Goal: Transaction & Acquisition: Purchase product/service

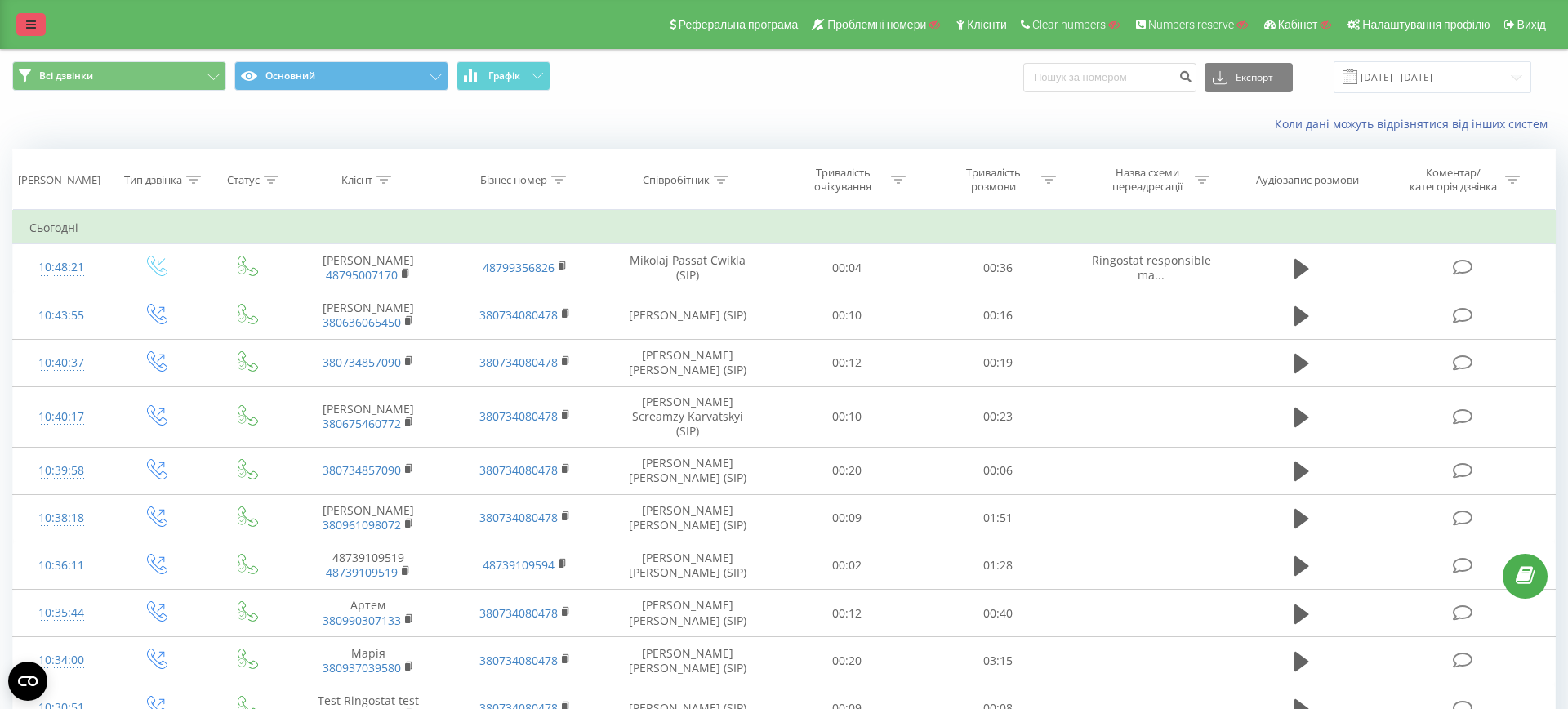
click at [33, 33] on link at bounding box center [31, 24] width 30 height 23
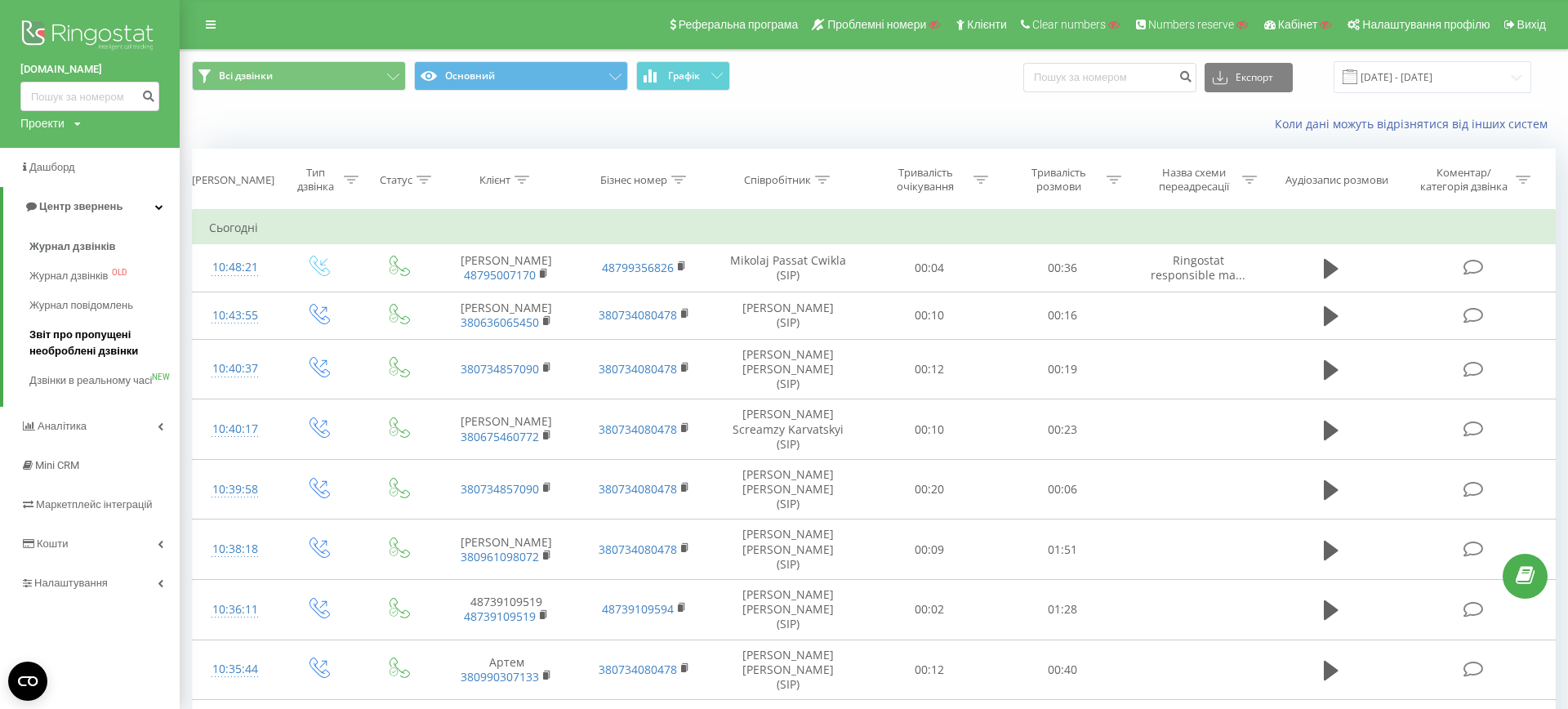
click at [98, 348] on span "Звіт про пропущені необроблені дзвінки" at bounding box center [101, 343] width 142 height 33
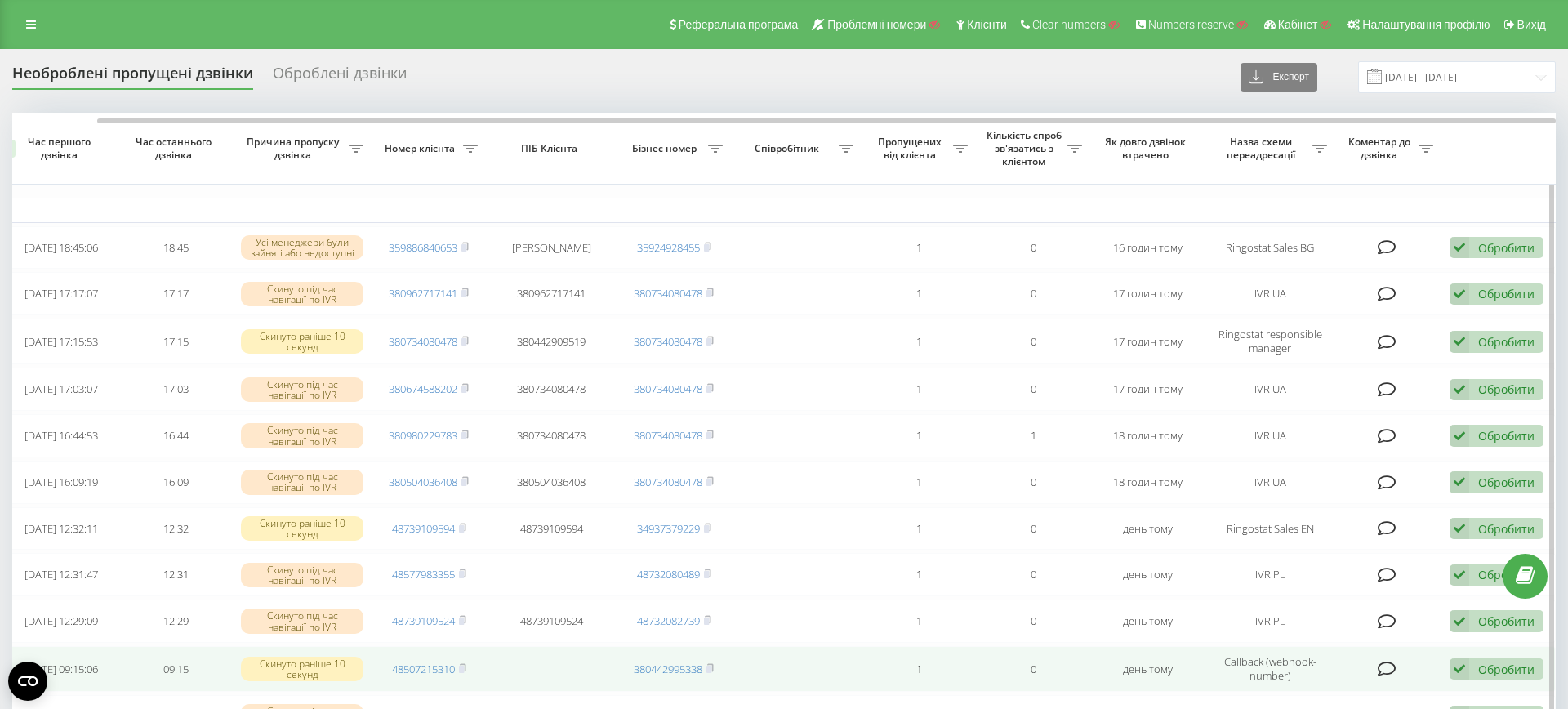
scroll to position [0, 87]
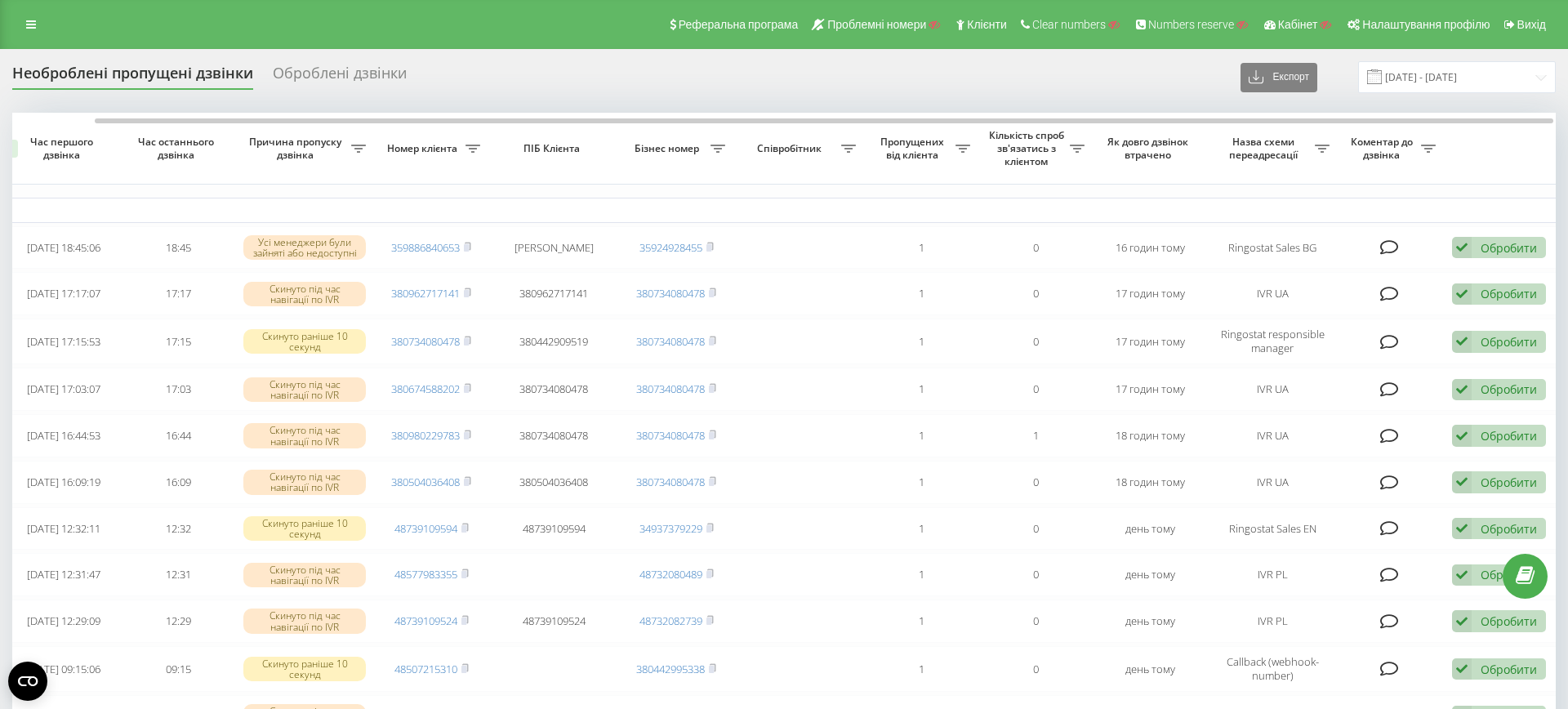
click at [328, 77] on div "Оброблені дзвінки" at bounding box center [340, 77] width 134 height 25
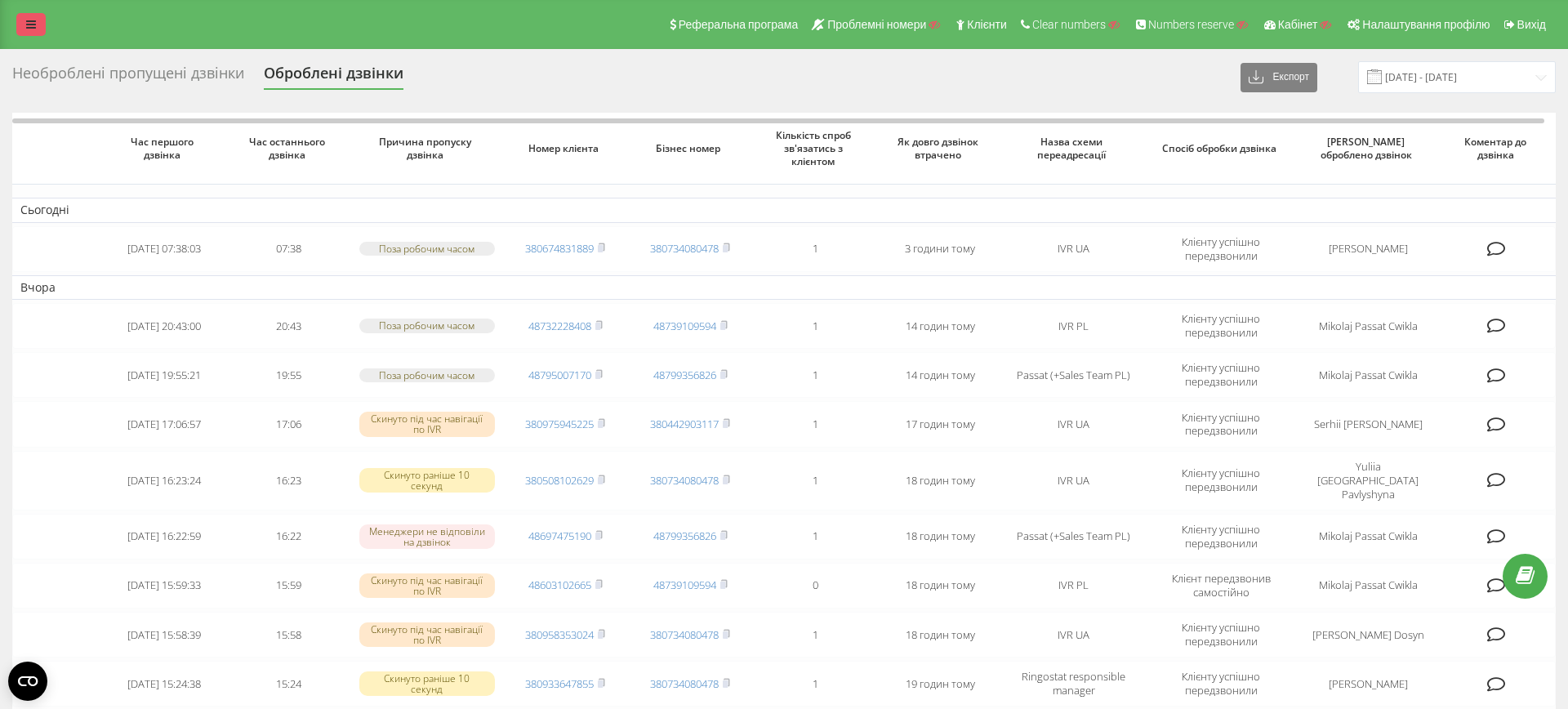
click at [16, 28] on link at bounding box center [31, 24] width 30 height 23
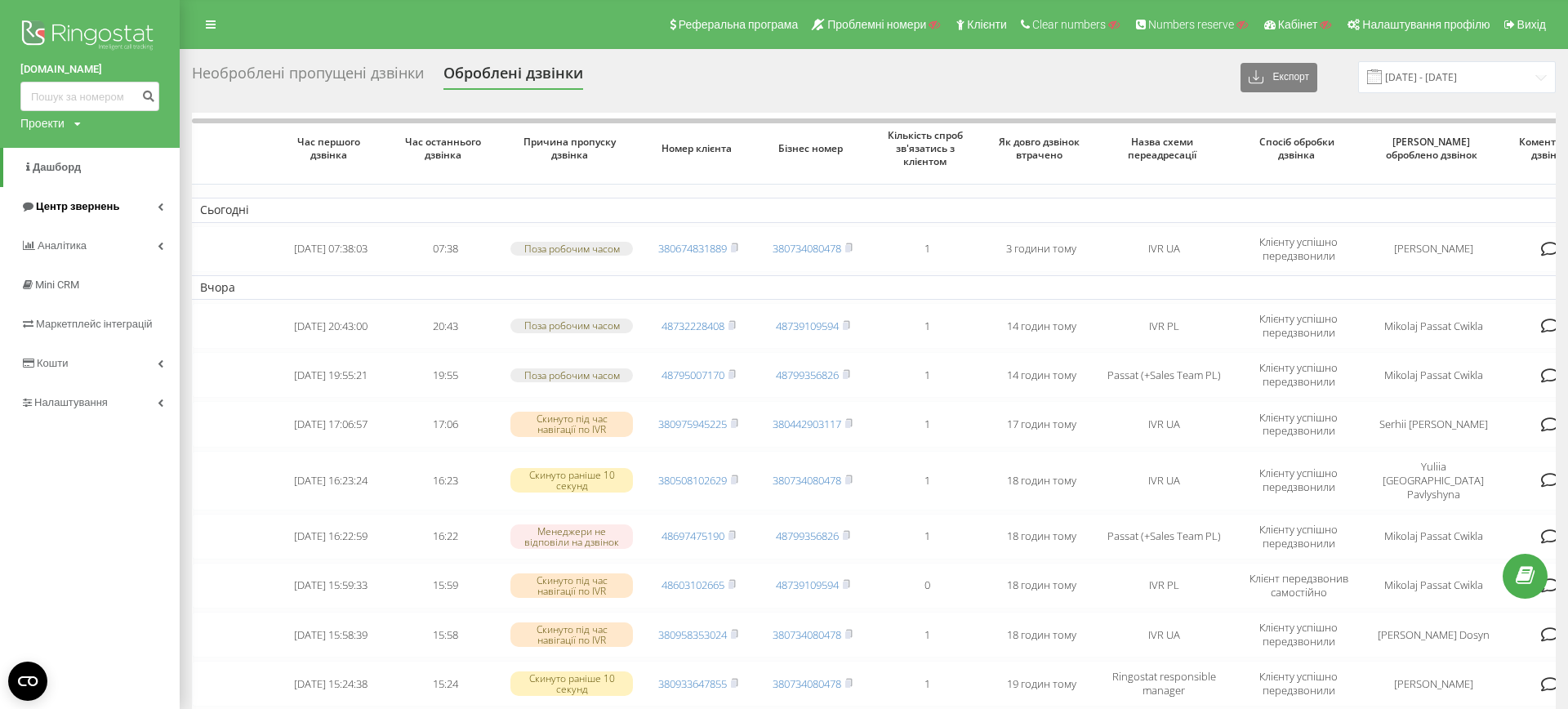
click at [87, 204] on span "Центр звернень" at bounding box center [77, 206] width 83 height 12
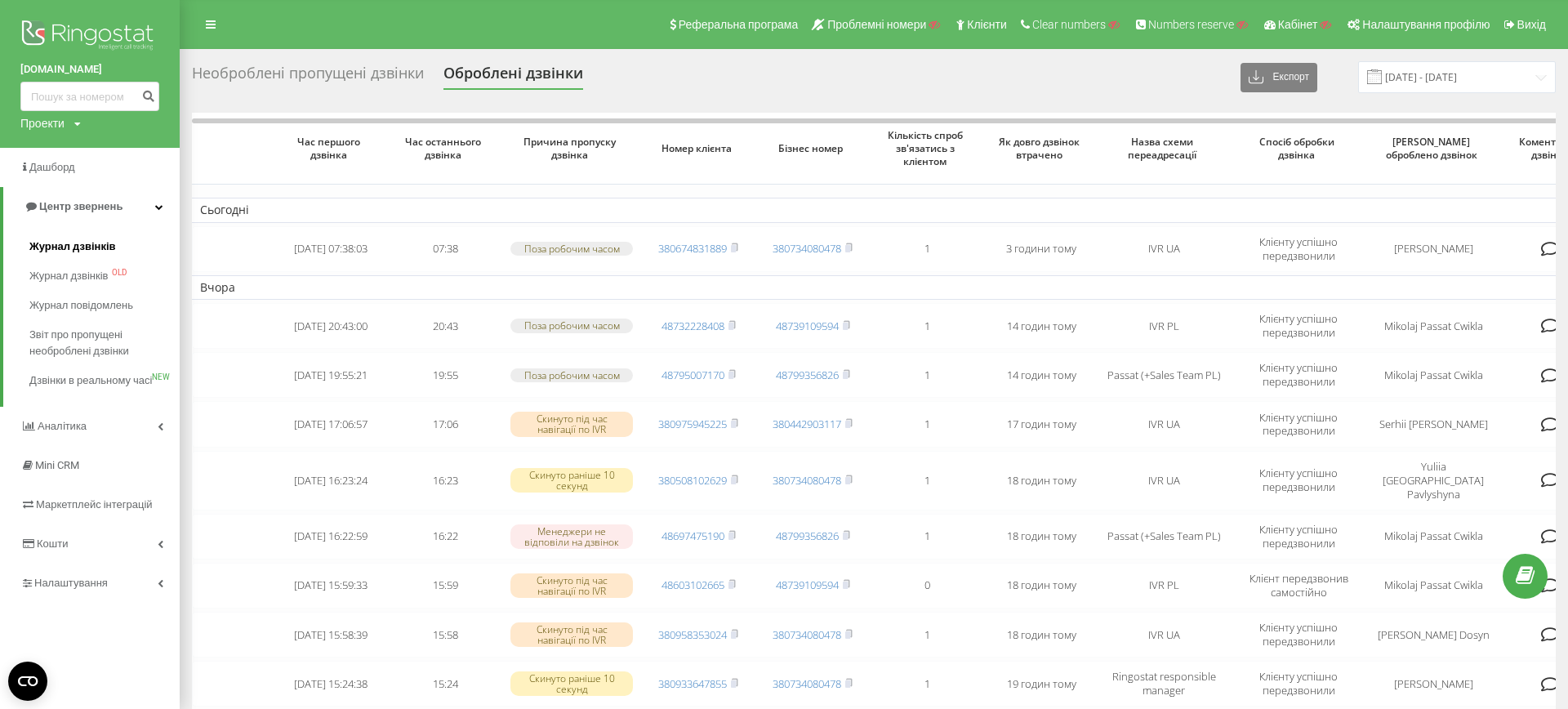
click at [79, 248] on span "Журнал дзвінків" at bounding box center [73, 246] width 86 height 16
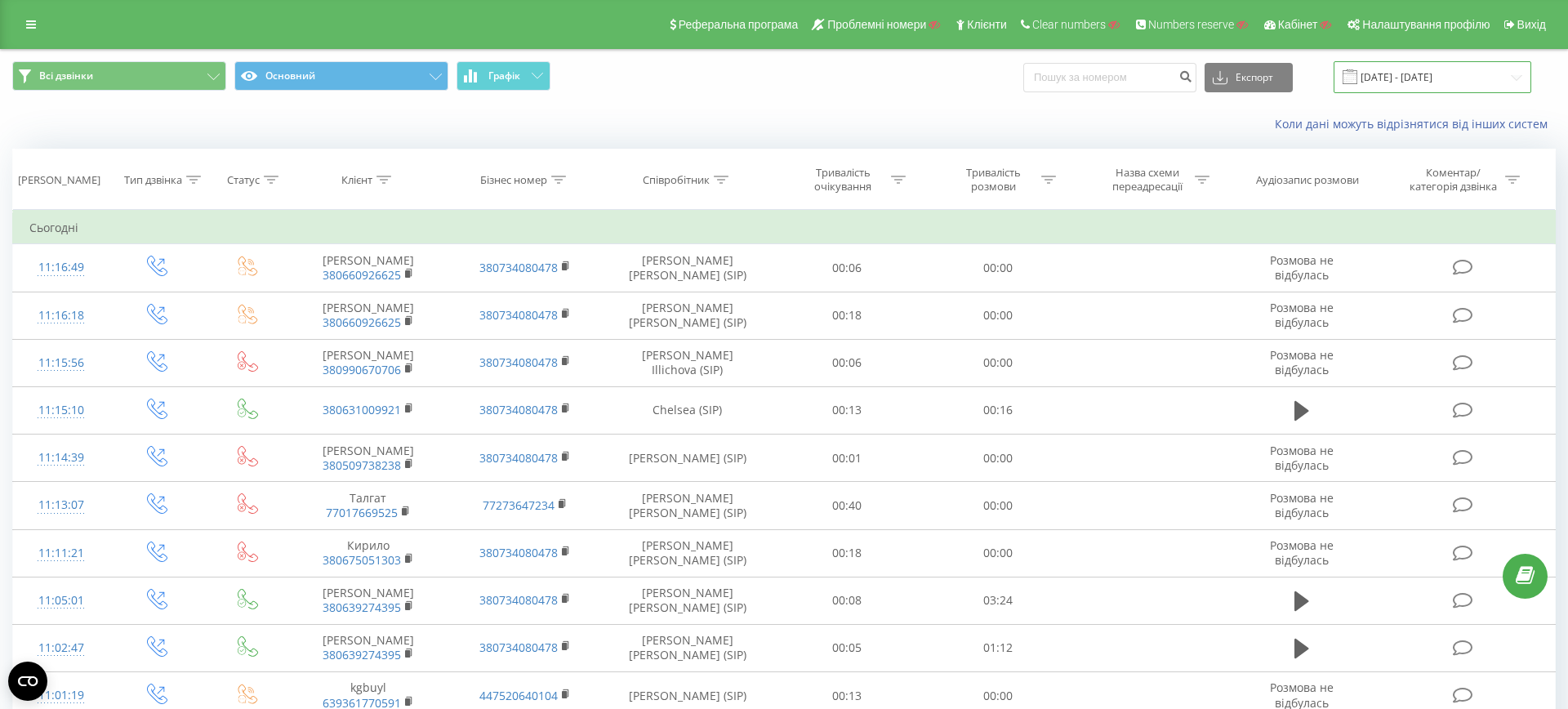
click at [1439, 78] on input "19.08.2025 - 19.09.2025" at bounding box center [1431, 77] width 198 height 32
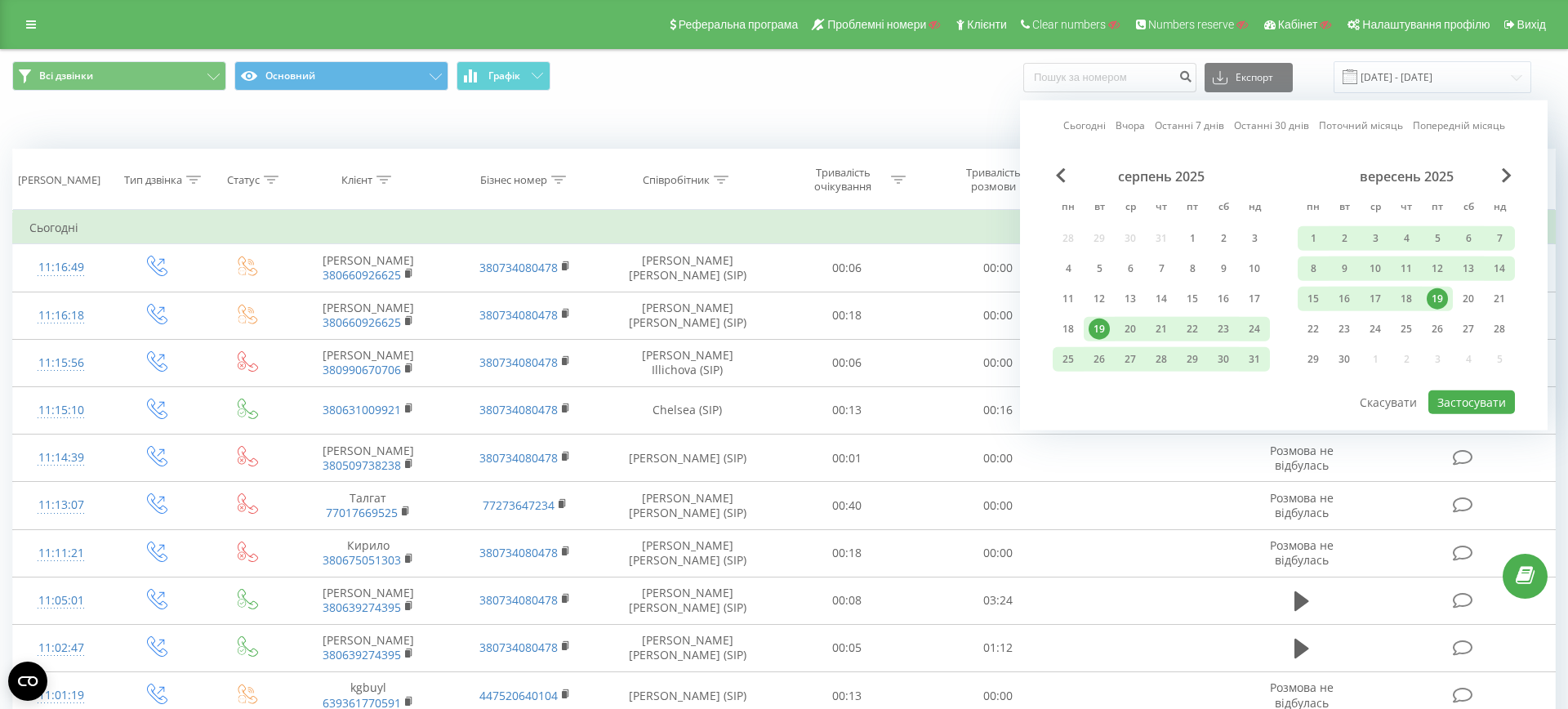
click at [882, 76] on div "Всі дзвінки Основний Графік Експорт .csv .xls .xlsx 19.08.2025 - 19.09.2025 Сьо…" at bounding box center [784, 77] width 1543 height 32
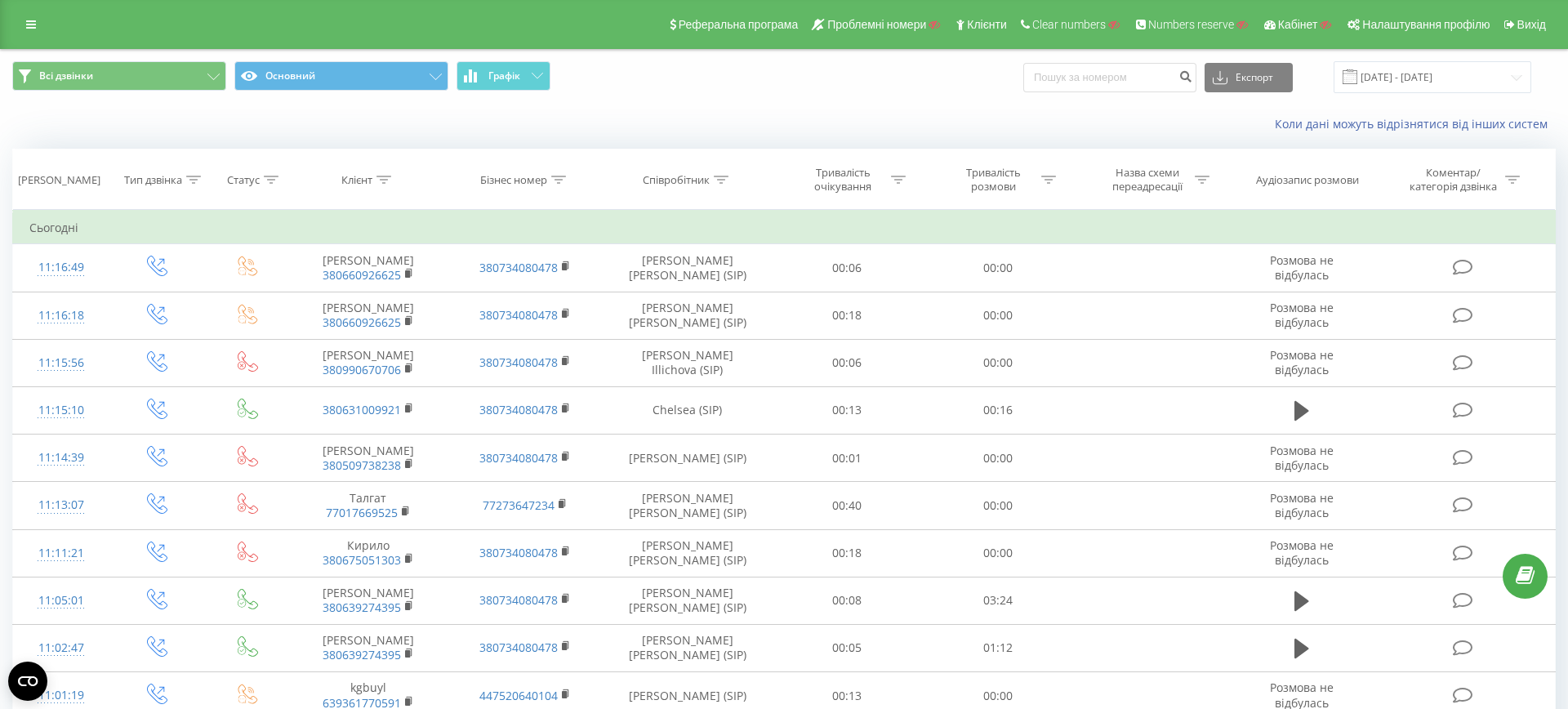
click at [723, 177] on icon at bounding box center [721, 180] width 14 height 8
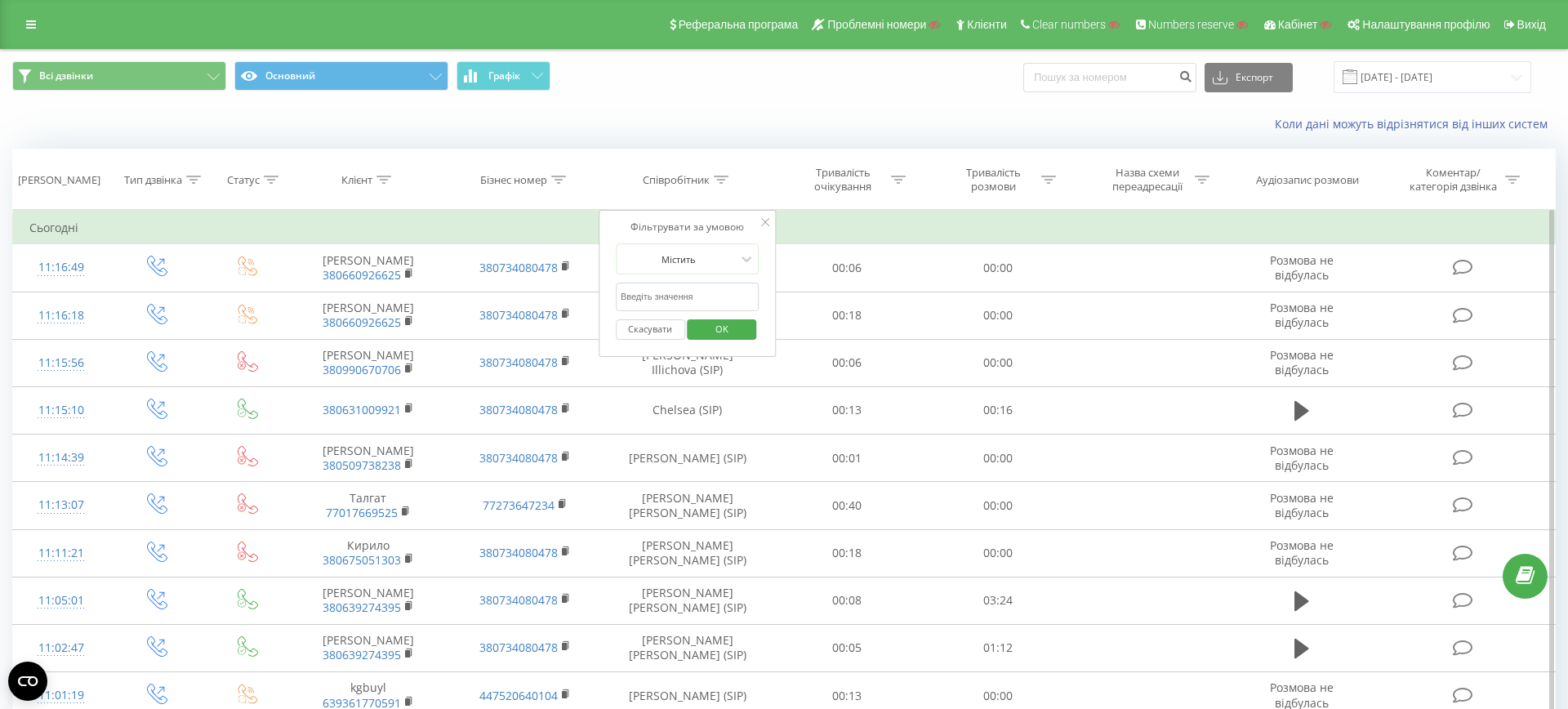
click at [696, 283] on input "text" at bounding box center [687, 297] width 143 height 29
type input "Jared"
click at [728, 331] on span "OK" at bounding box center [722, 329] width 46 height 25
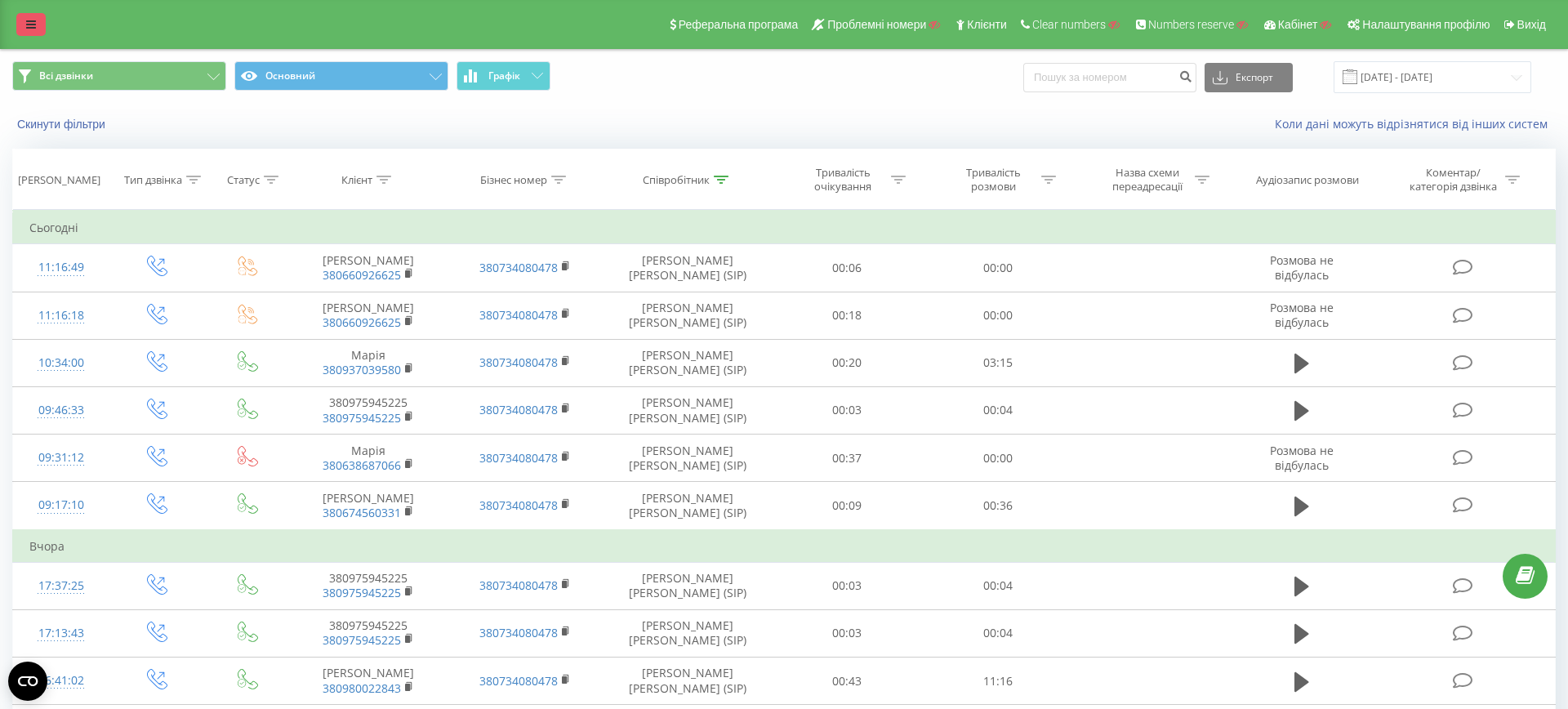
click at [27, 28] on icon at bounding box center [31, 24] width 10 height 11
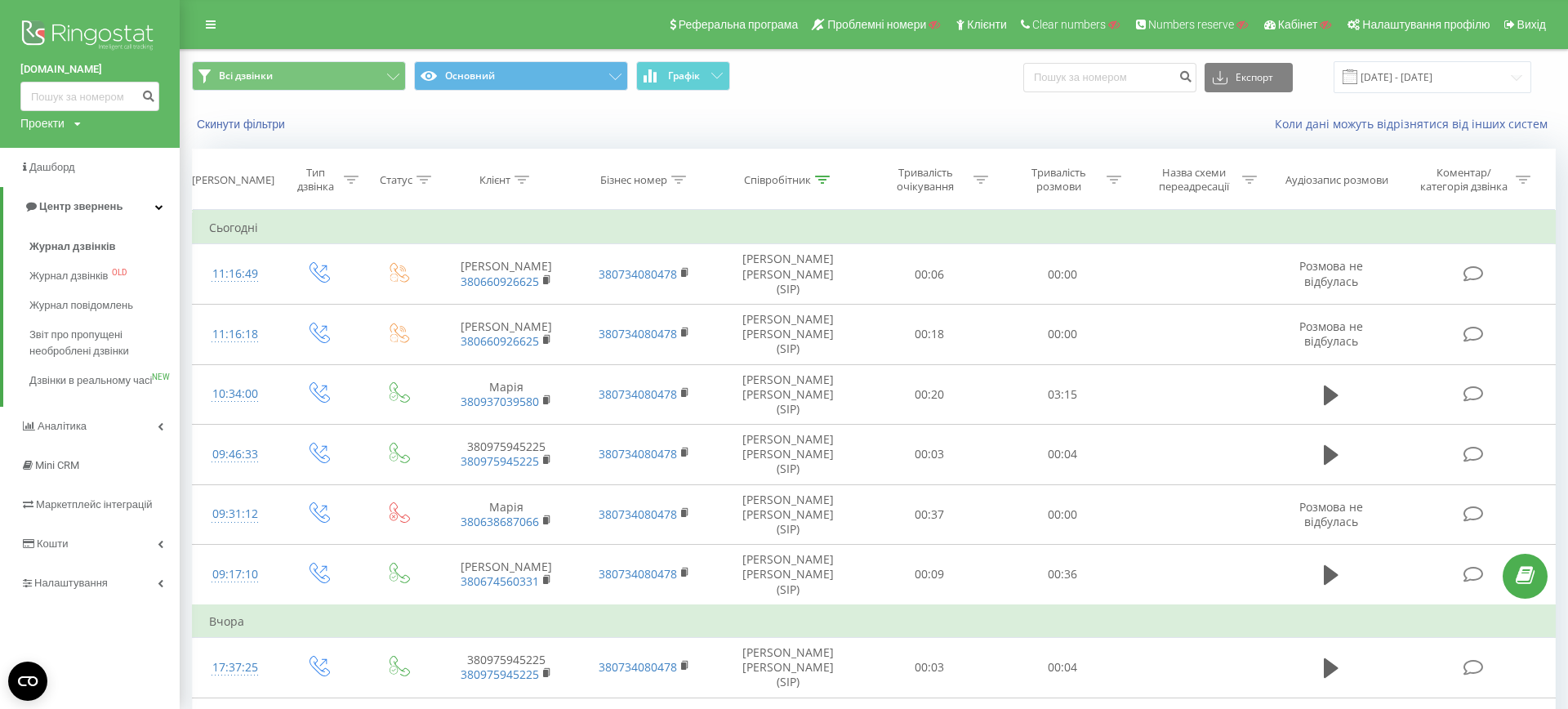
click at [508, 72] on button "Основний" at bounding box center [521, 75] width 214 height 30
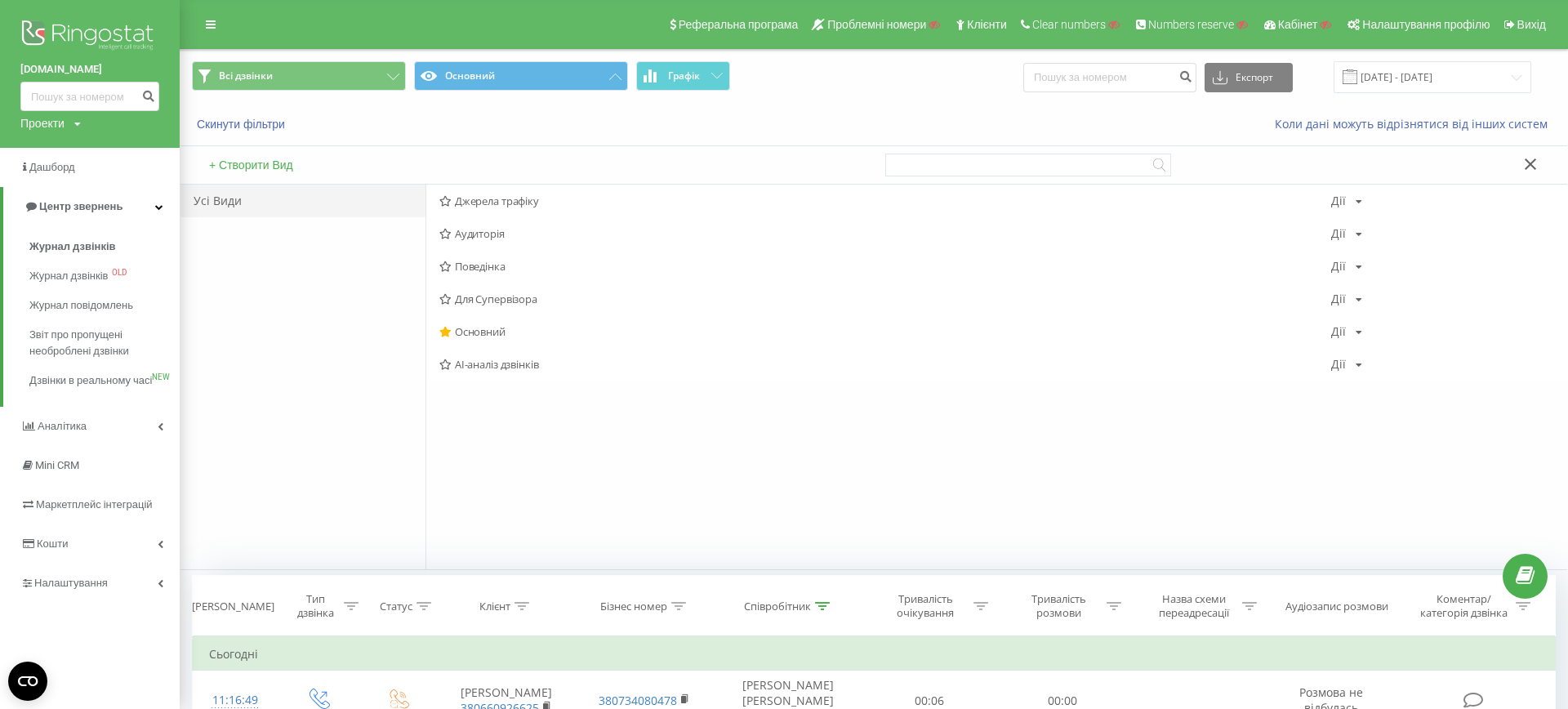
click at [271, 163] on button "+ Створити Вид" at bounding box center [251, 165] width 94 height 14
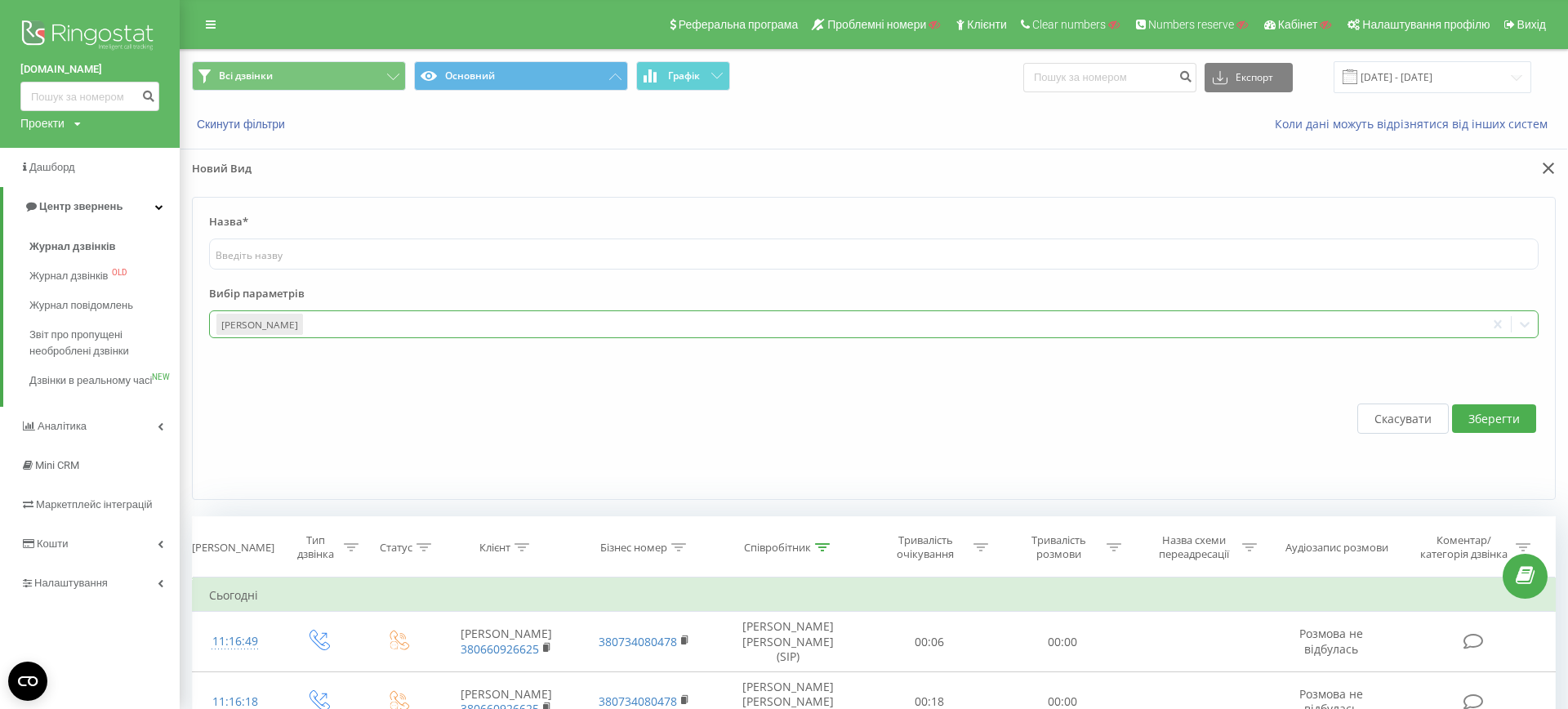
click at [353, 316] on div at bounding box center [892, 325] width 1174 height 19
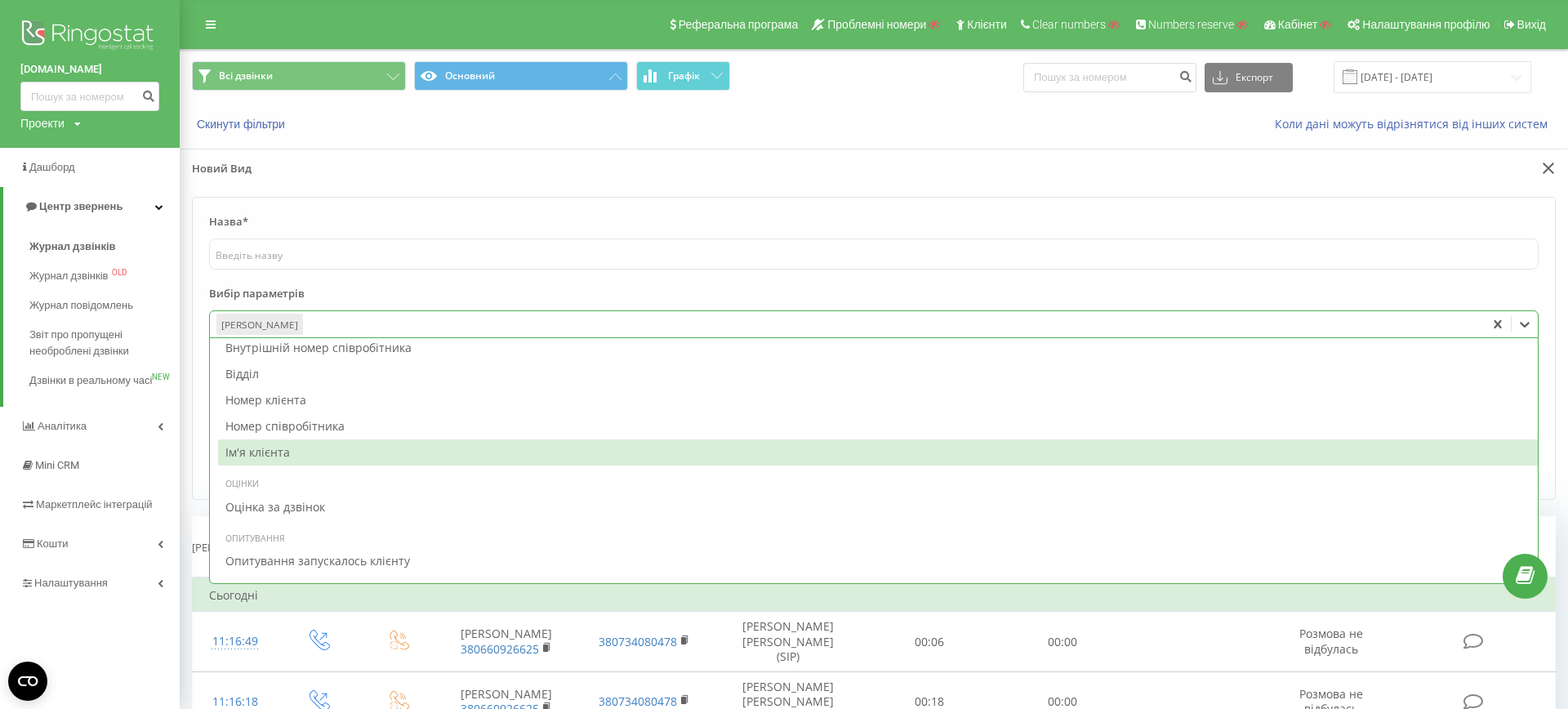
scroll to position [1894, 0]
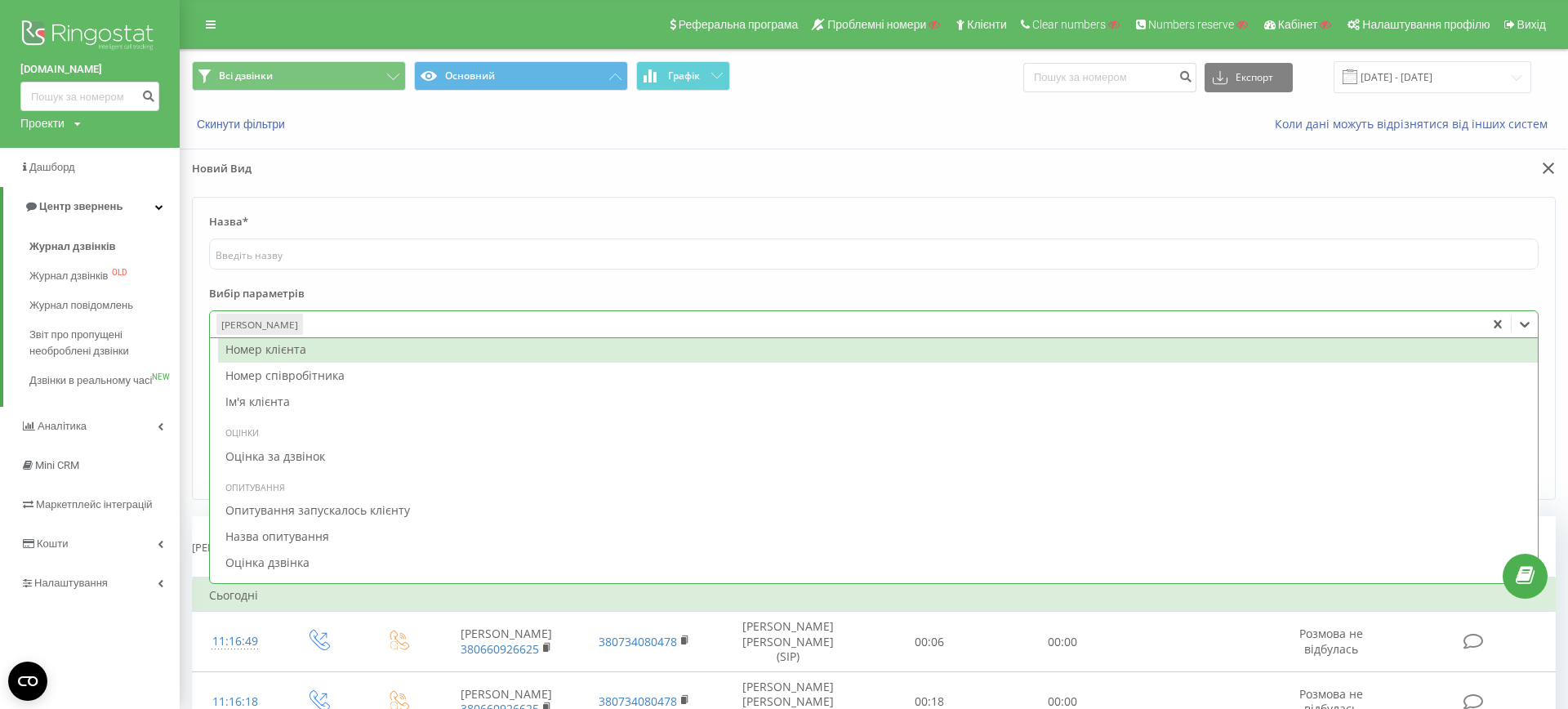
click at [863, 95] on div "Всі дзвінки Основний Графік Експорт .csv .xls .xlsx 19.08.2025 - 19.09.2025" at bounding box center [873, 77] width 1387 height 55
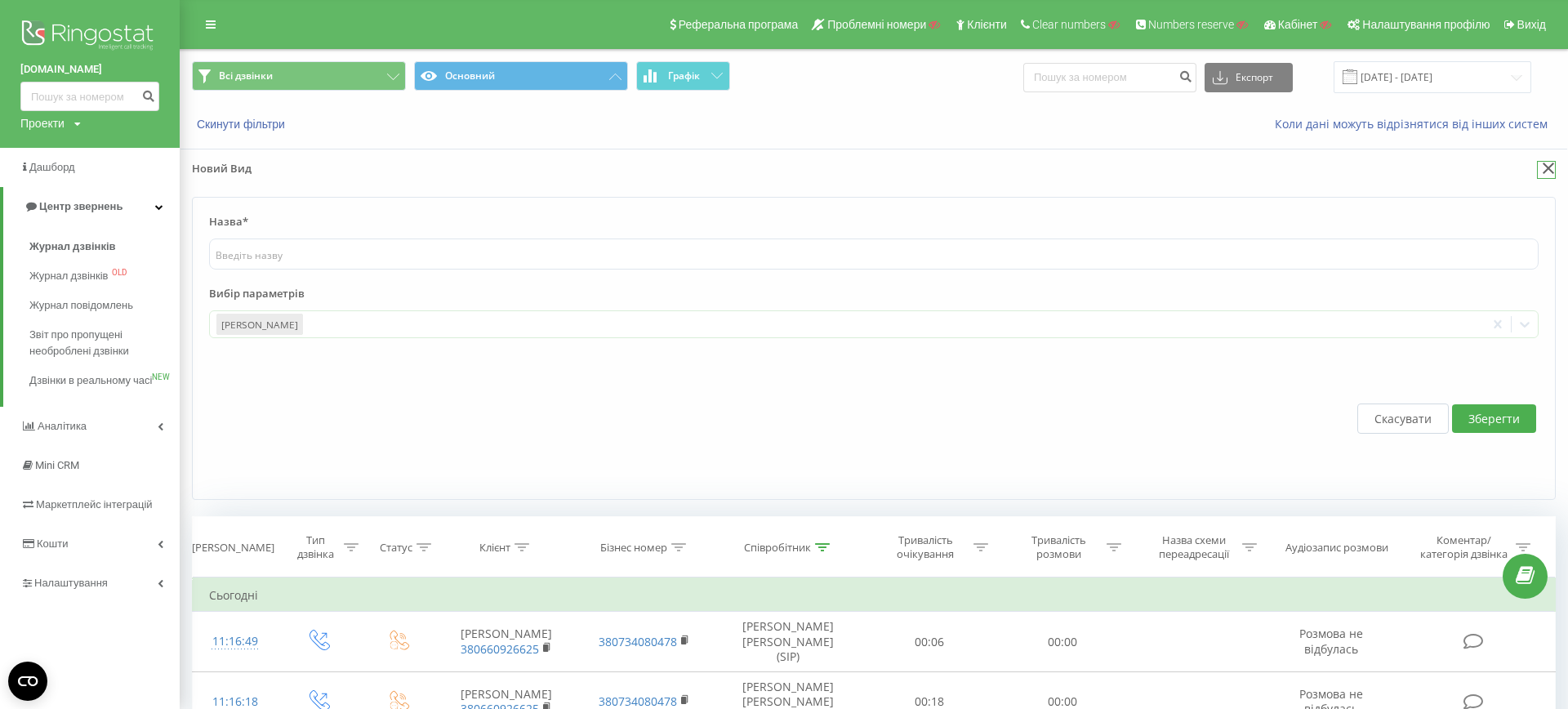
click at [1550, 168] on icon at bounding box center [1548, 168] width 11 height 11
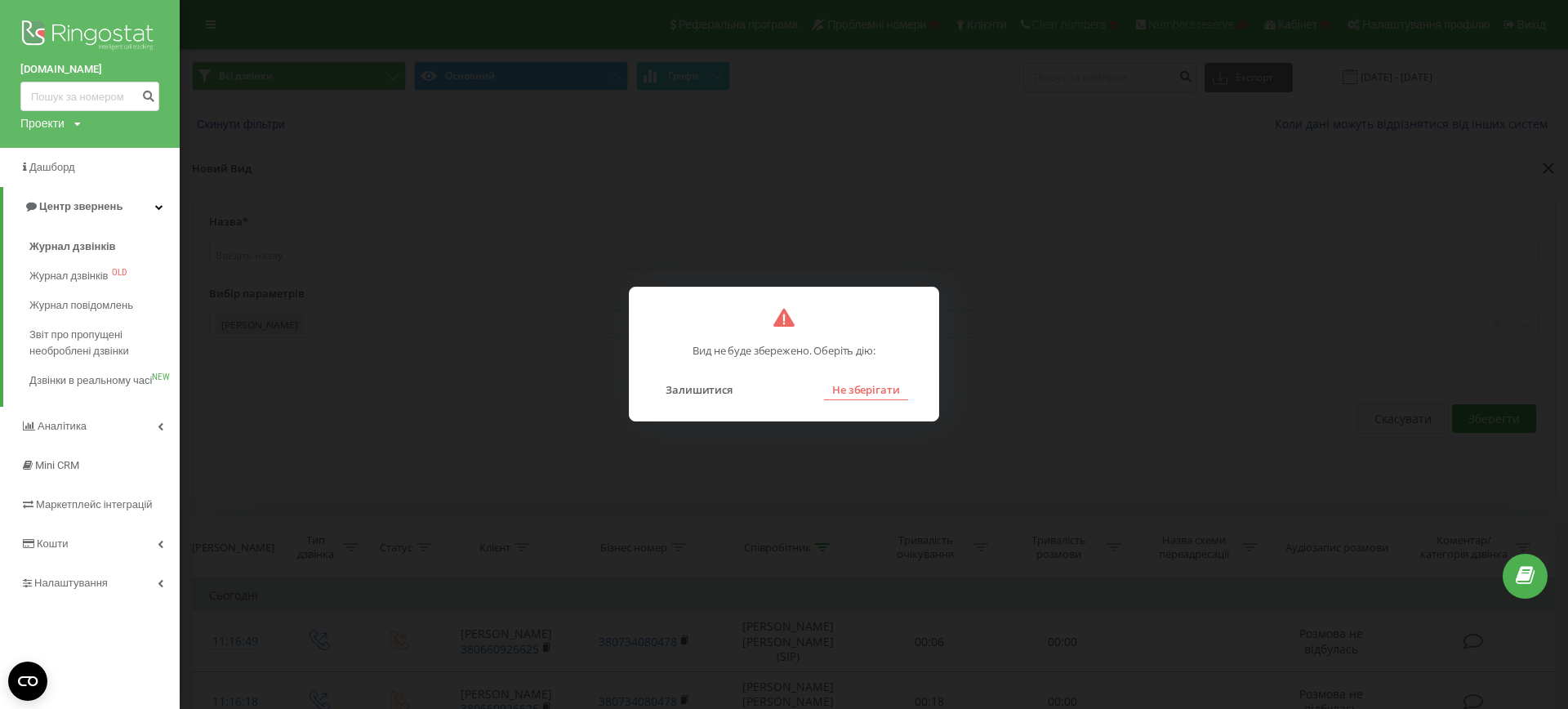
click at [869, 397] on button "Не зберігати" at bounding box center [866, 389] width 84 height 21
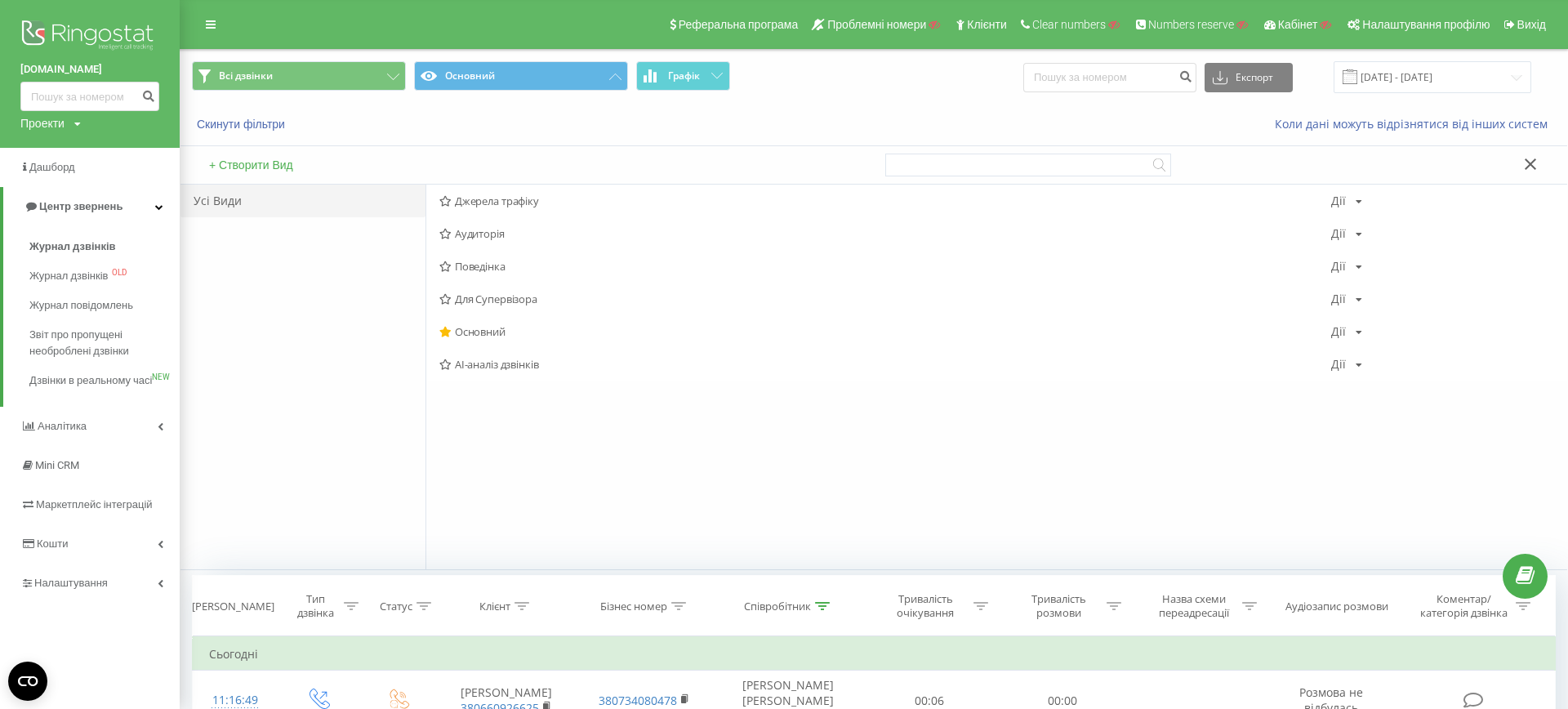
click at [1532, 165] on icon at bounding box center [1530, 164] width 11 height 11
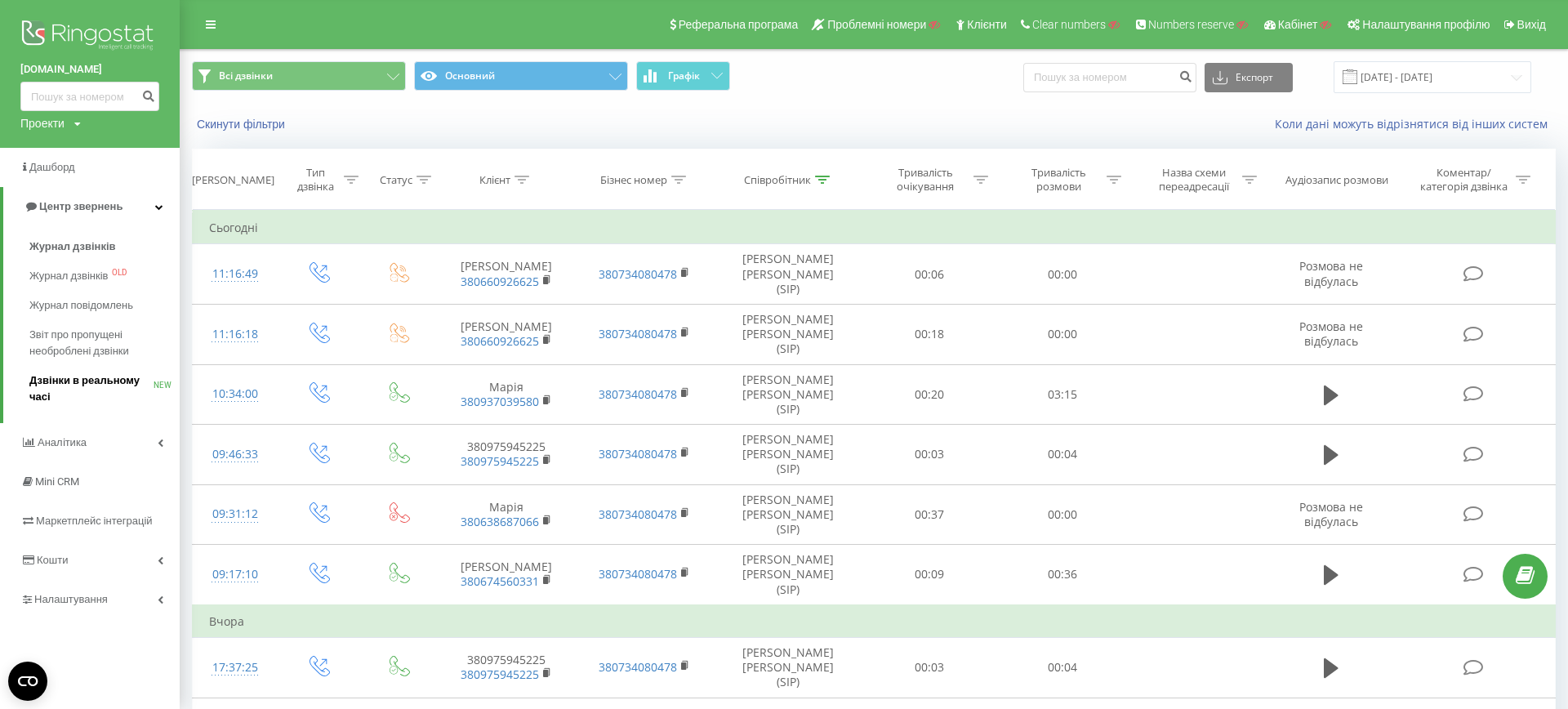
click at [73, 386] on span "Дзвінки в реальному часі" at bounding box center [92, 388] width 124 height 33
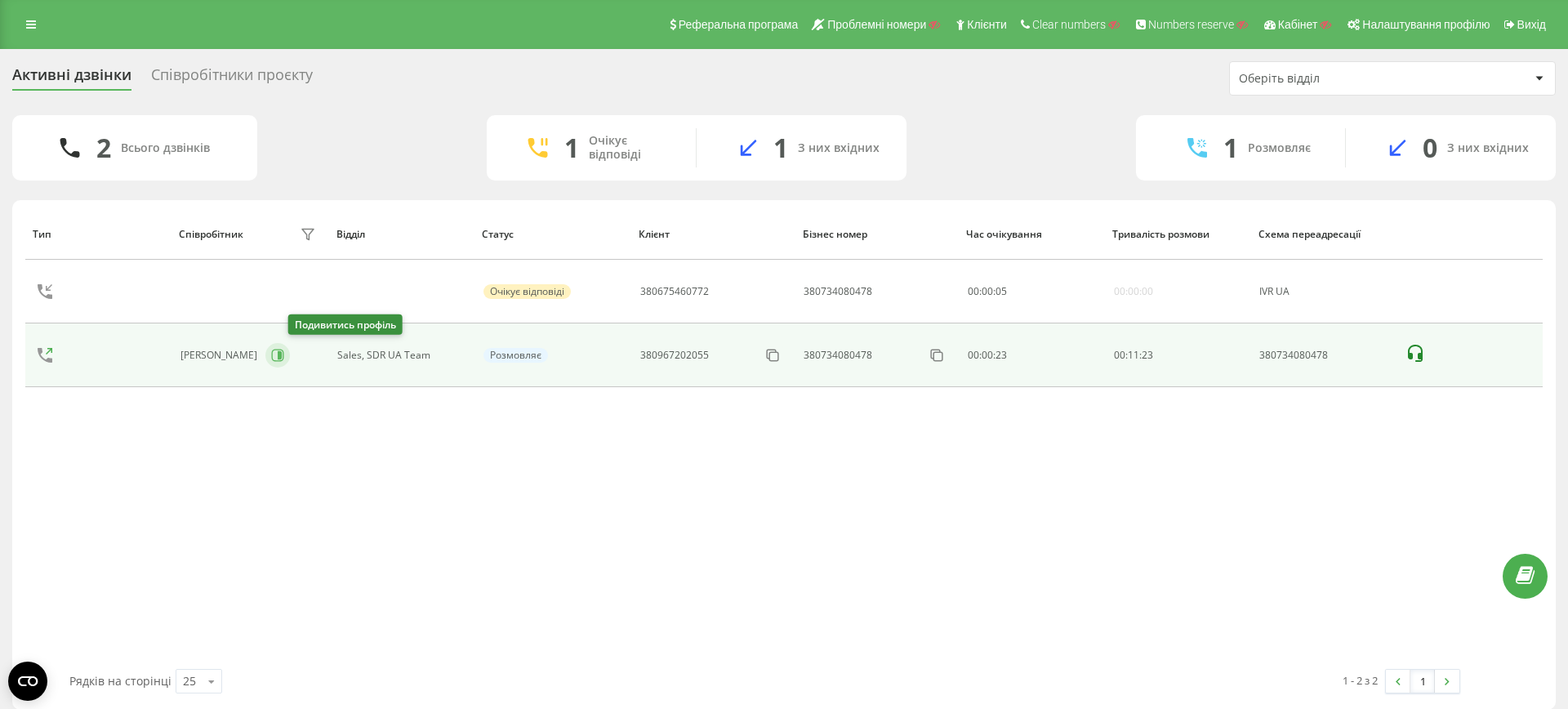
click at [283, 357] on icon at bounding box center [277, 355] width 12 height 12
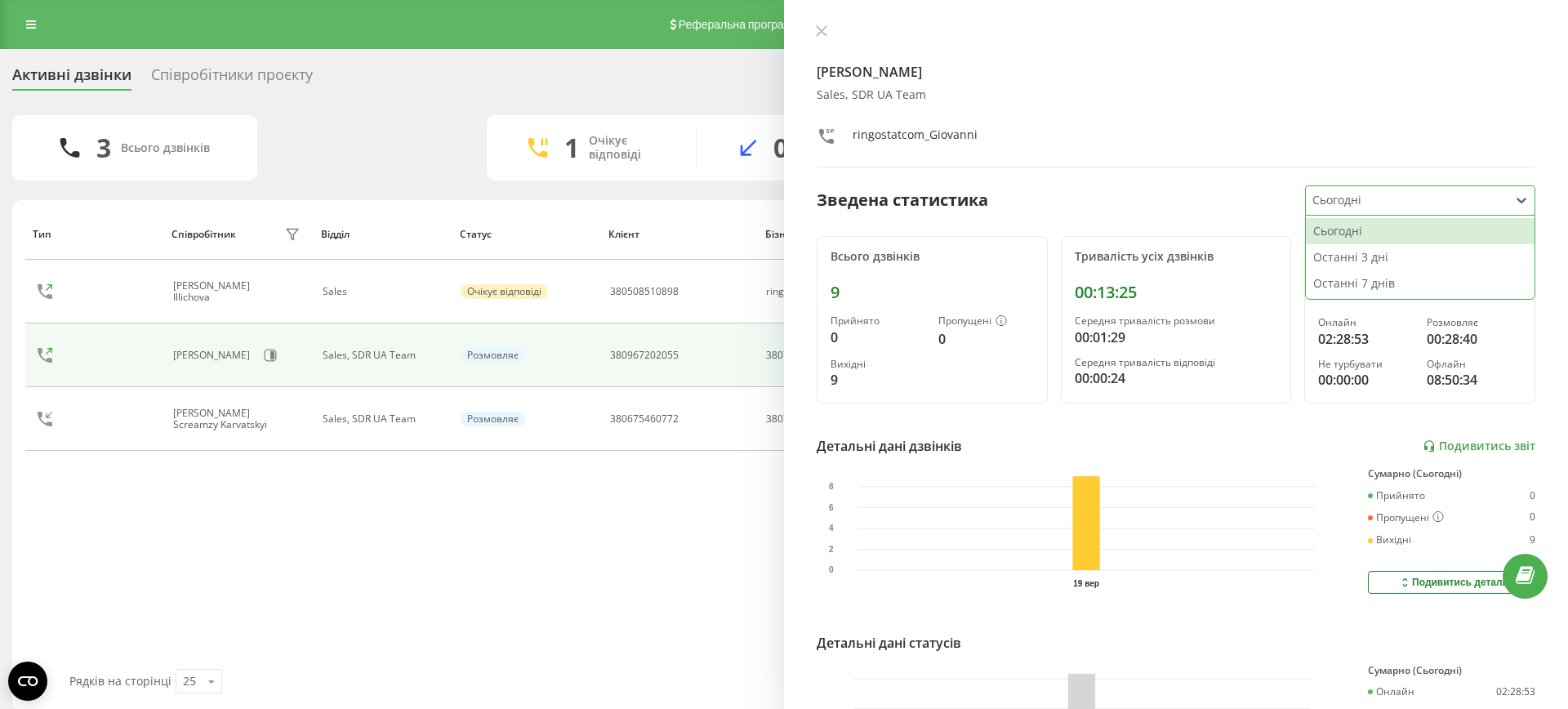
click at [1361, 211] on div "Сьогодні" at bounding box center [1407, 201] width 203 height 29
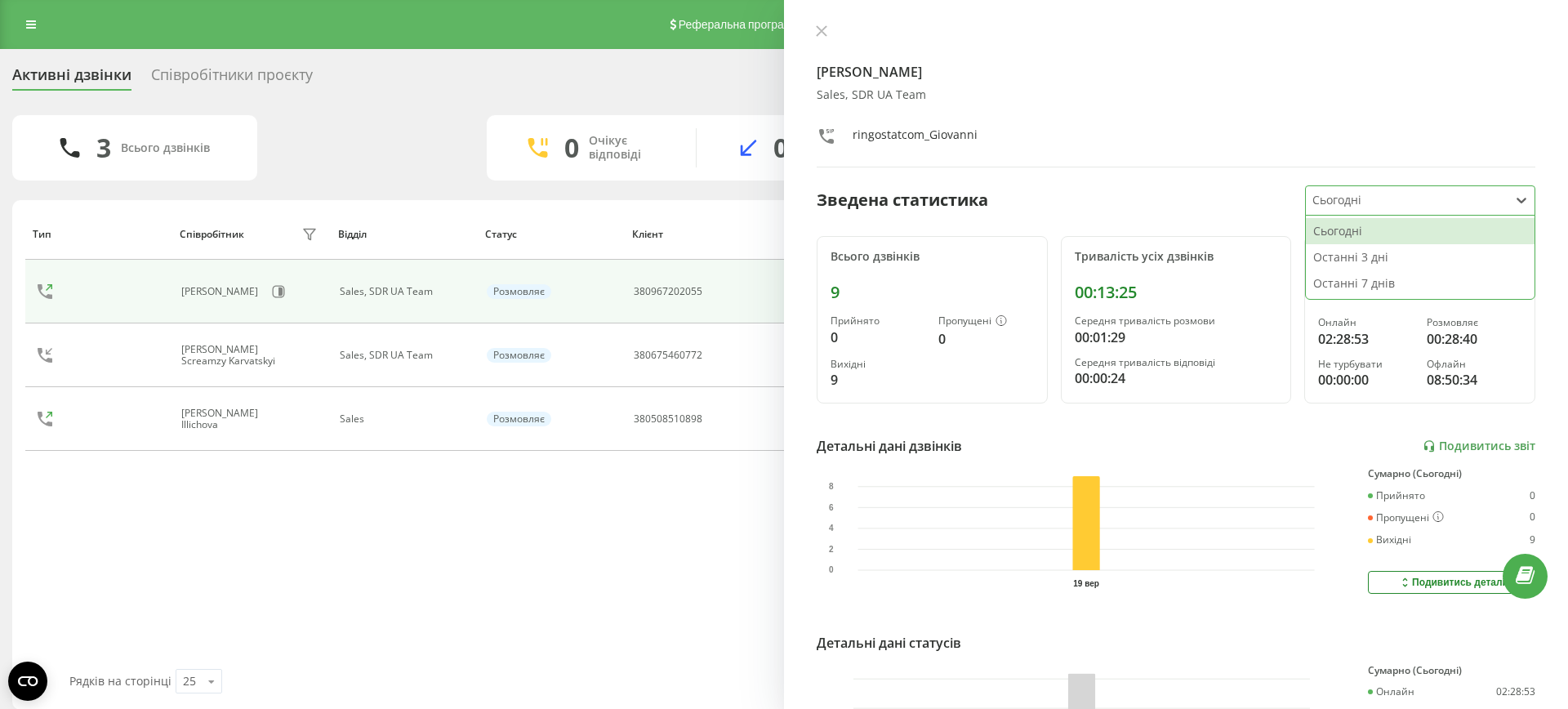
click at [1353, 229] on div "Сьогодні" at bounding box center [1420, 231] width 229 height 26
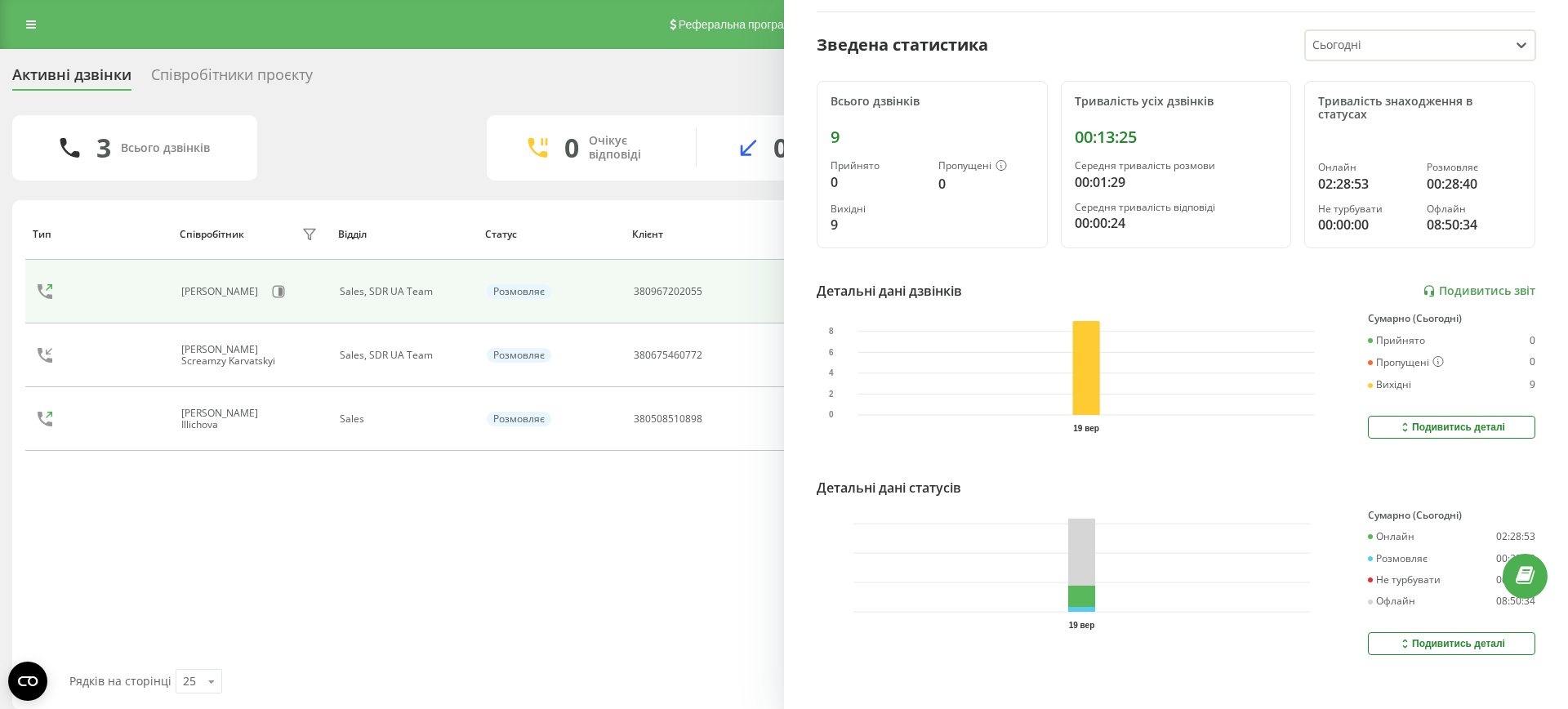
scroll to position [162, 0]
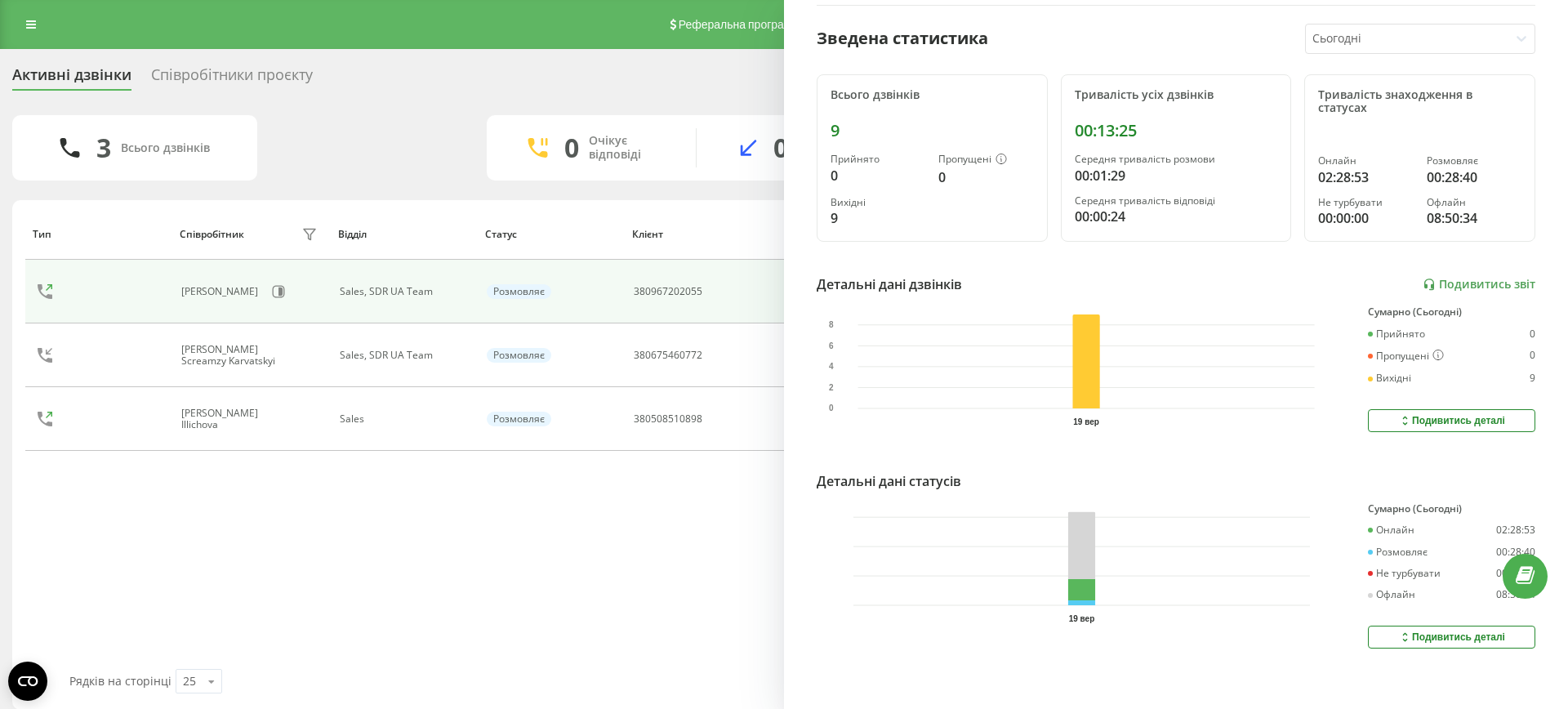
click at [1442, 637] on div "Подивитись деталі" at bounding box center [1452, 636] width 107 height 13
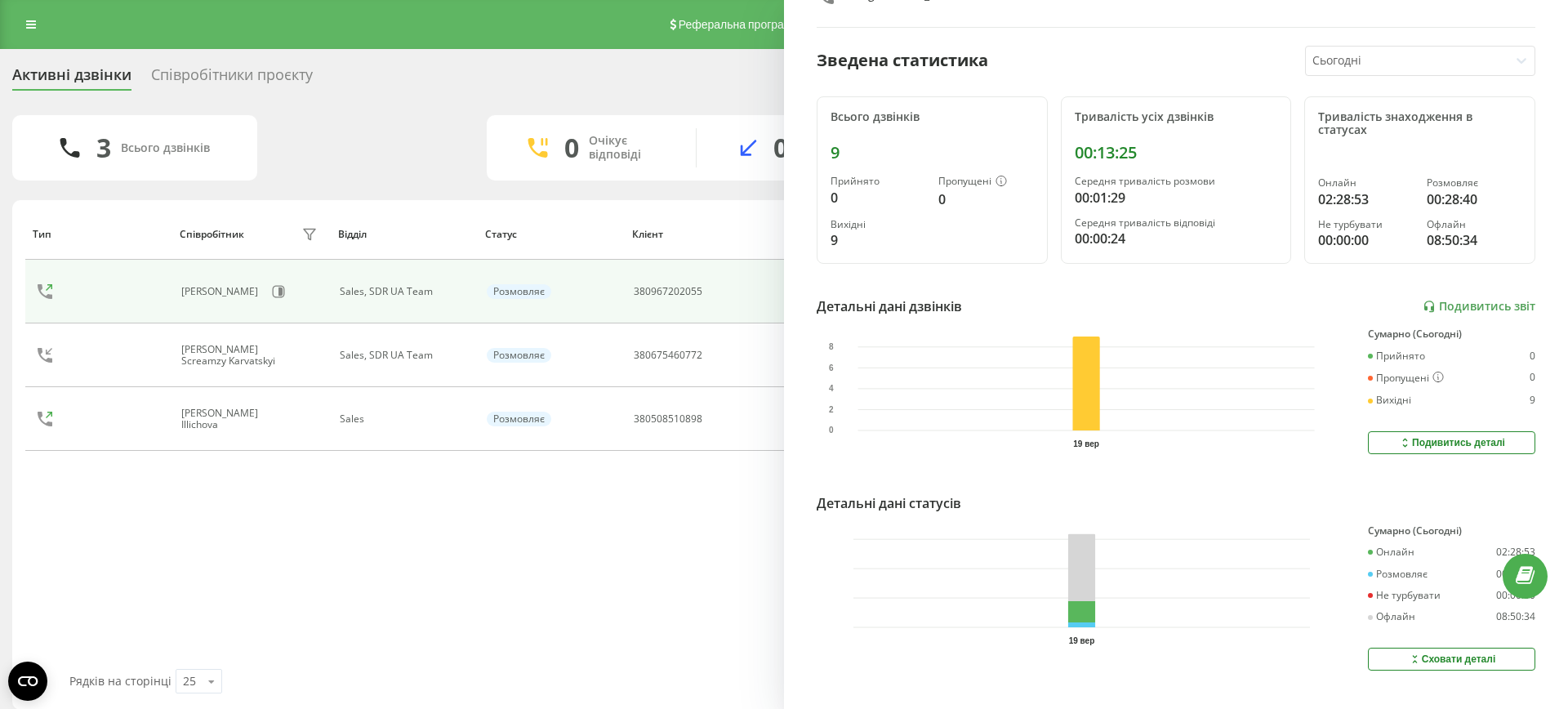
scroll to position [0, 0]
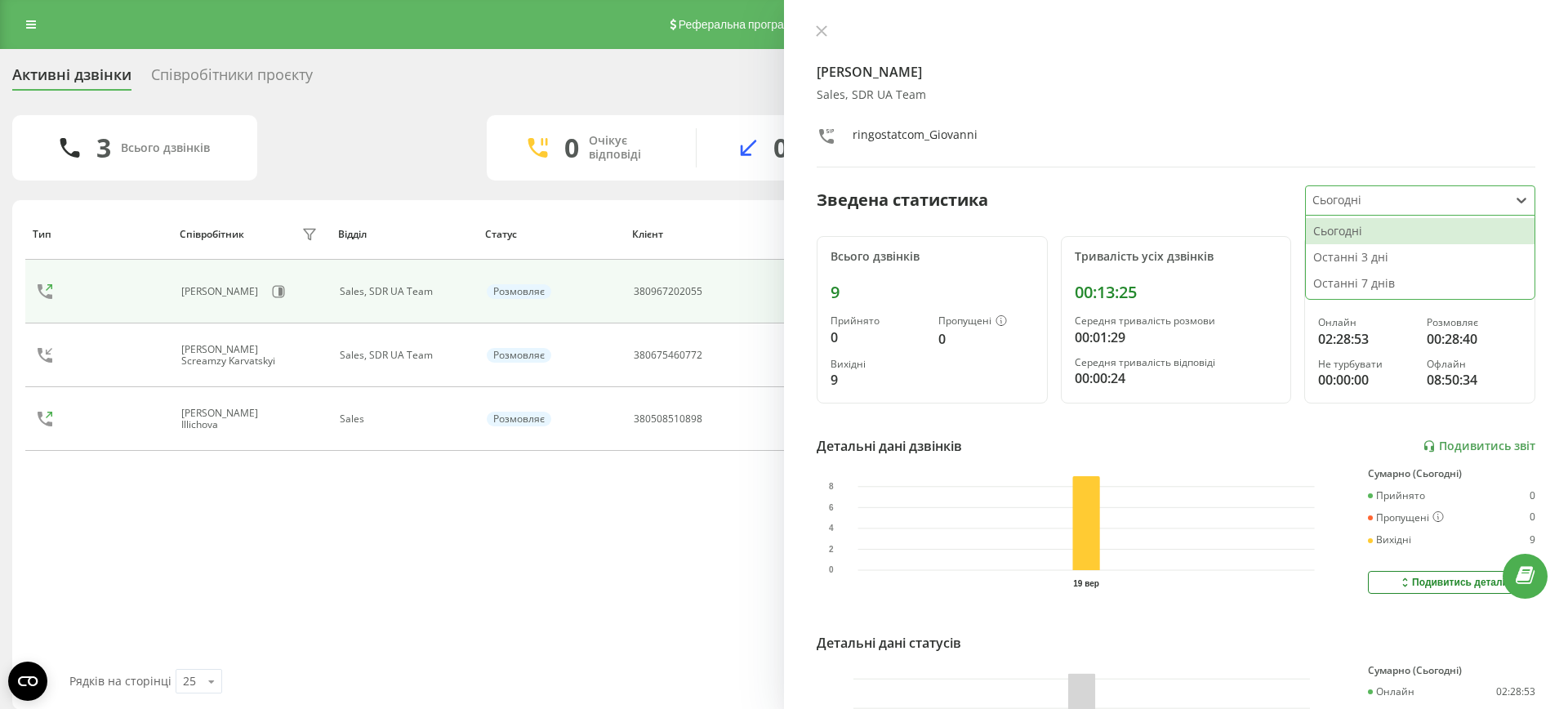
click at [1415, 213] on div "Сьогодні selected, 1 of 3. 3 results available. Use Up and Down to choose optio…" at bounding box center [1420, 201] width 231 height 31
click at [1382, 271] on div "Останні 7 днів" at bounding box center [1420, 283] width 229 height 26
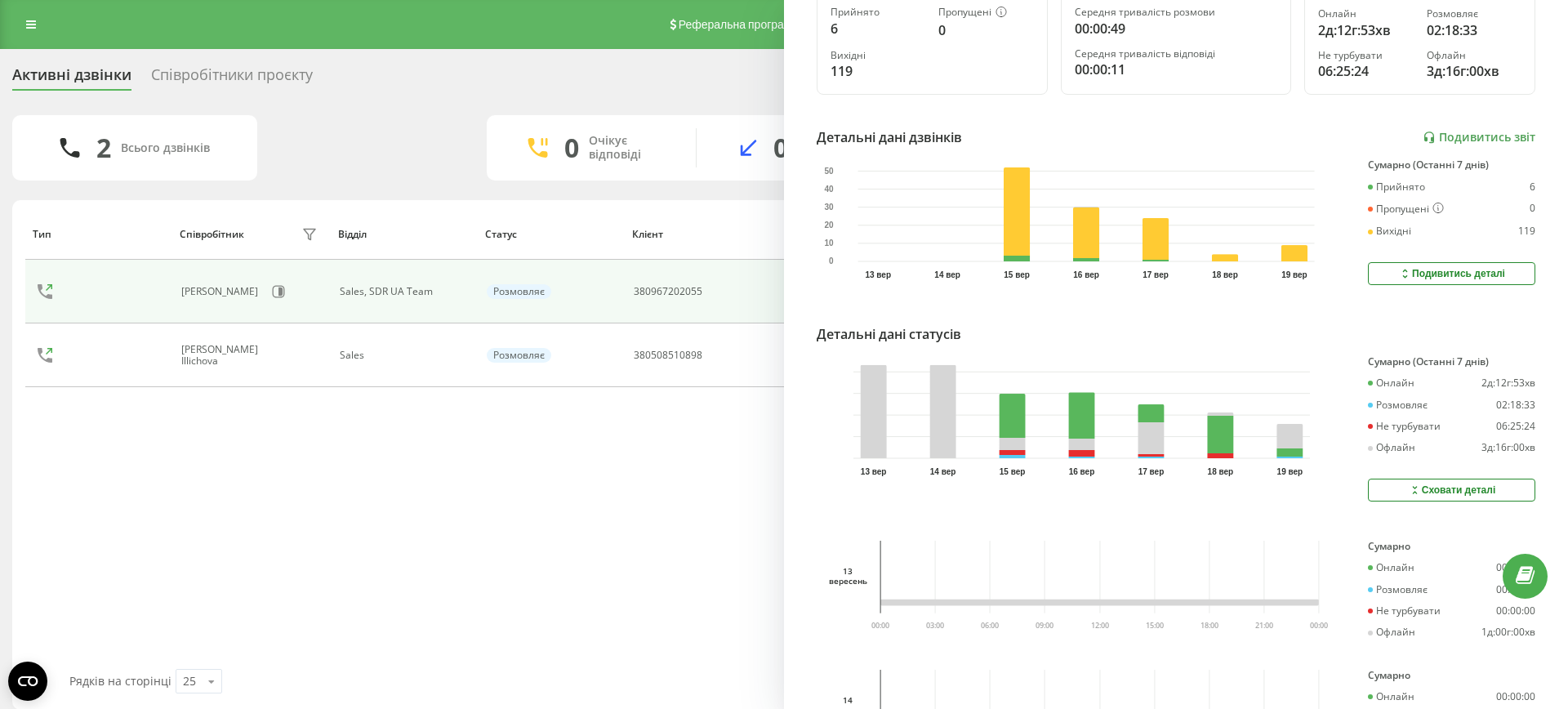
scroll to position [13, 0]
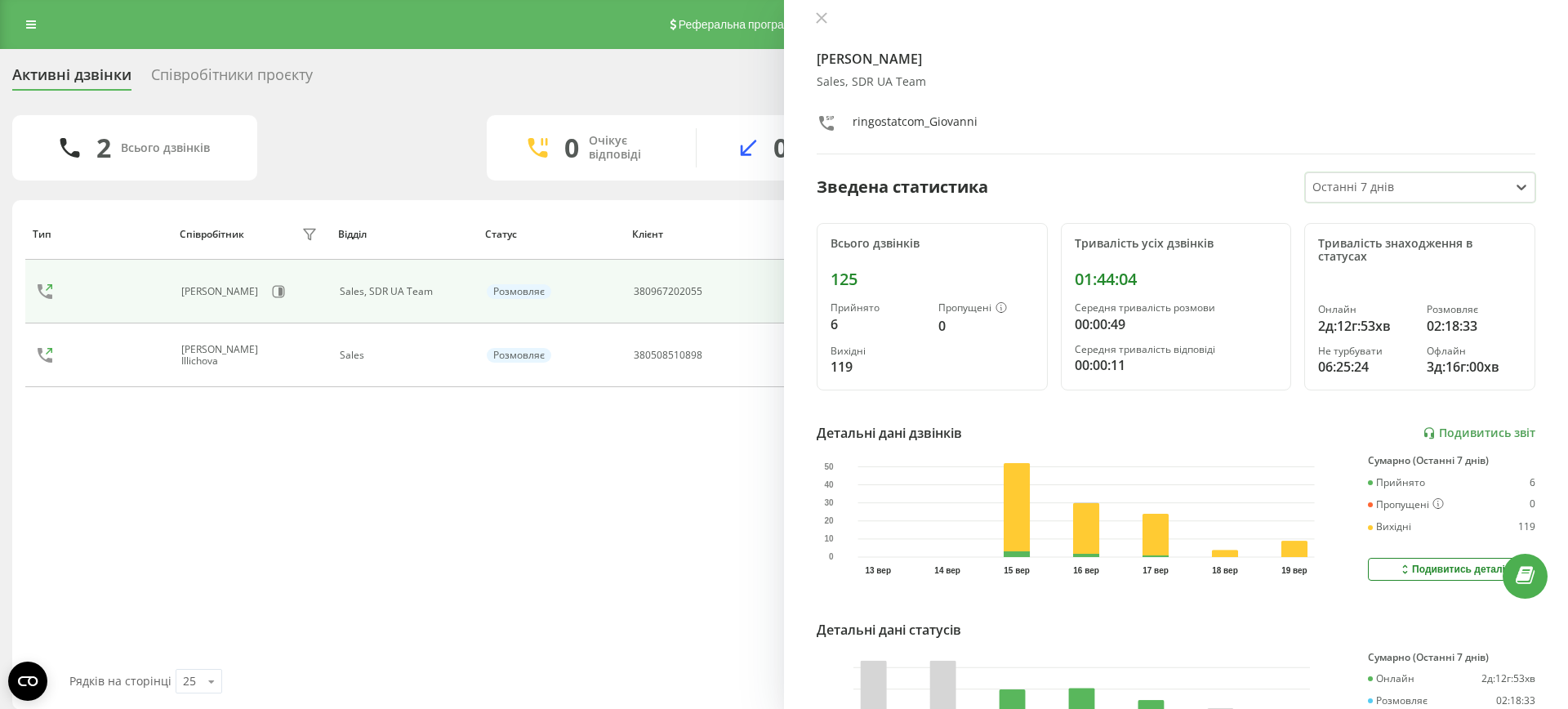
click at [820, 10] on div "Yehor Giovanni Sofrin Sales, SDR UA Team ringostatcom_Giovanni Зведена статисти…" at bounding box center [1175, 354] width 784 height 709
click at [823, 14] on icon at bounding box center [821, 17] width 11 height 11
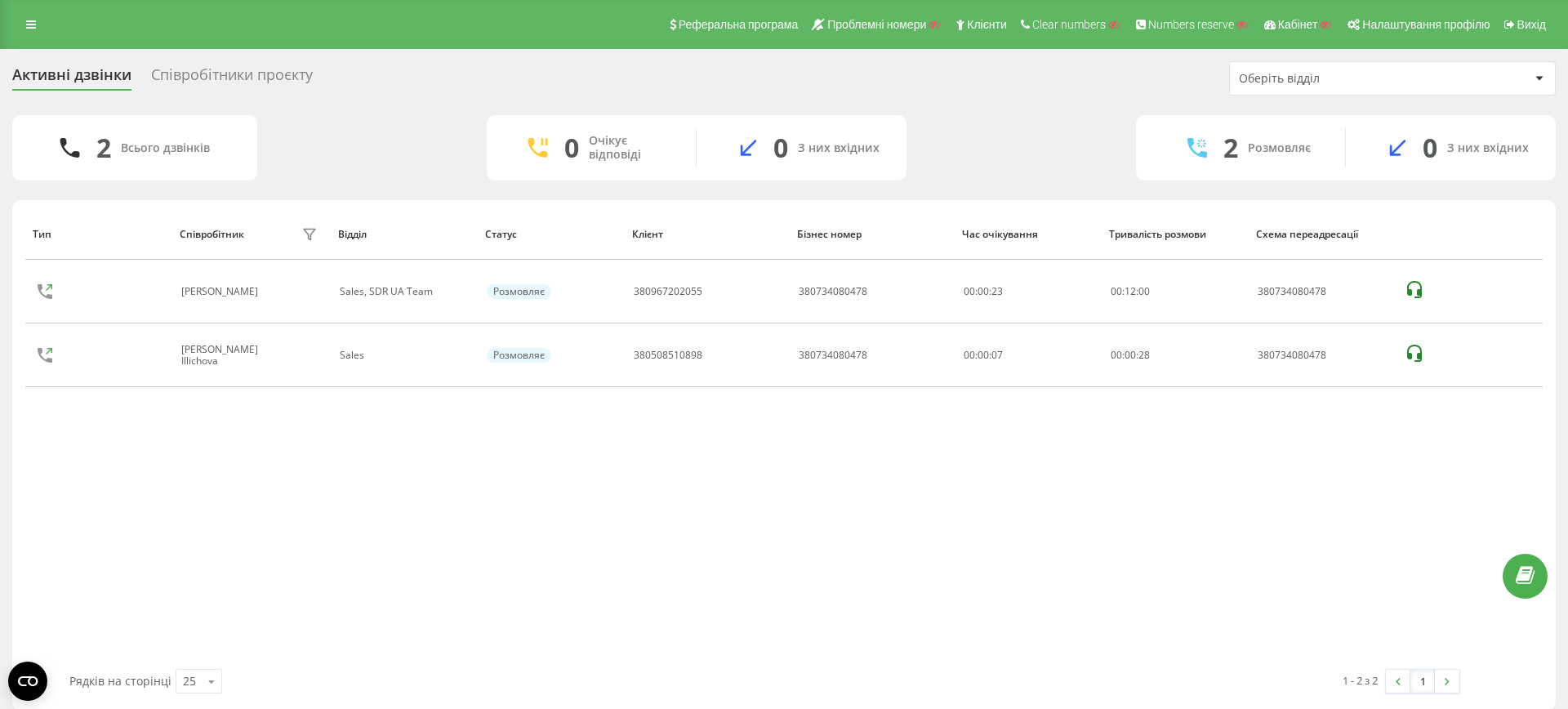
click at [20, 36] on div "Реферальна програма Проблемні номери Клієнти Clear numbers Numbers reserve Кабі…" at bounding box center [784, 25] width 1568 height 49
click at [22, 27] on link at bounding box center [31, 24] width 30 height 23
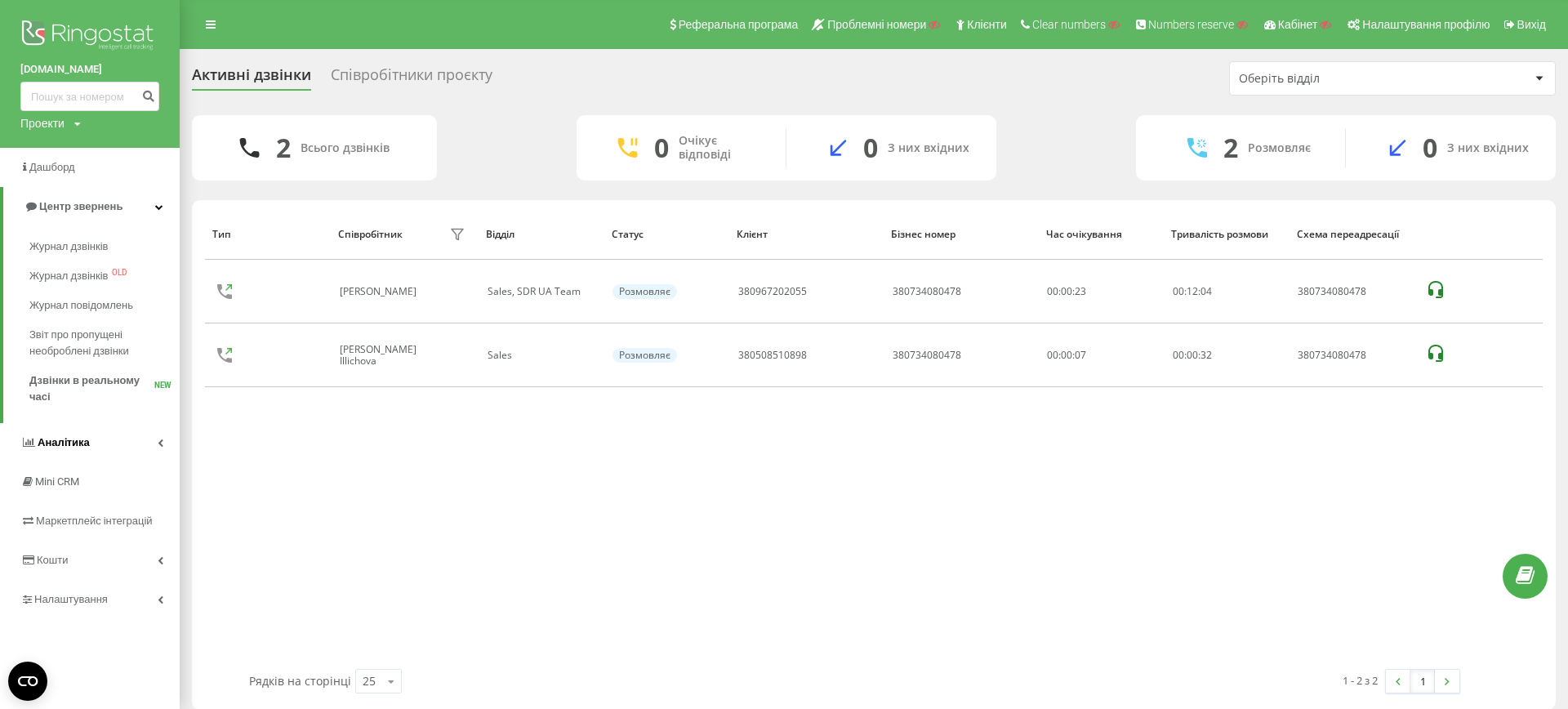
click at [109, 451] on link "Аналiтика" at bounding box center [90, 443] width 180 height 39
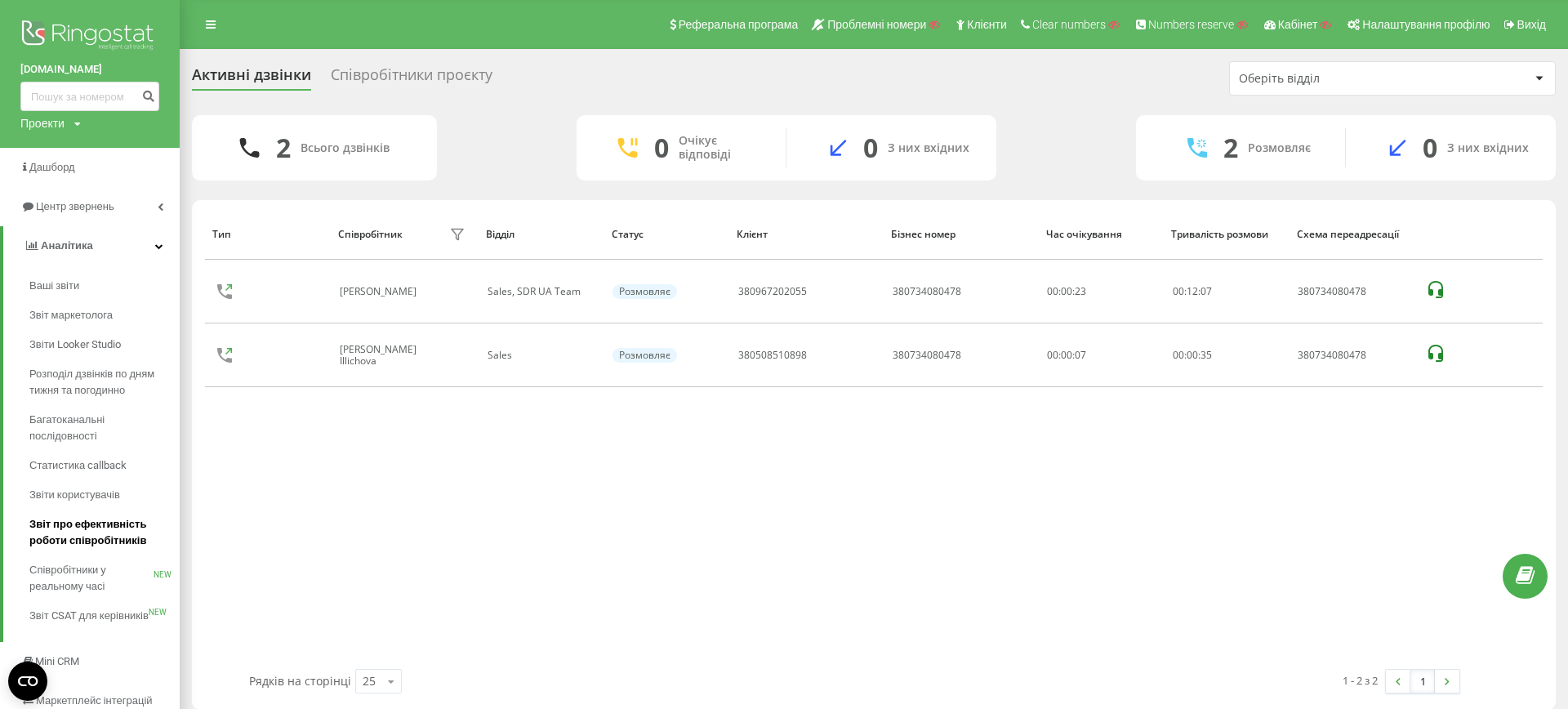
click at [79, 527] on span "Звіт про ефективність роботи співробітників" at bounding box center [101, 533] width 142 height 33
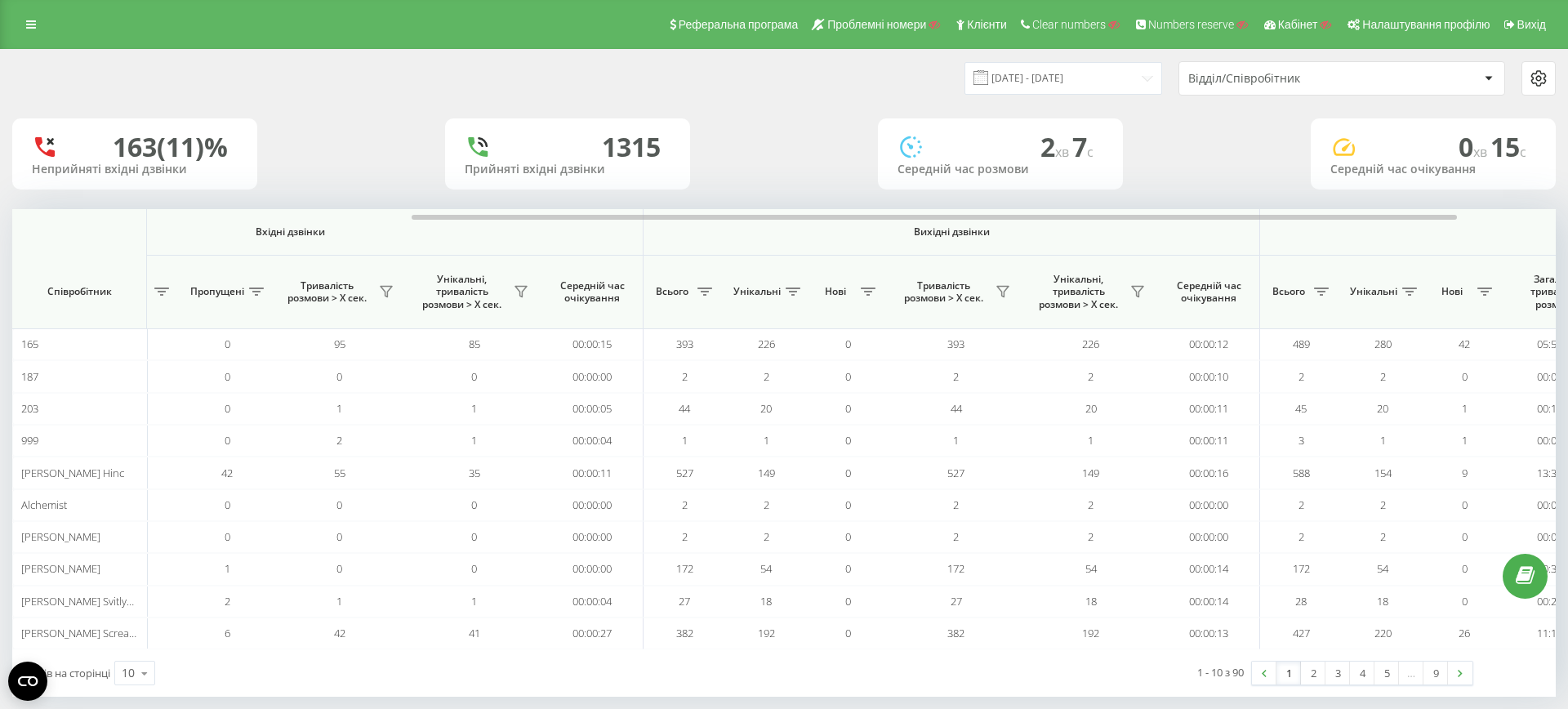
scroll to position [0, 550]
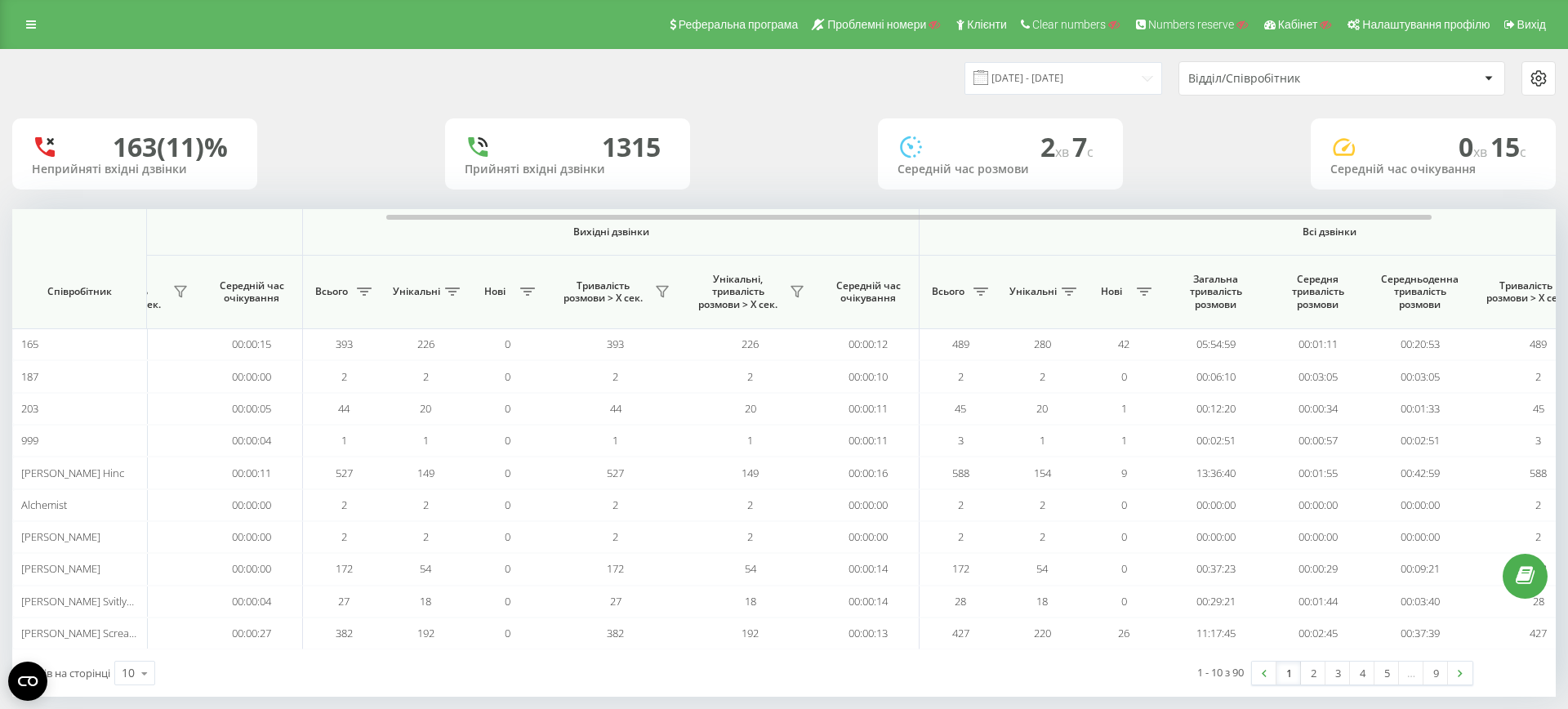
click at [1293, 83] on div "Відділ/Співробітник" at bounding box center [1286, 79] width 195 height 14
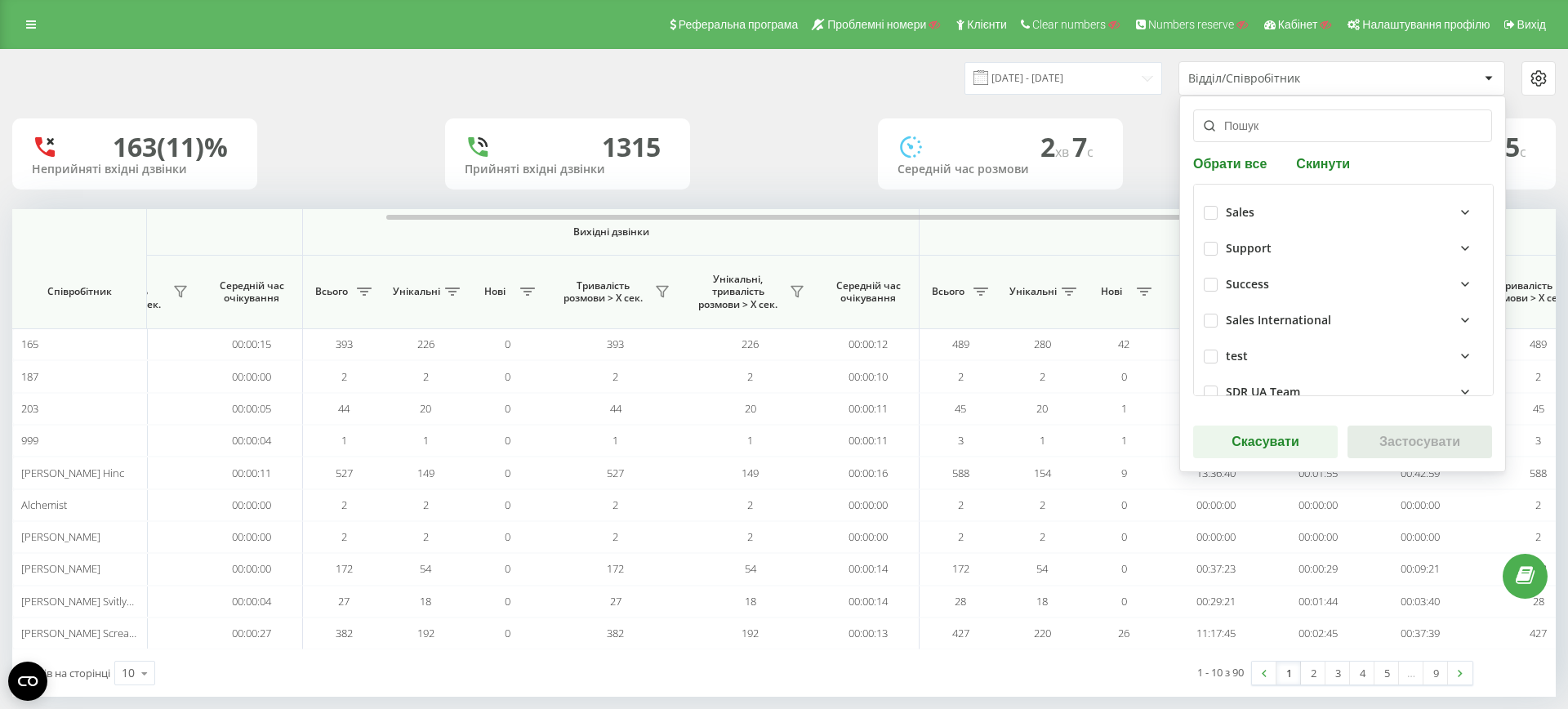
click at [1145, 163] on div "163 (11)% Неприйняті вхідні дзвінки 1315 Прийняті вхідні дзвінки 2 хв 7 c Серед…" at bounding box center [784, 154] width 1543 height 71
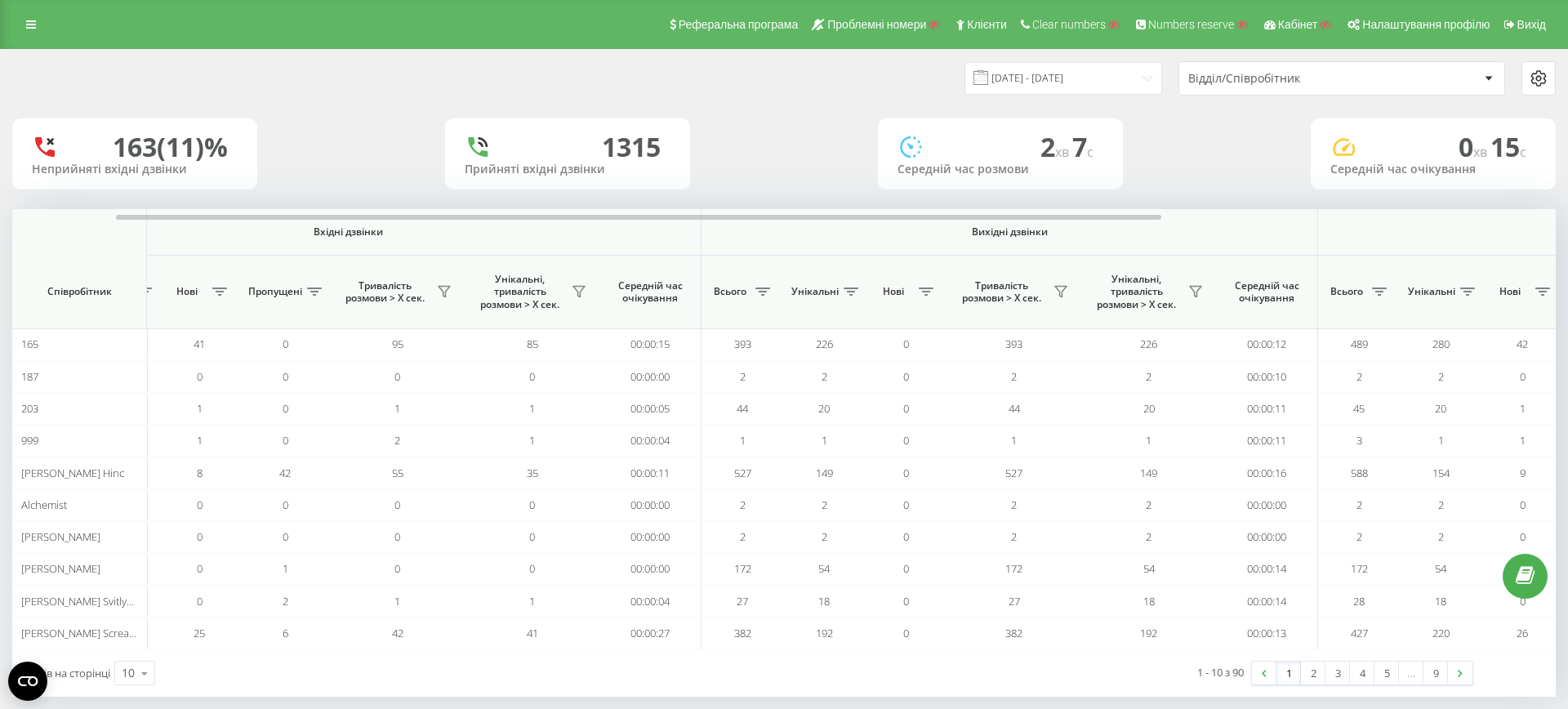
scroll to position [0, 0]
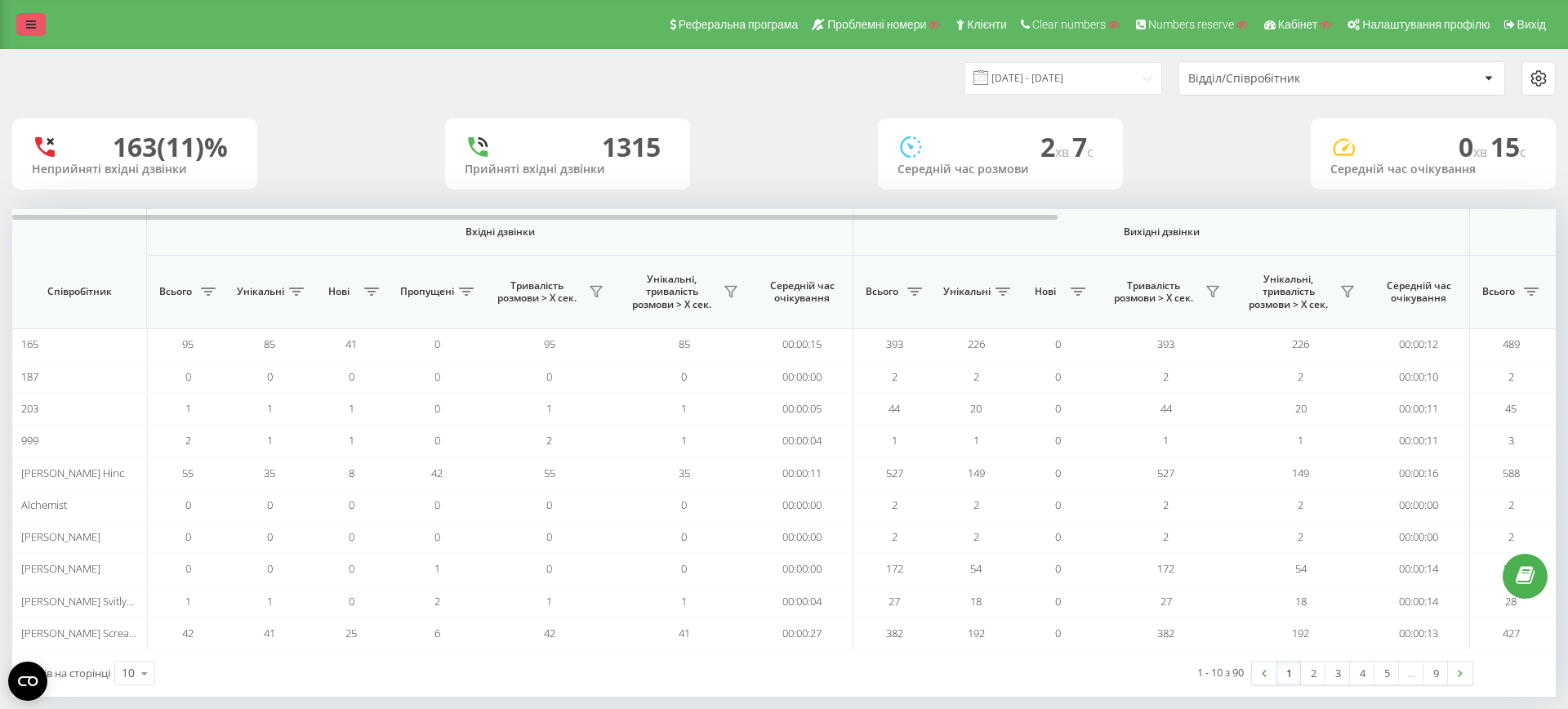
click at [45, 26] on link at bounding box center [31, 24] width 30 height 23
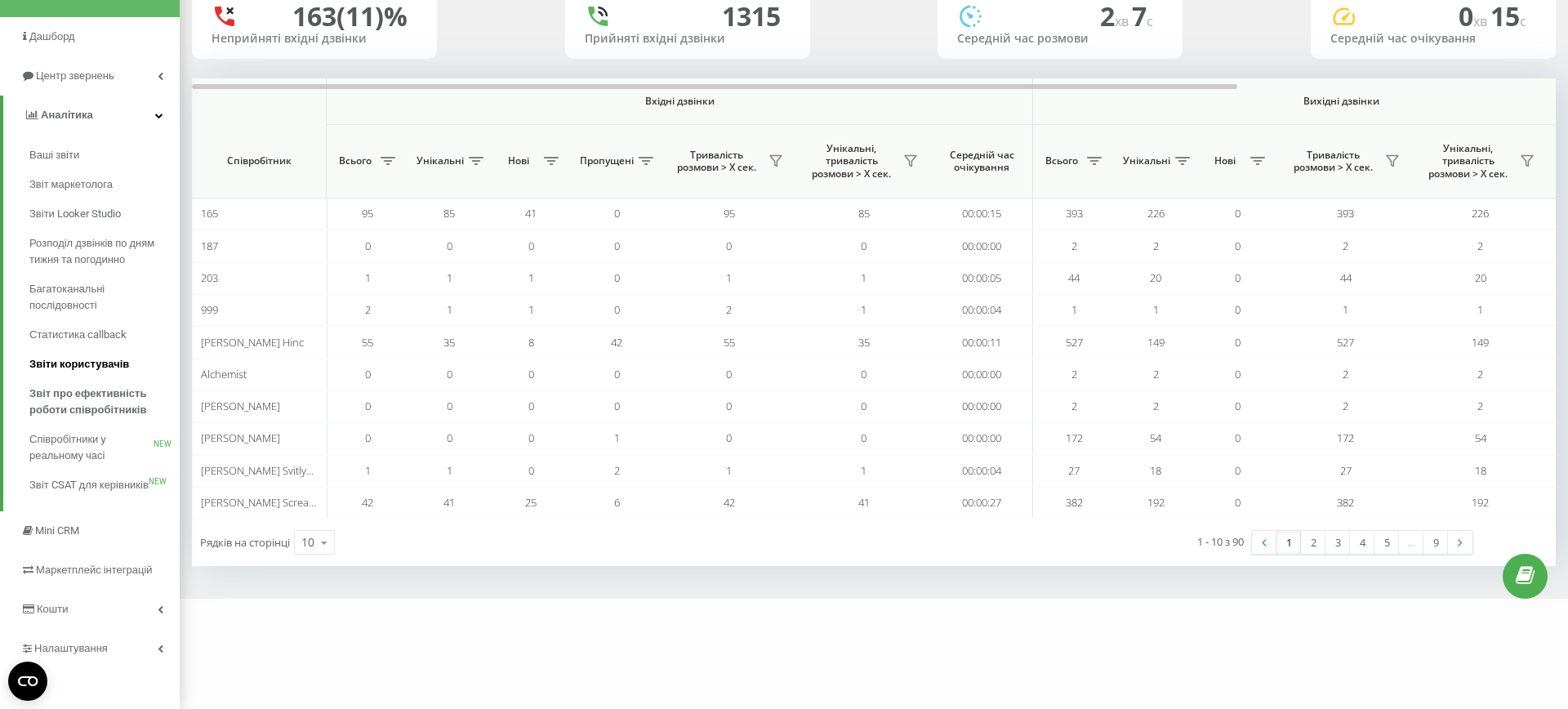
scroll to position [131, 0]
click at [96, 265] on span "Розподіл дзвінків по дням тижня та погодинно" at bounding box center [101, 251] width 142 height 33
click at [81, 244] on span "Розподіл дзвінків по дням тижня та погодинно" at bounding box center [101, 251] width 142 height 33
click at [57, 259] on span "Розподіл дзвінків по дням тижня та погодинно" at bounding box center [101, 251] width 142 height 33
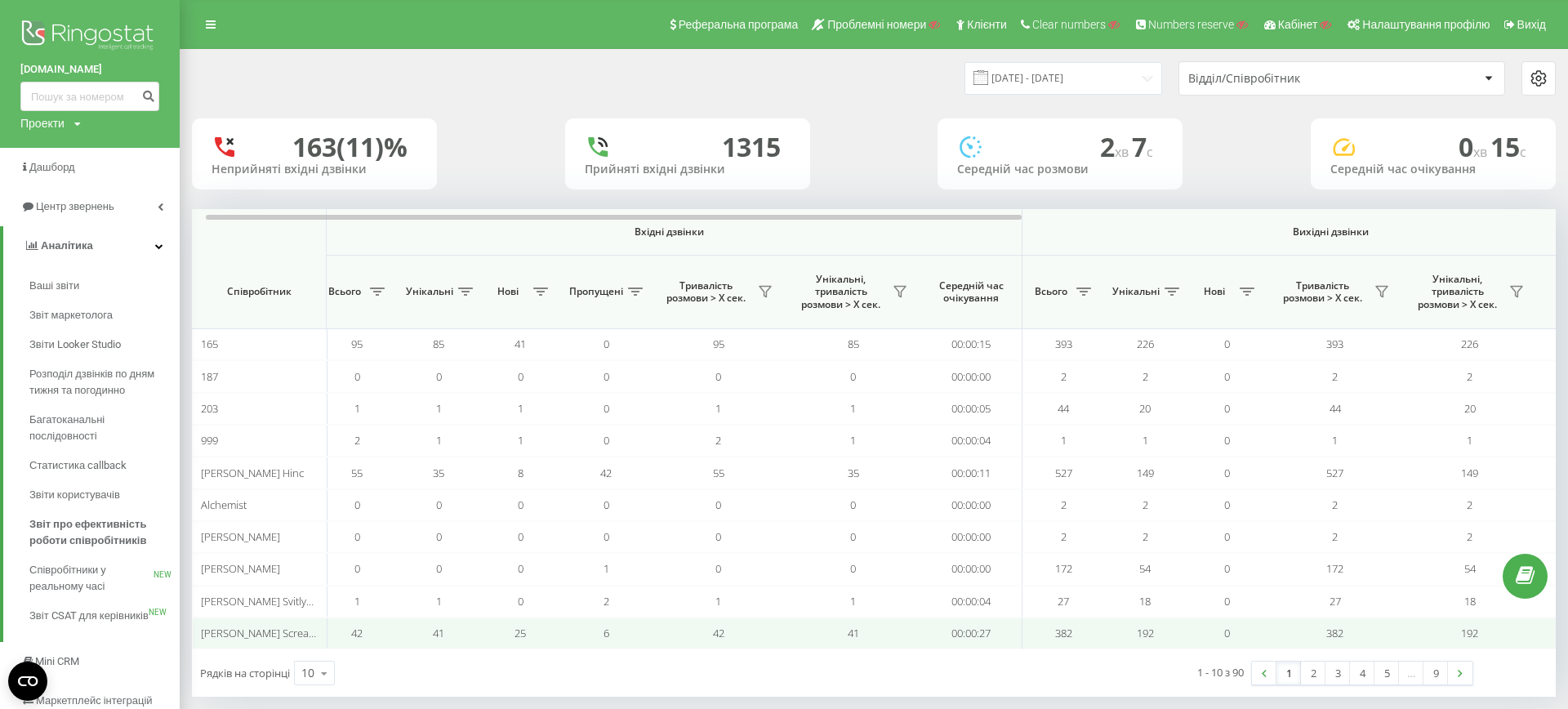
scroll to position [0, 14]
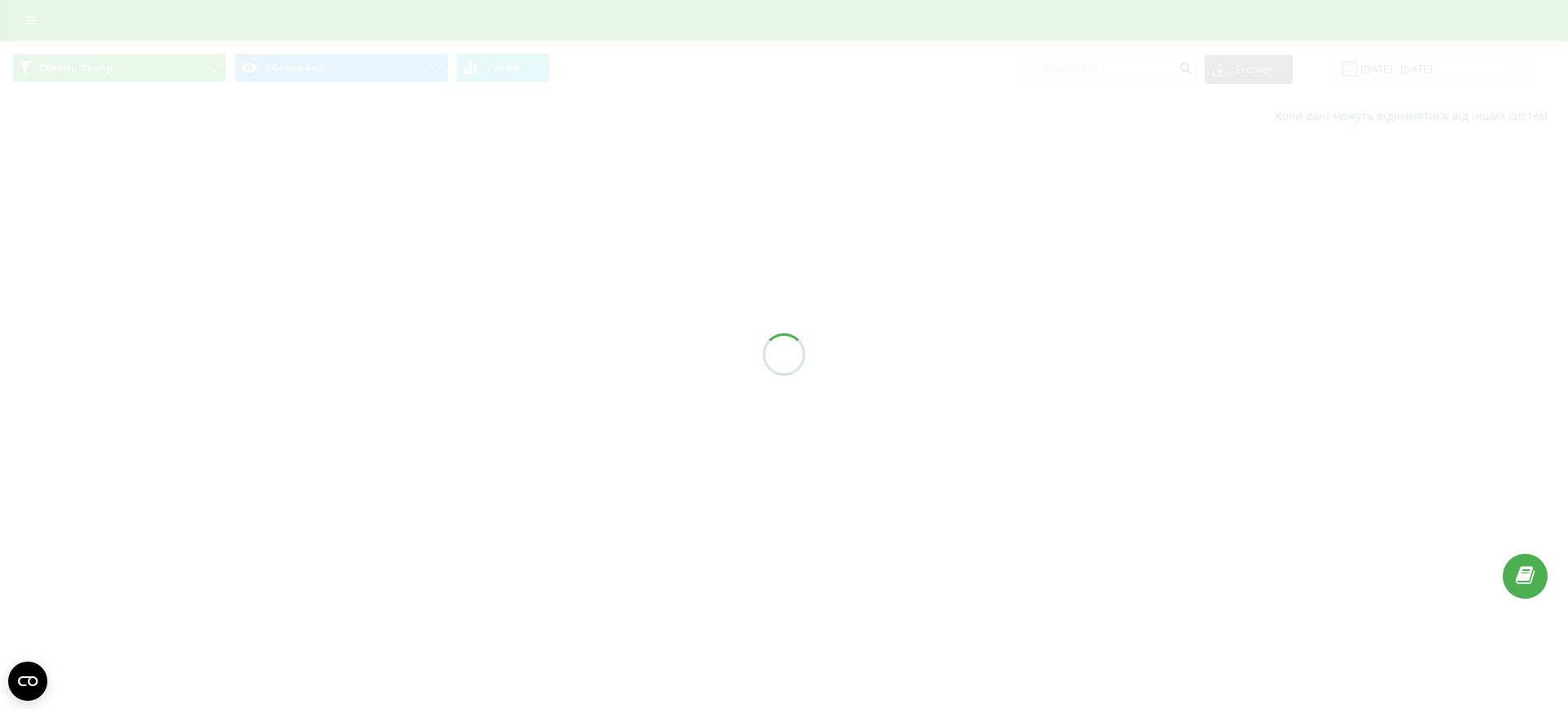
click at [1057, 298] on div at bounding box center [784, 354] width 1568 height 709
click at [1526, 595] on link at bounding box center [1525, 576] width 45 height 45
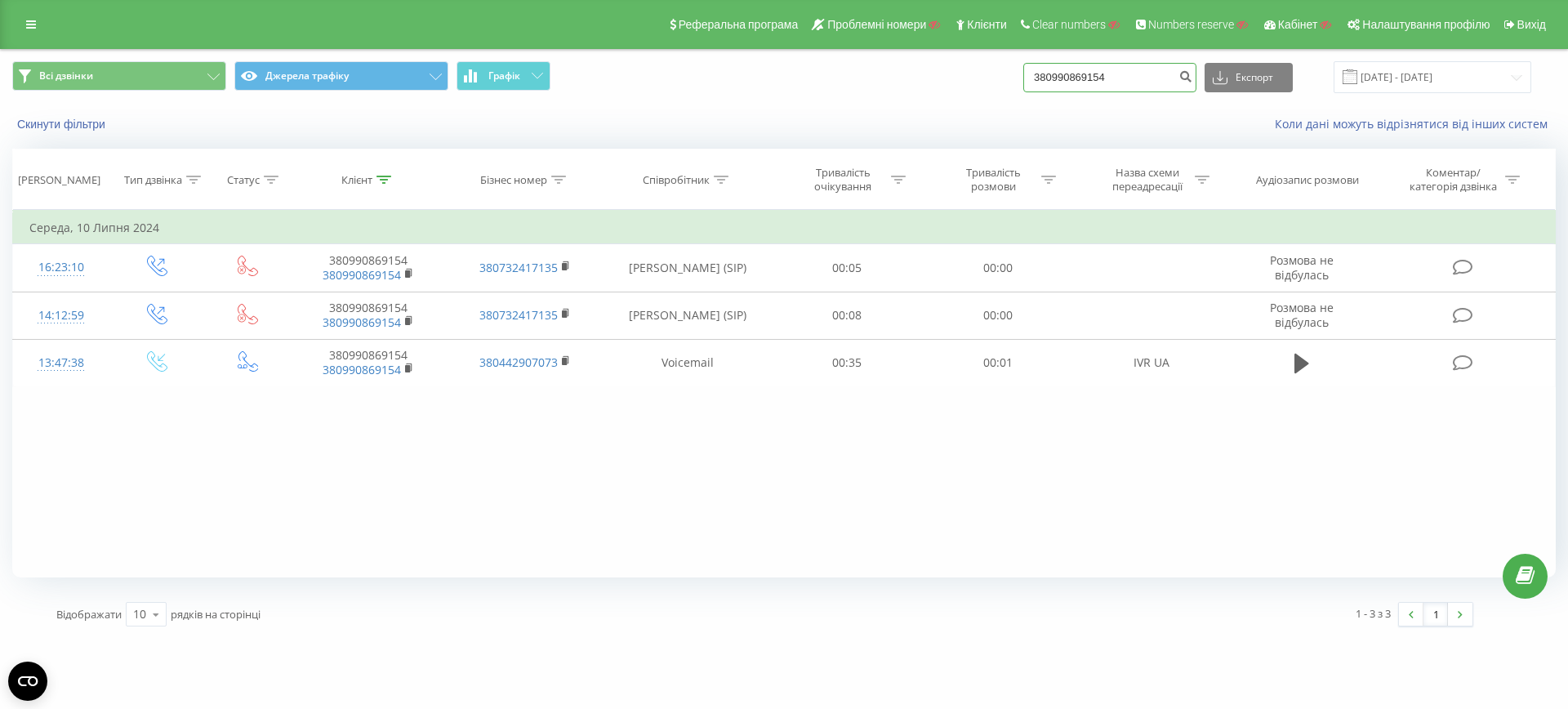
click at [1145, 75] on input "380990869154" at bounding box center [1110, 77] width 173 height 30
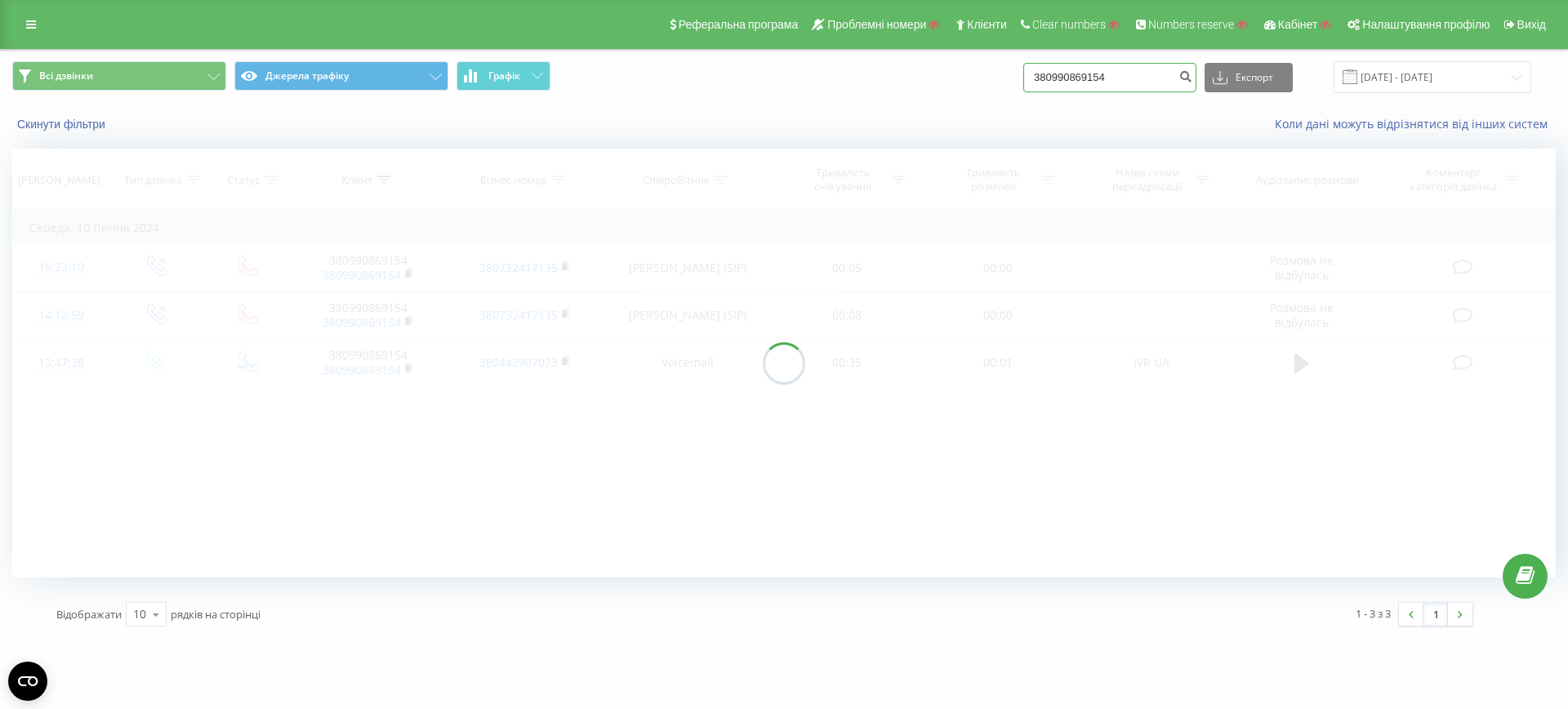
paste input "380509738238"
type input "380509738238"
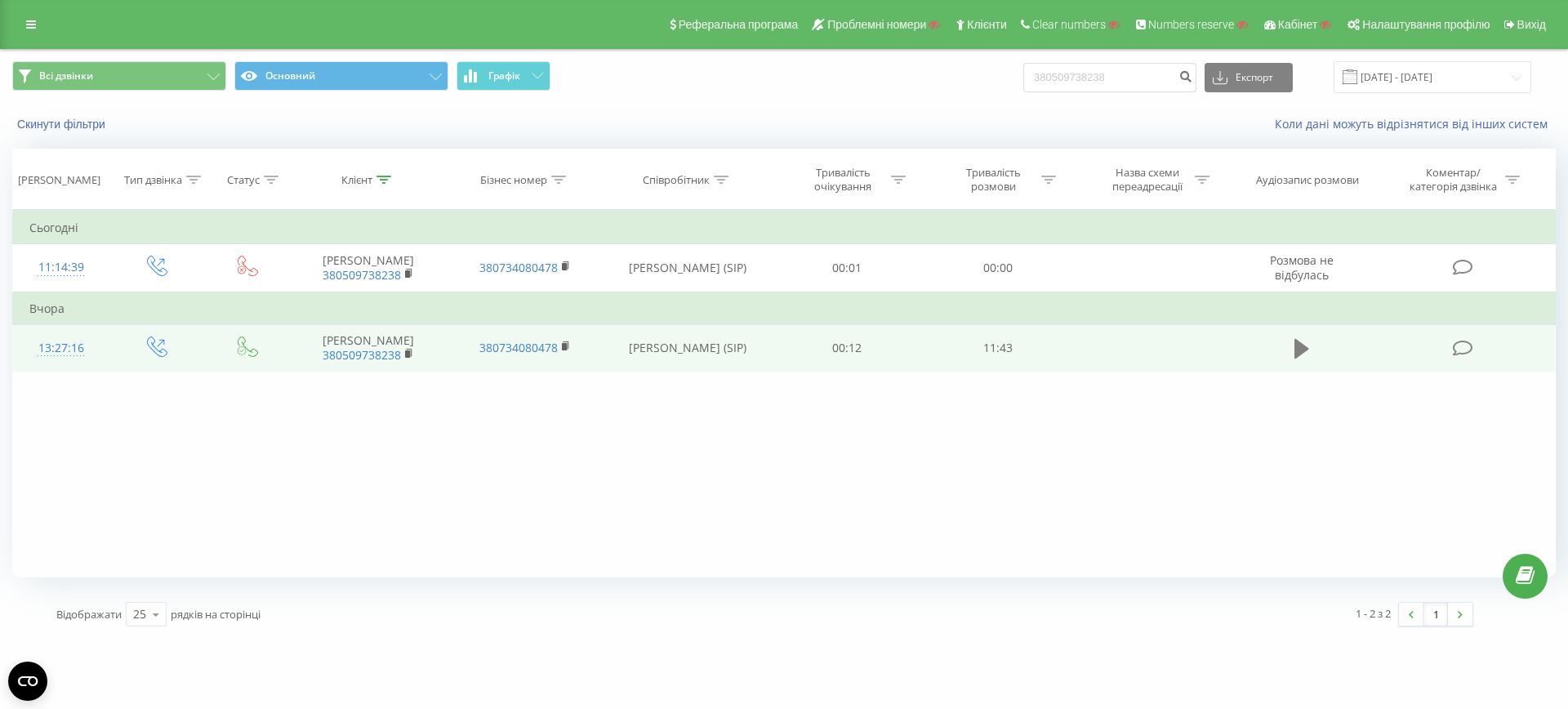
click at [1303, 339] on icon at bounding box center [1301, 349] width 14 height 23
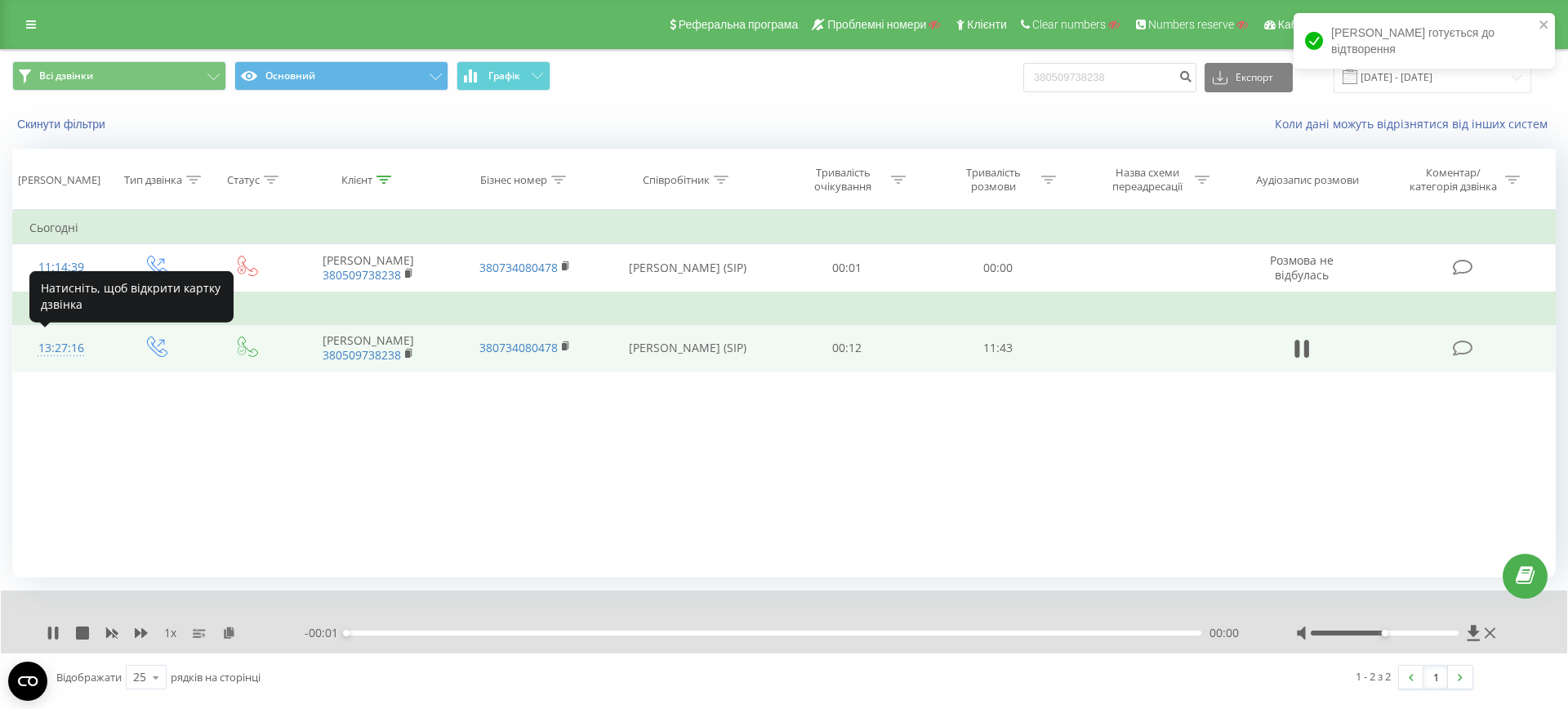
click at [52, 346] on div "13:27:16" at bounding box center [61, 349] width 64 height 32
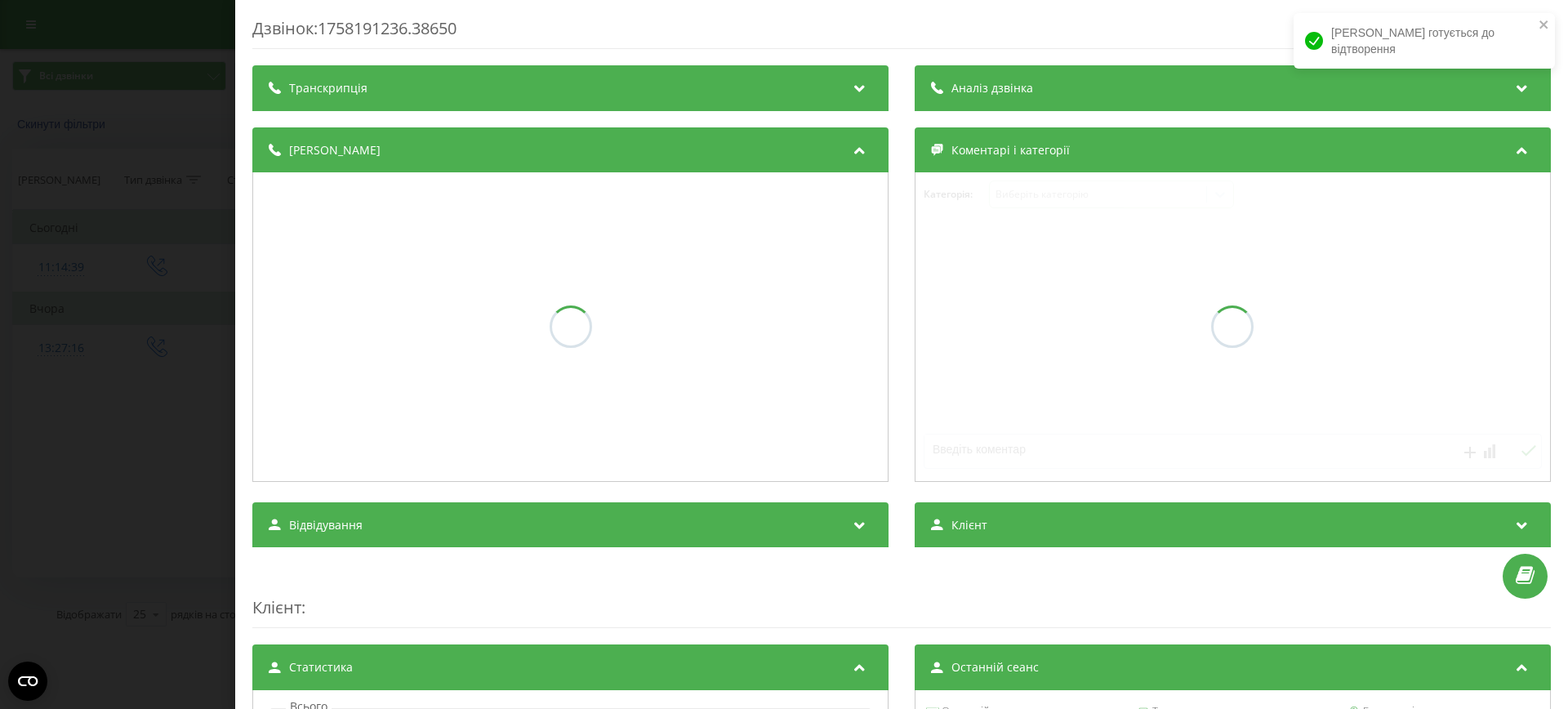
click at [399, 105] on div "Дзвінок : 1758191236.38650 Транскрипція Аналіз дзвінка Деталі дзвінка Коментарі…" at bounding box center [901, 595] width 1298 height 1155
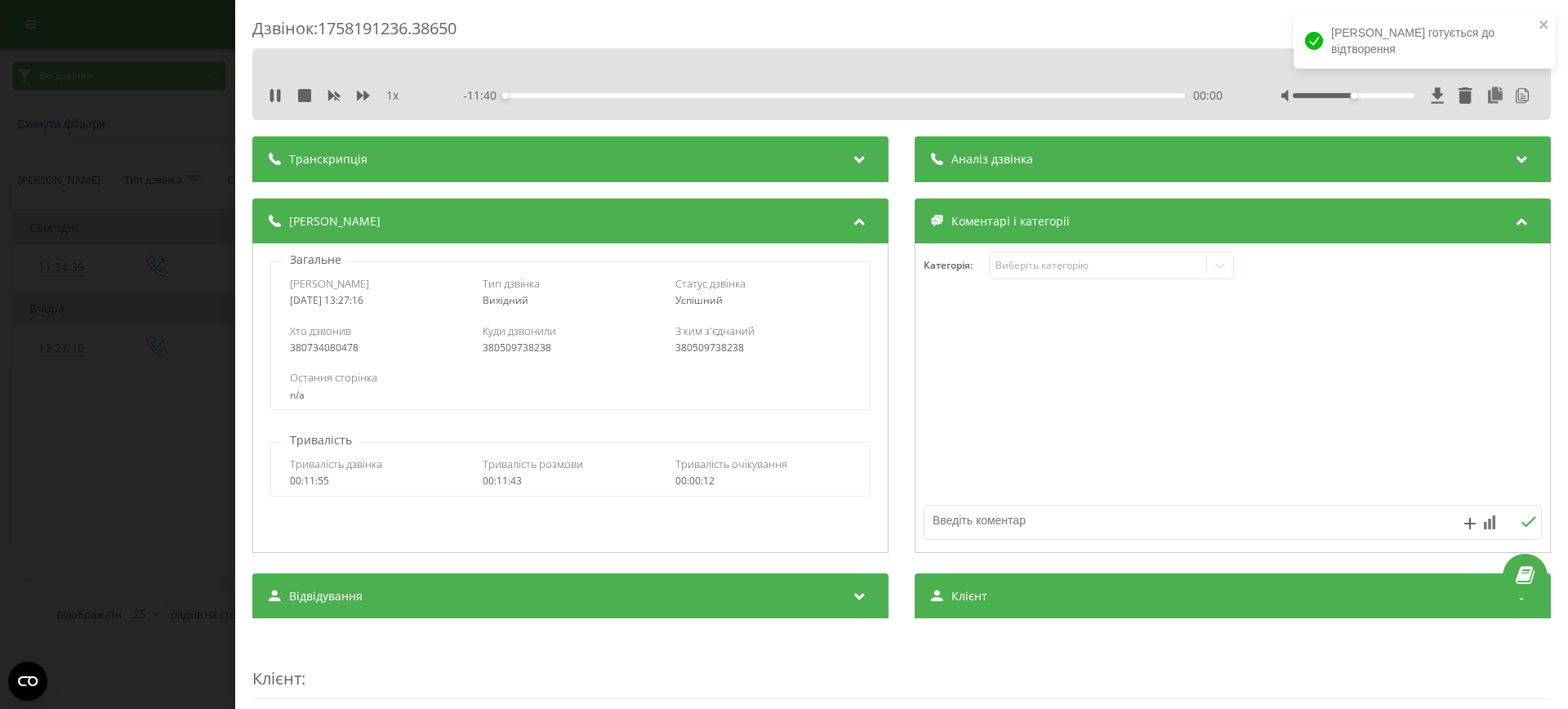
click at [389, 155] on div "Транскрипція" at bounding box center [571, 159] width 636 height 46
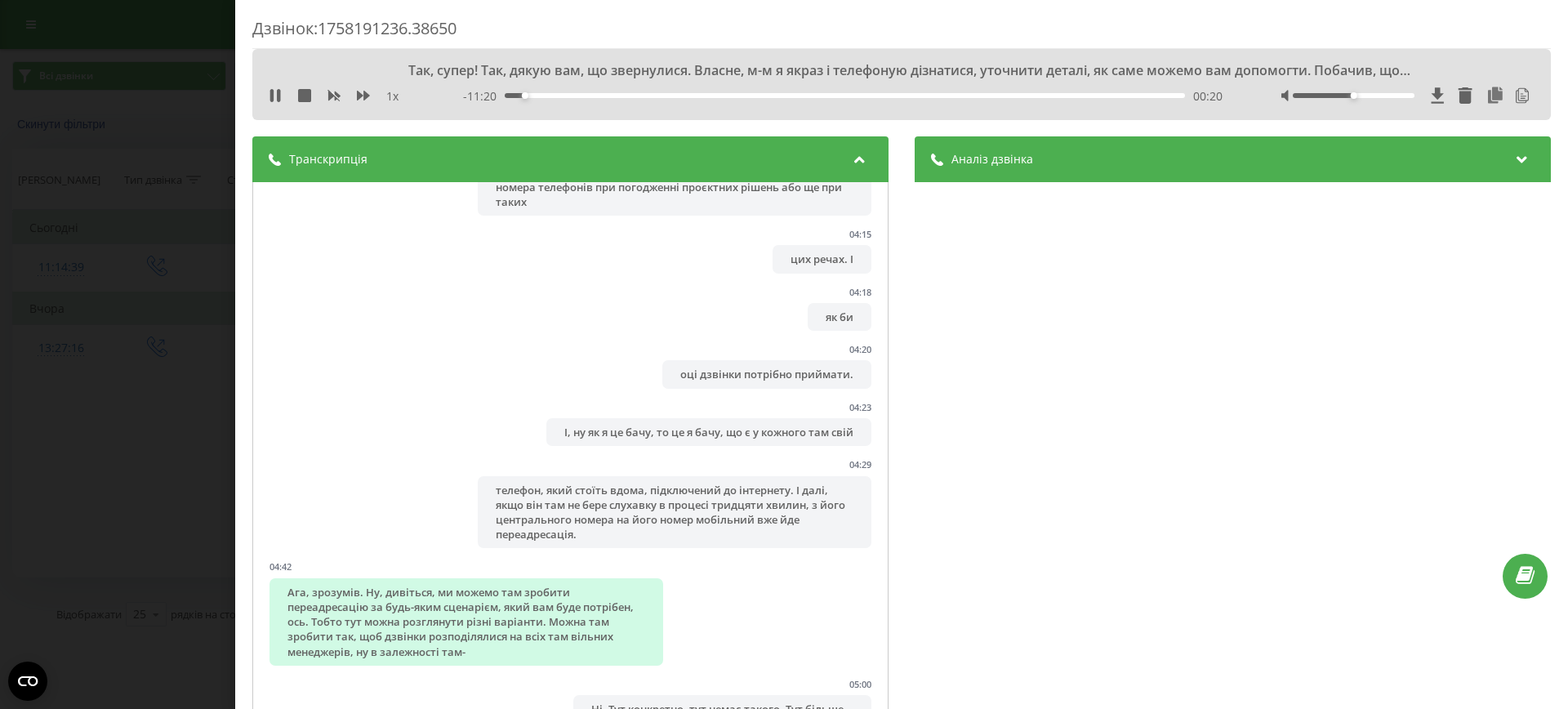
scroll to position [2850, 0]
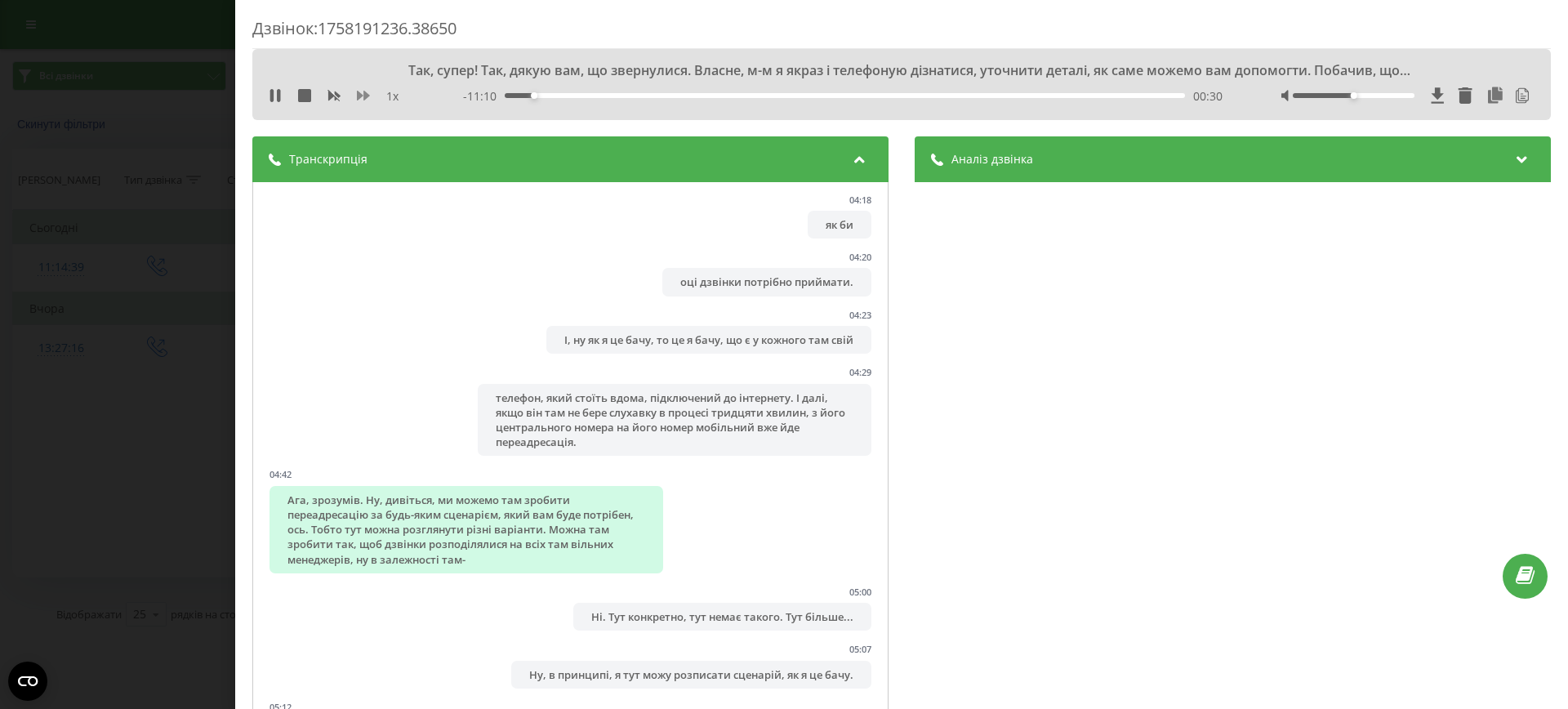
click at [362, 98] on icon at bounding box center [363, 95] width 13 height 13
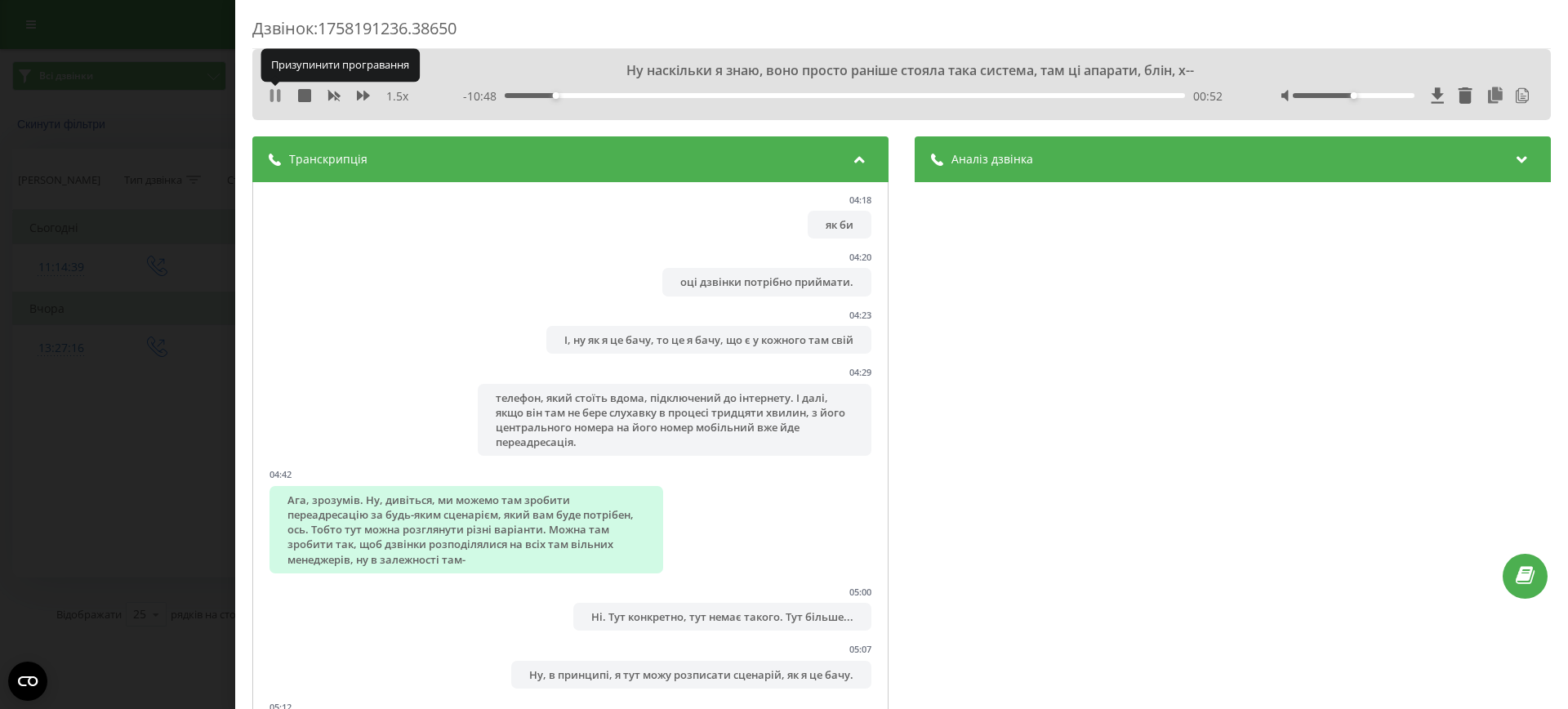
click at [276, 92] on icon at bounding box center [275, 95] width 13 height 13
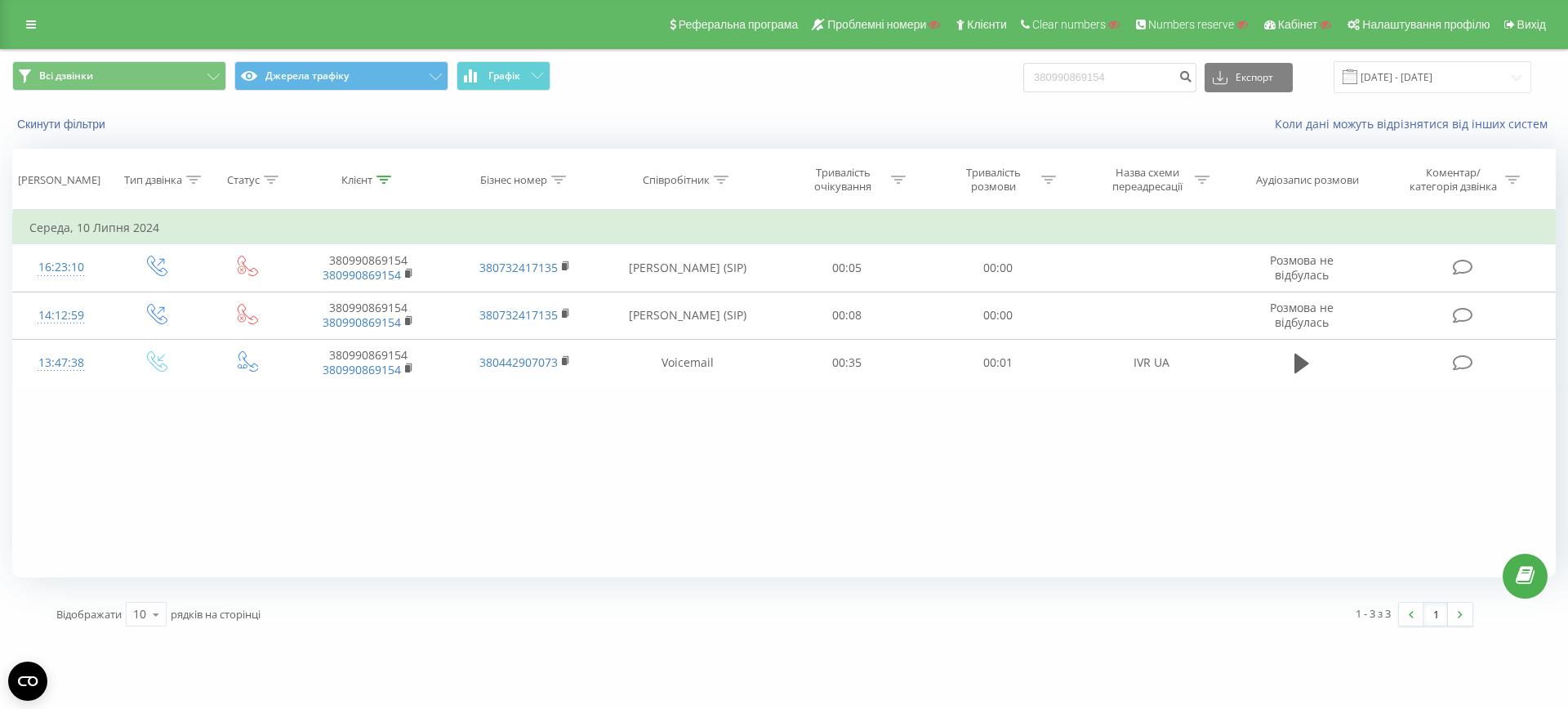
click at [33, 31] on link at bounding box center [31, 24] width 30 height 23
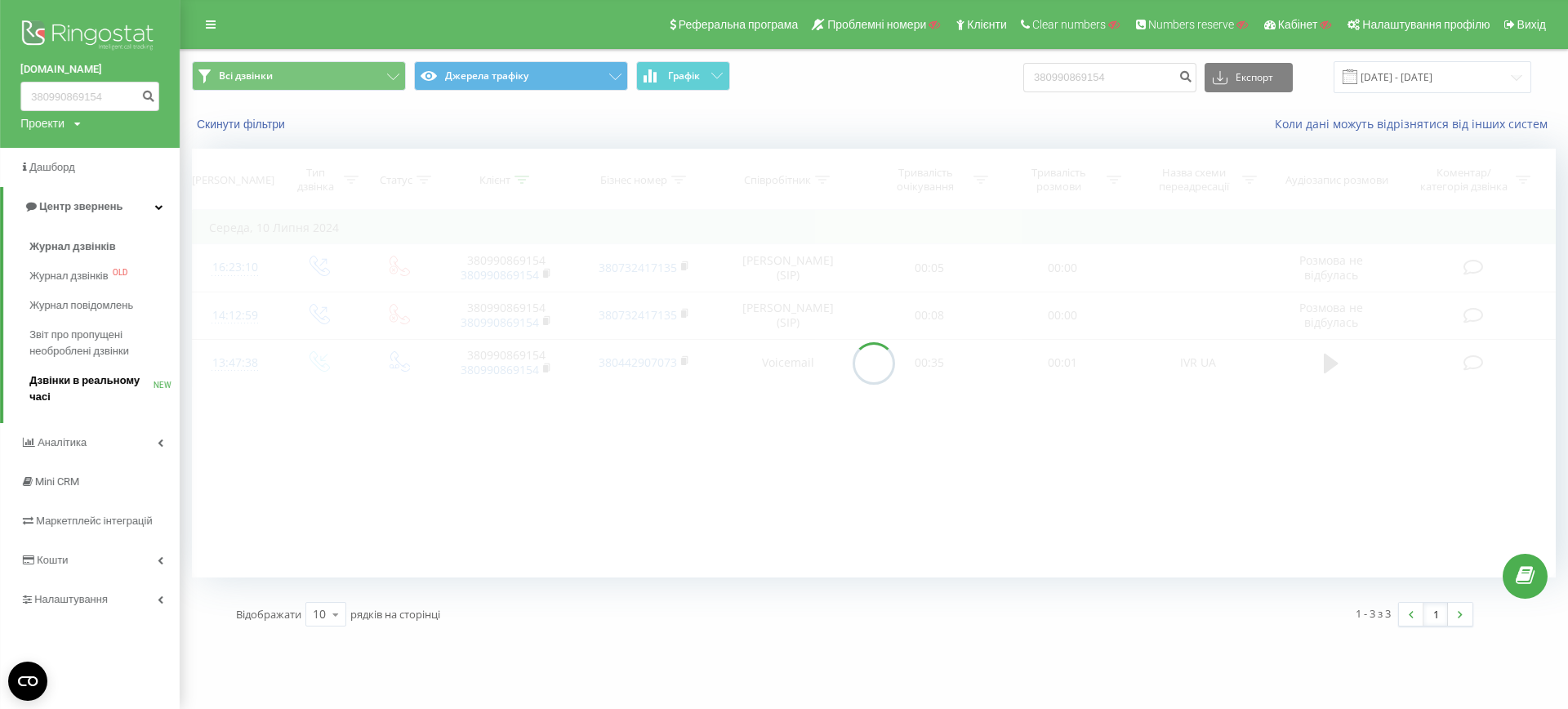
click at [66, 382] on span "Дзвінки в реальному часі" at bounding box center [92, 388] width 124 height 33
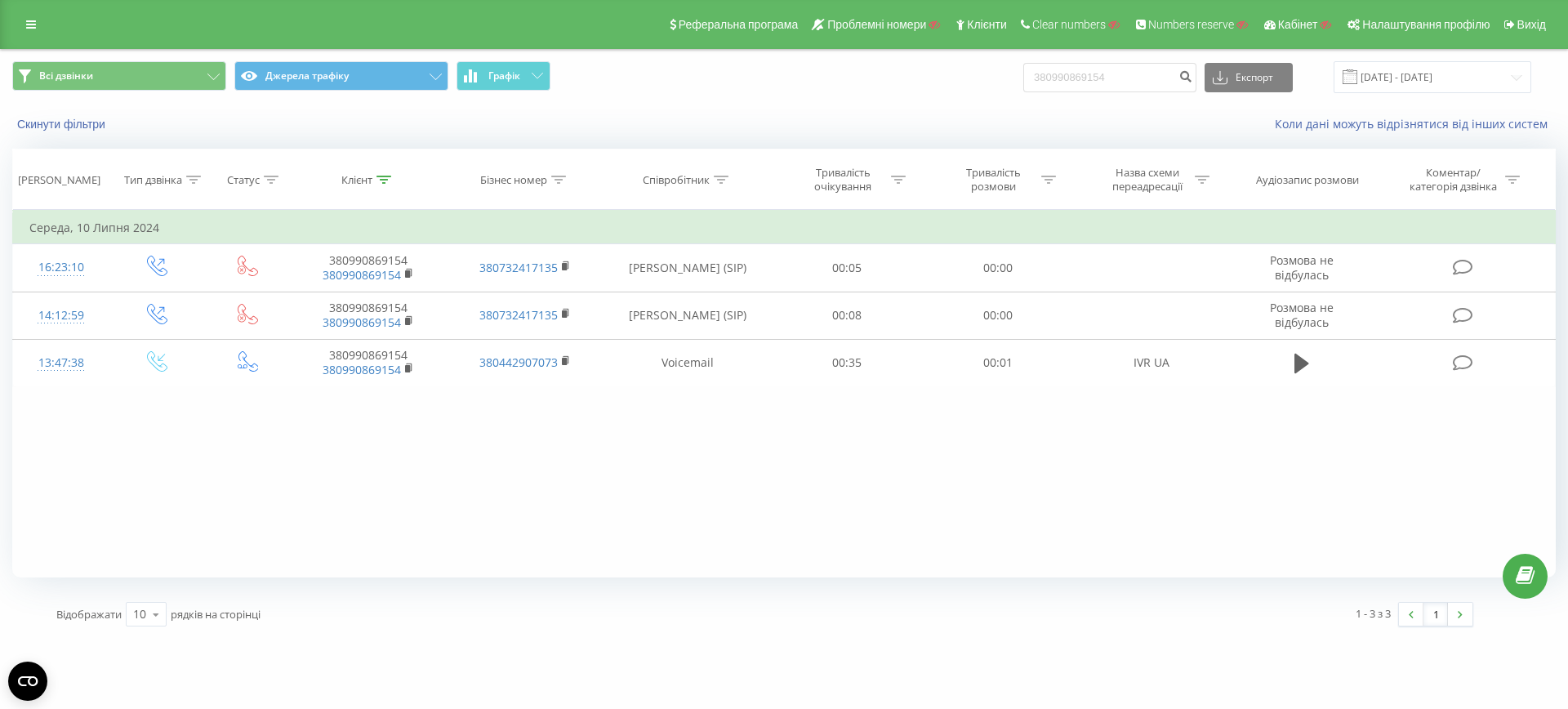
click at [25, 25] on link at bounding box center [31, 24] width 30 height 23
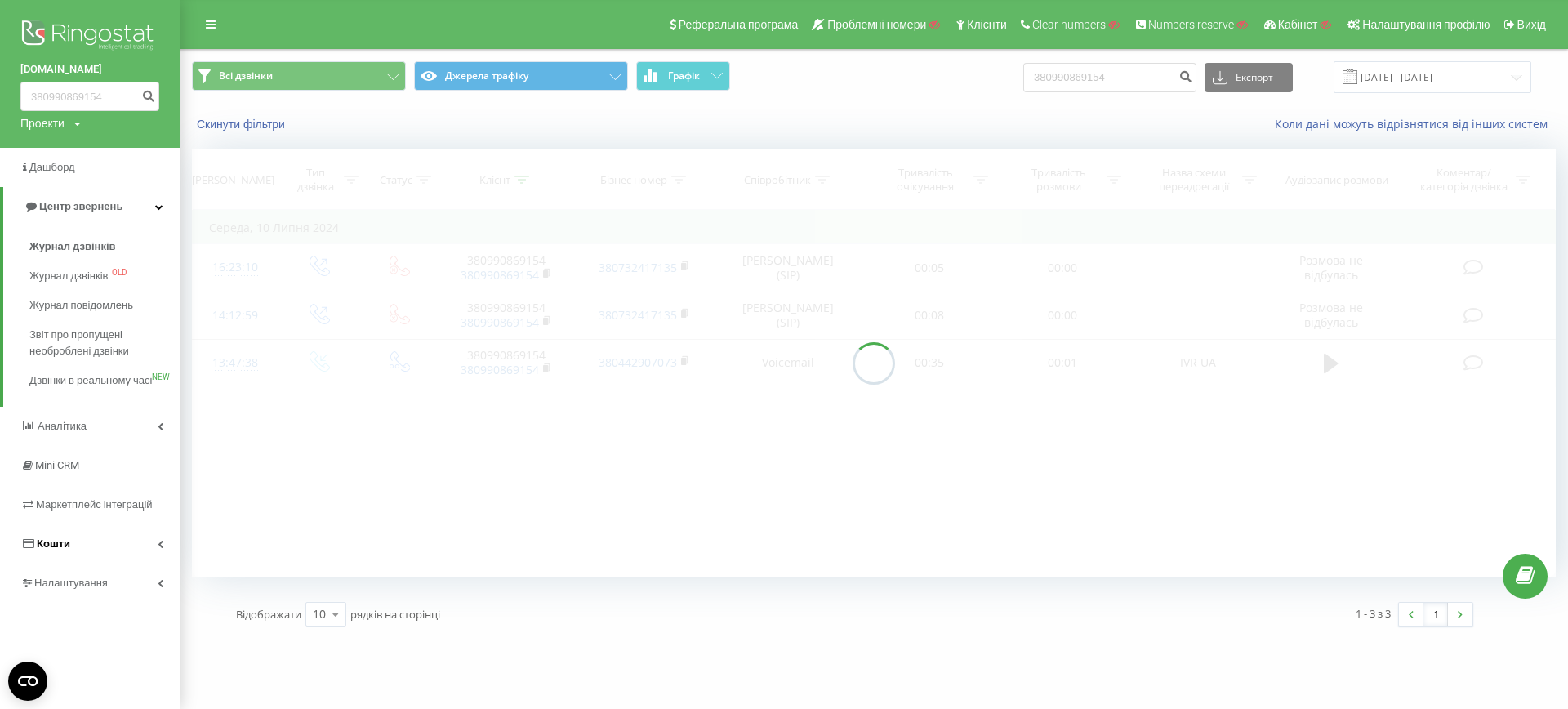
click at [43, 550] on span "Кошти" at bounding box center [53, 544] width 33 height 12
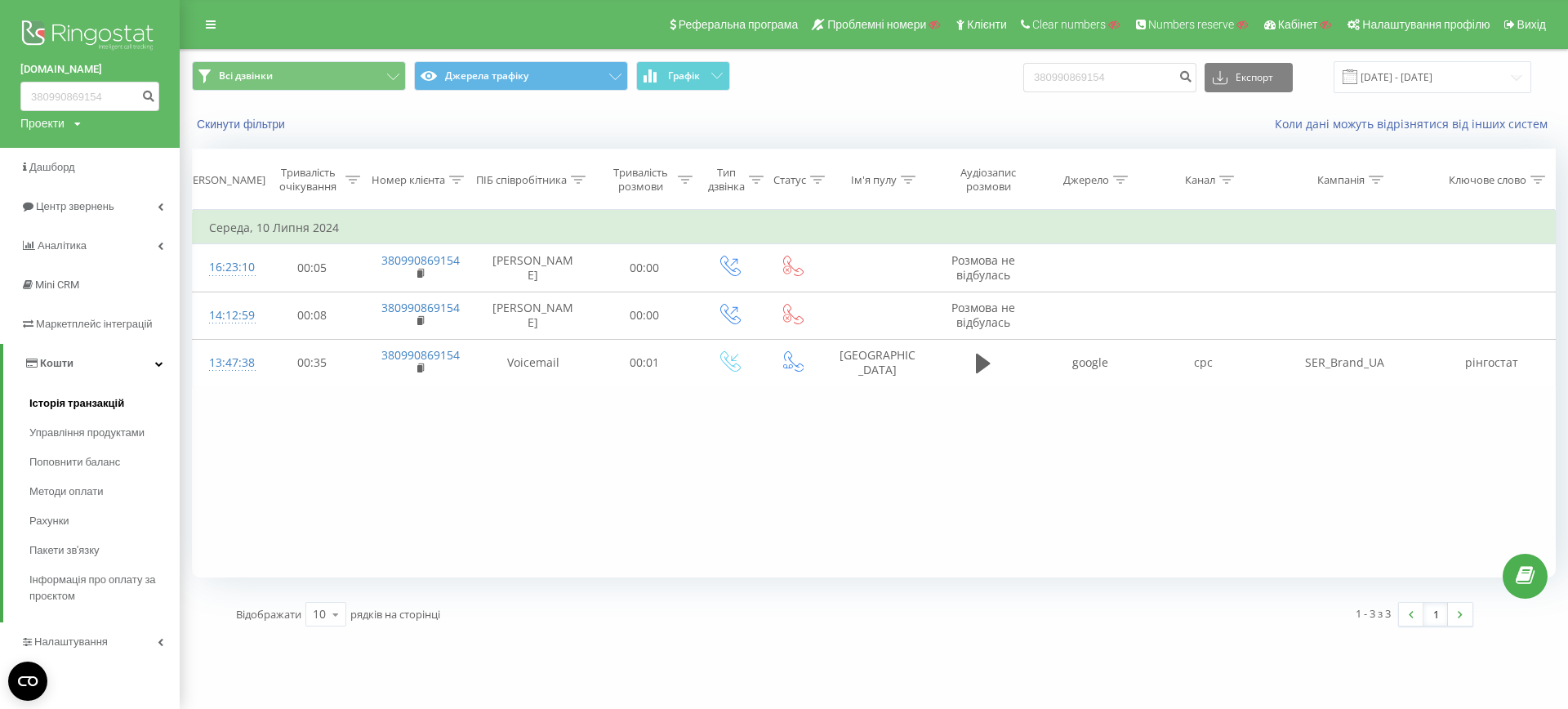
click at [42, 401] on span "Історія транзакцій" at bounding box center [77, 403] width 95 height 16
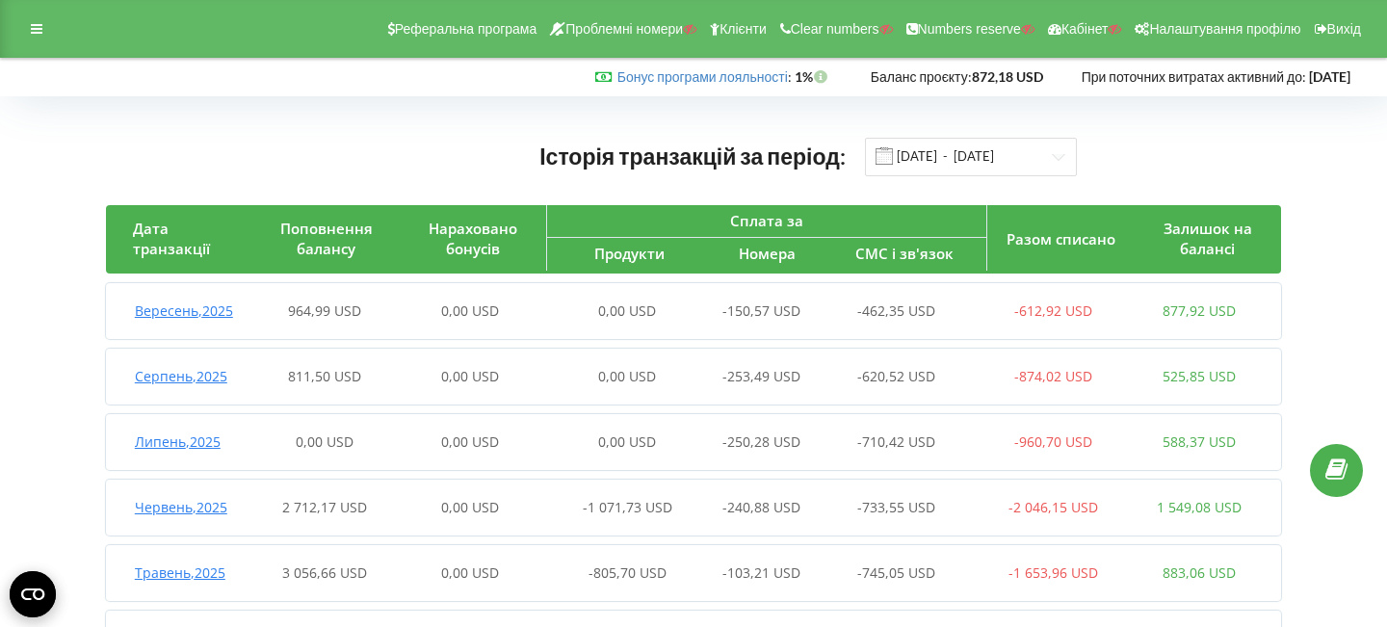
click at [155, 318] on span "Вересень , 2025" at bounding box center [184, 310] width 98 height 18
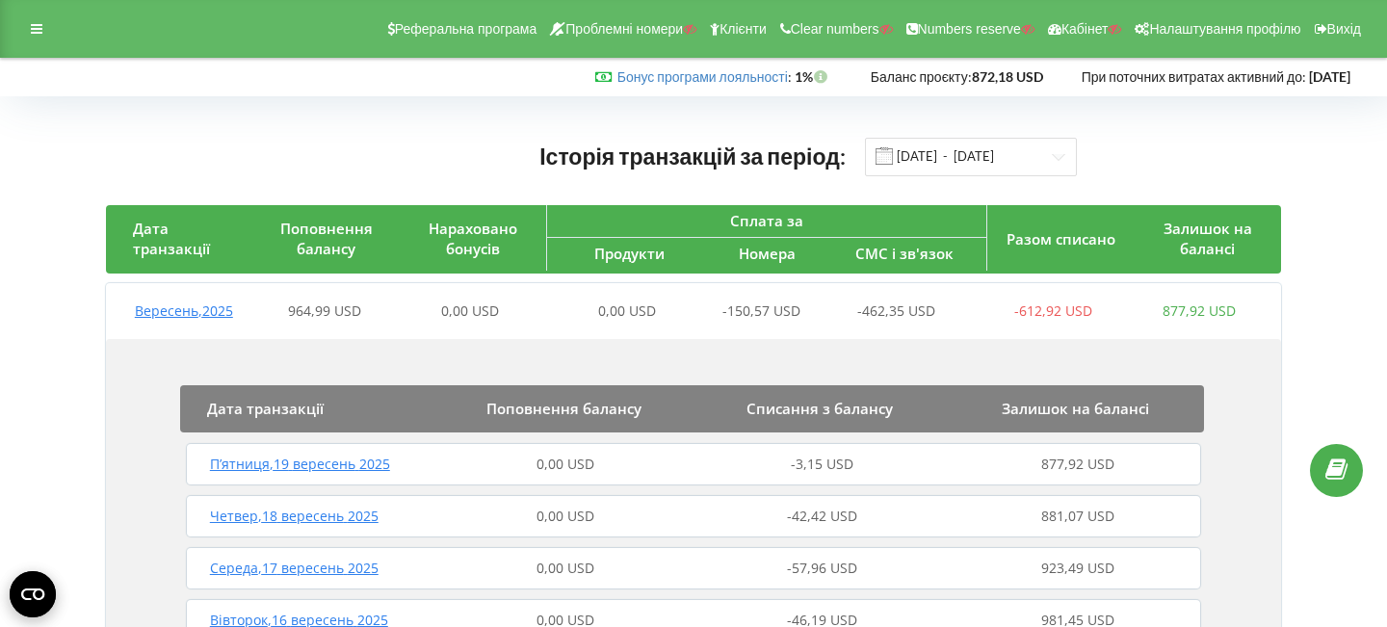
click at [262, 467] on span "П’ятниця , 19 вересень 2025" at bounding box center [300, 464] width 180 height 18
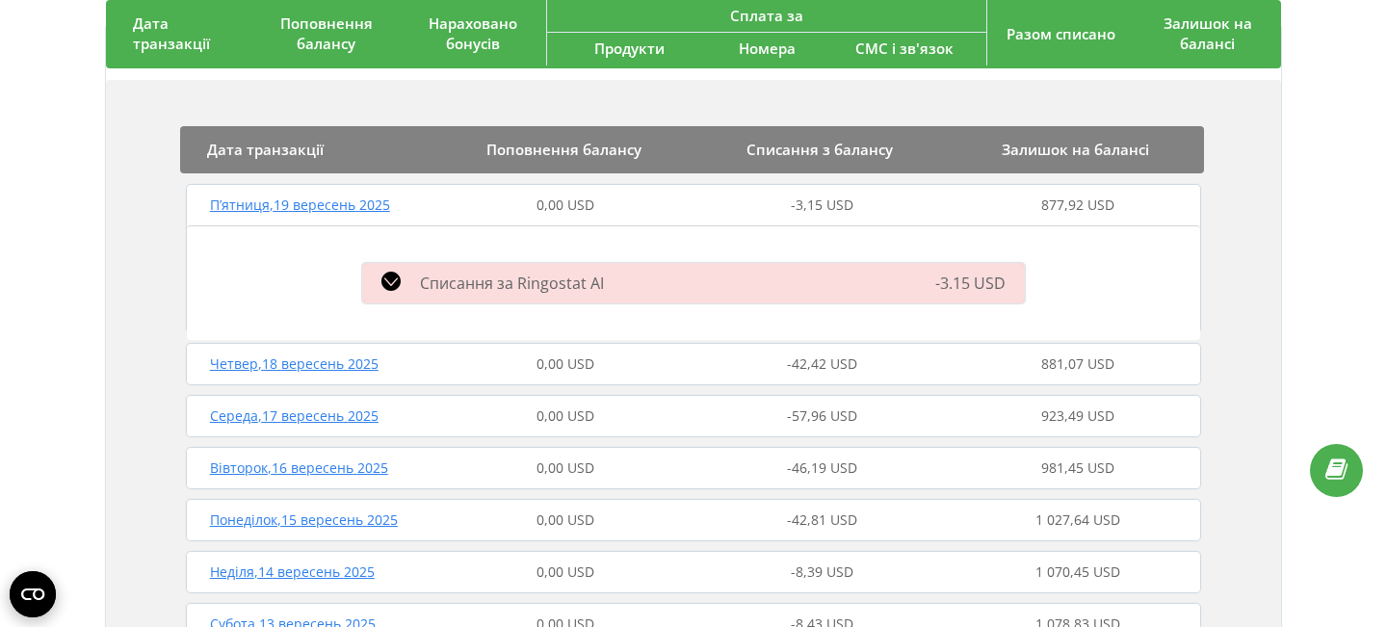
scroll to position [291, 0]
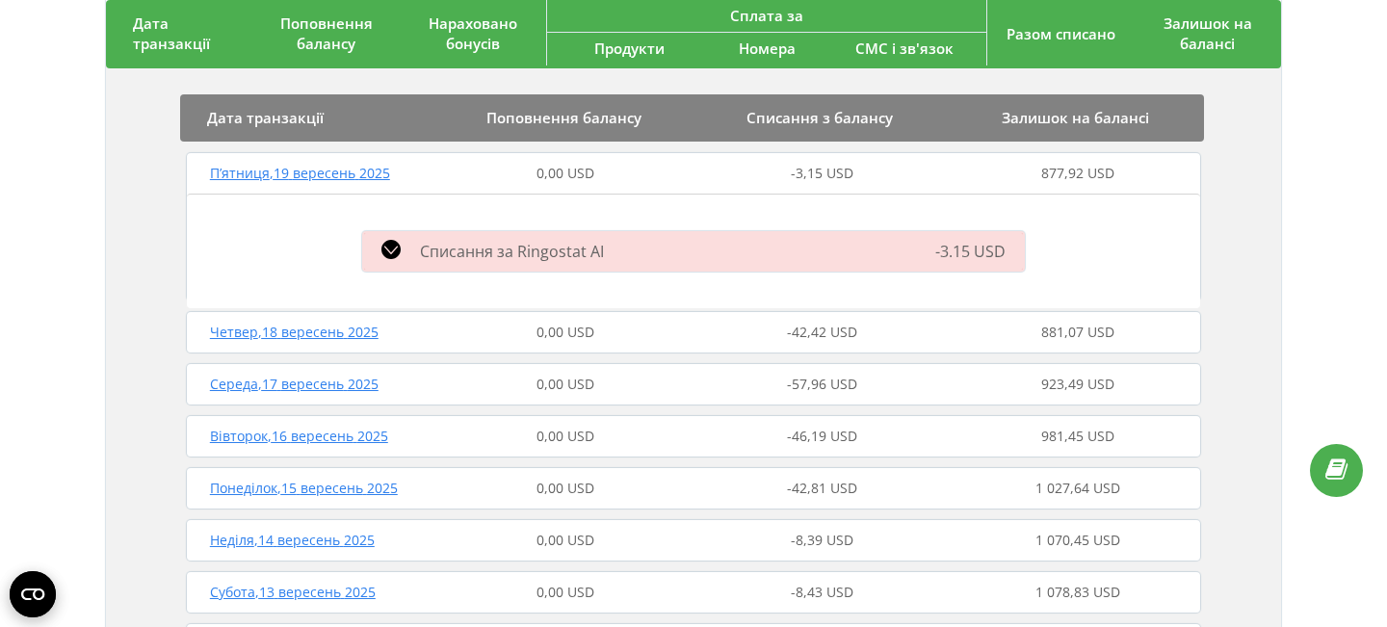
click at [336, 175] on span "П’ятниця , 19 вересень 2025" at bounding box center [300, 173] width 180 height 18
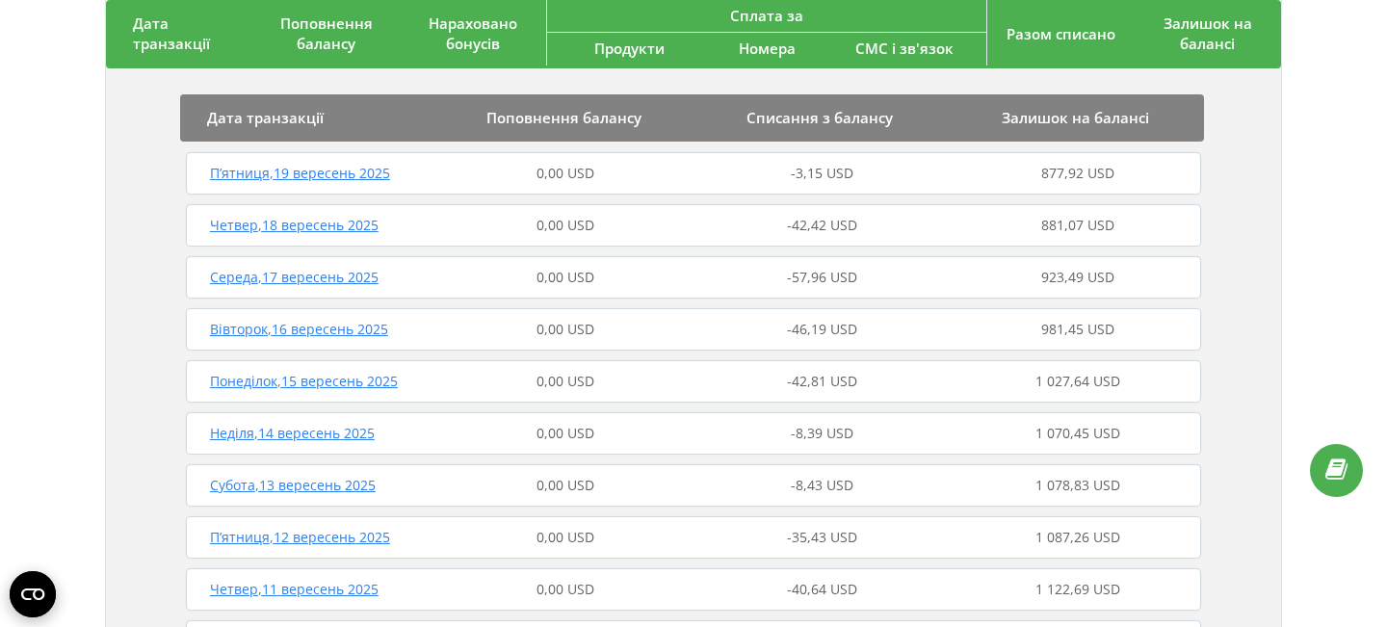
click at [304, 226] on span "Четвер , 18 вересень 2025" at bounding box center [294, 225] width 169 height 18
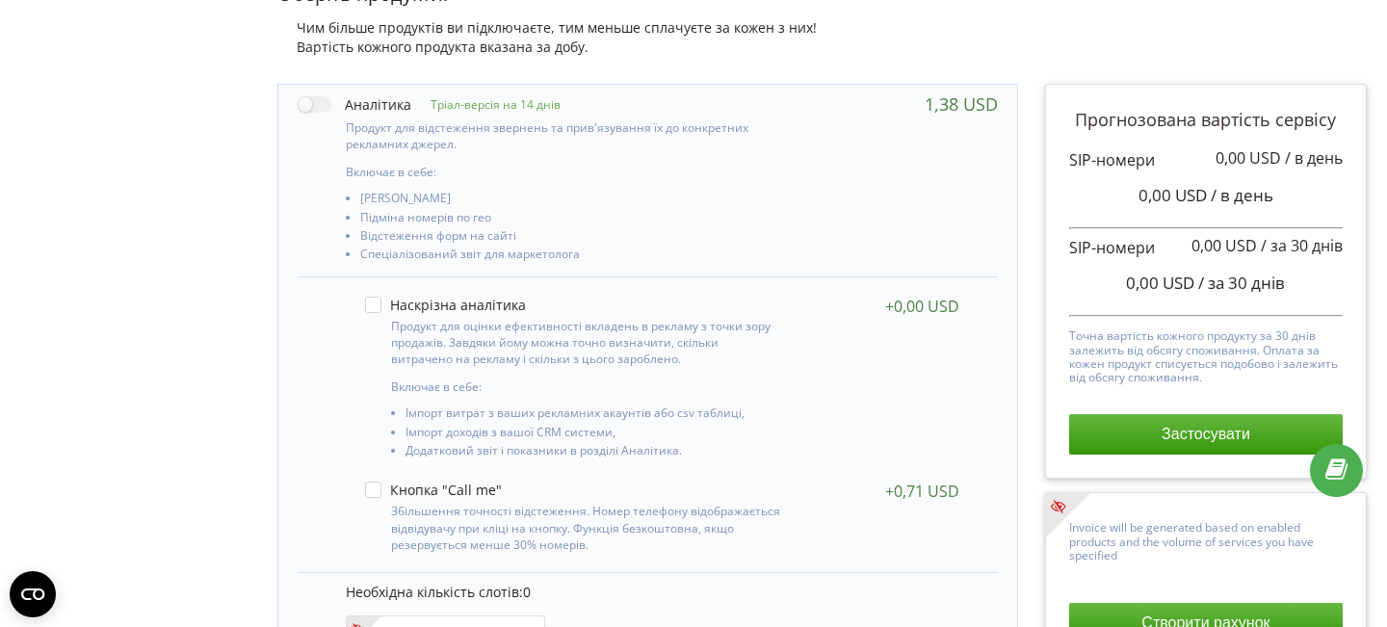
scroll to position [314, 0]
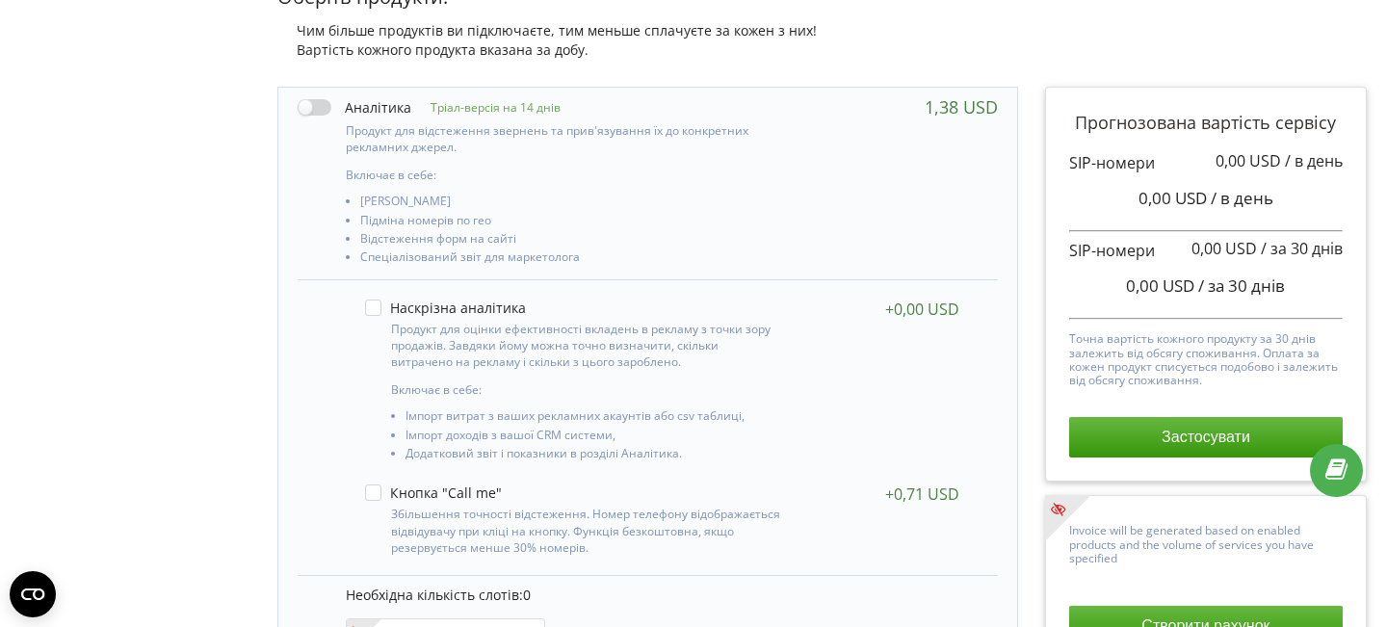
click at [317, 109] on label at bounding box center [355, 107] width 114 height 20
checkbox input "true"
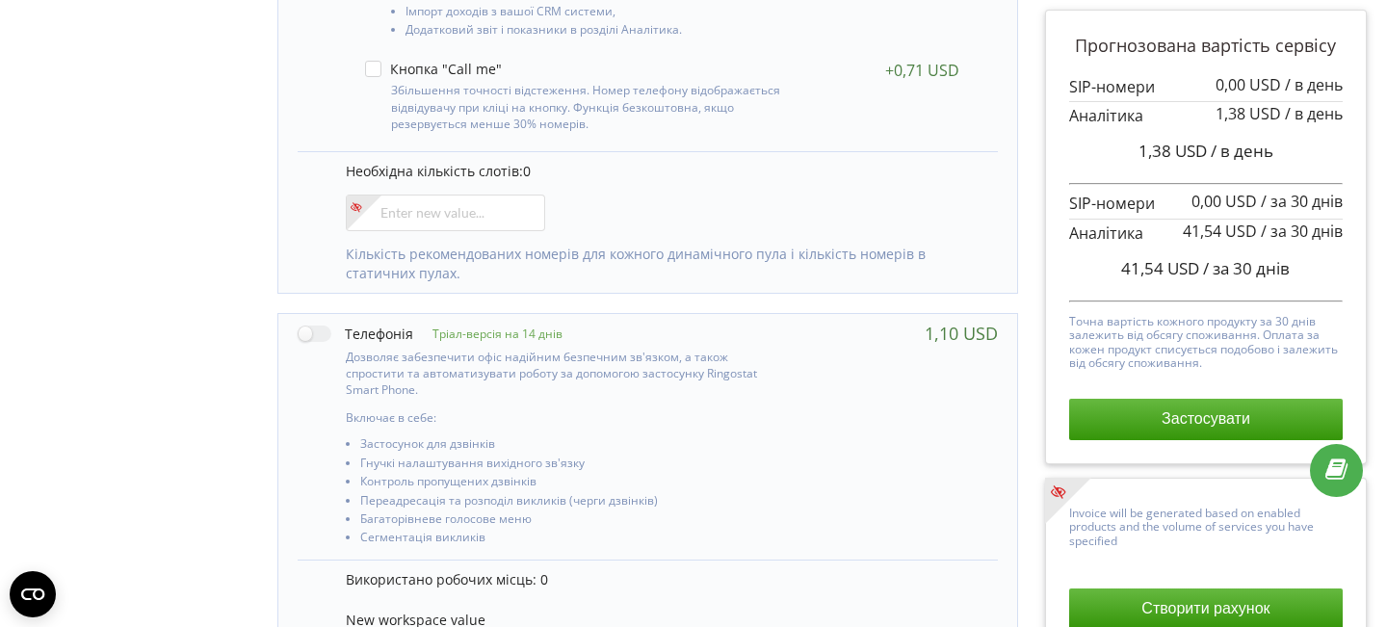
scroll to position [739, 0]
click at [312, 335] on label at bounding box center [356, 333] width 116 height 20
checkbox input "true"
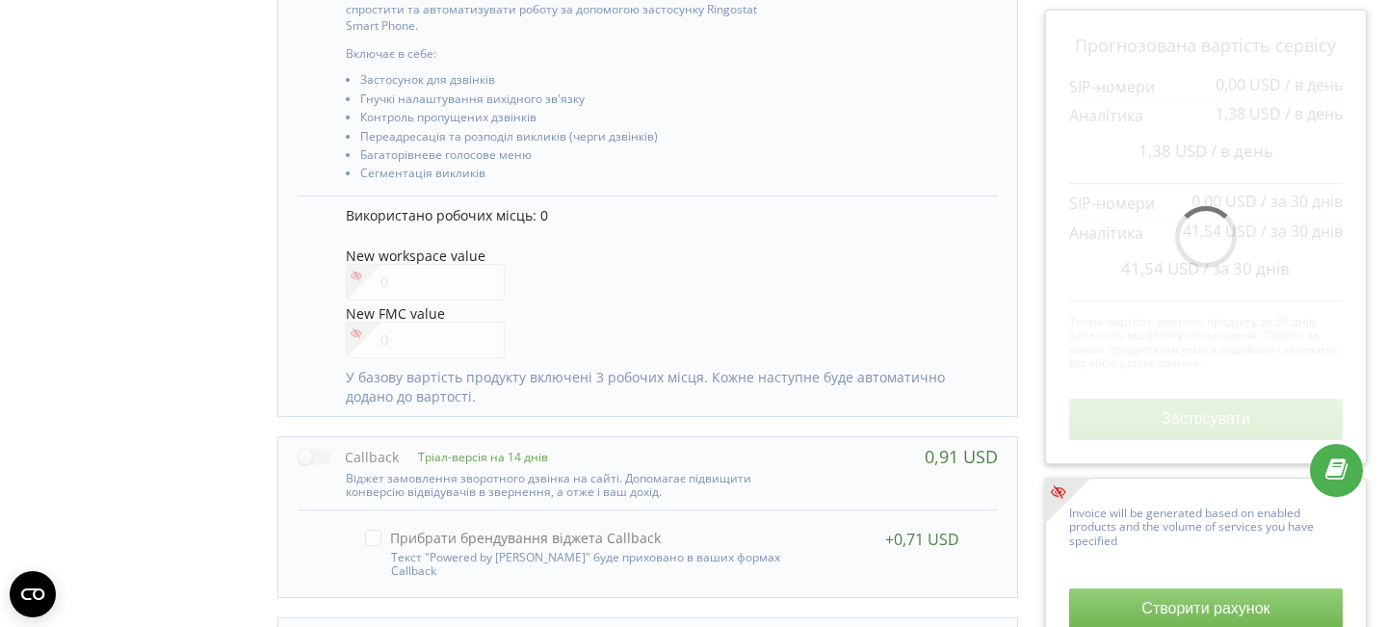
scroll to position [1105, 0]
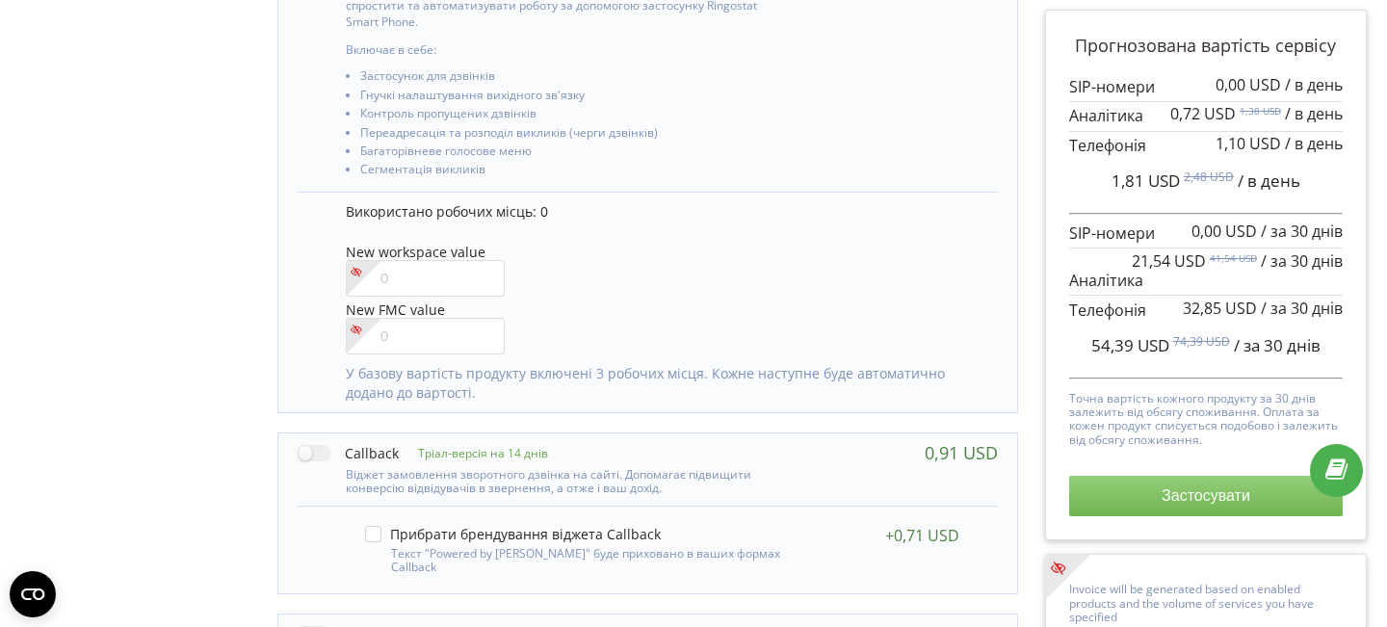
click at [1179, 492] on button "Застосувати" at bounding box center [1205, 496] width 273 height 40
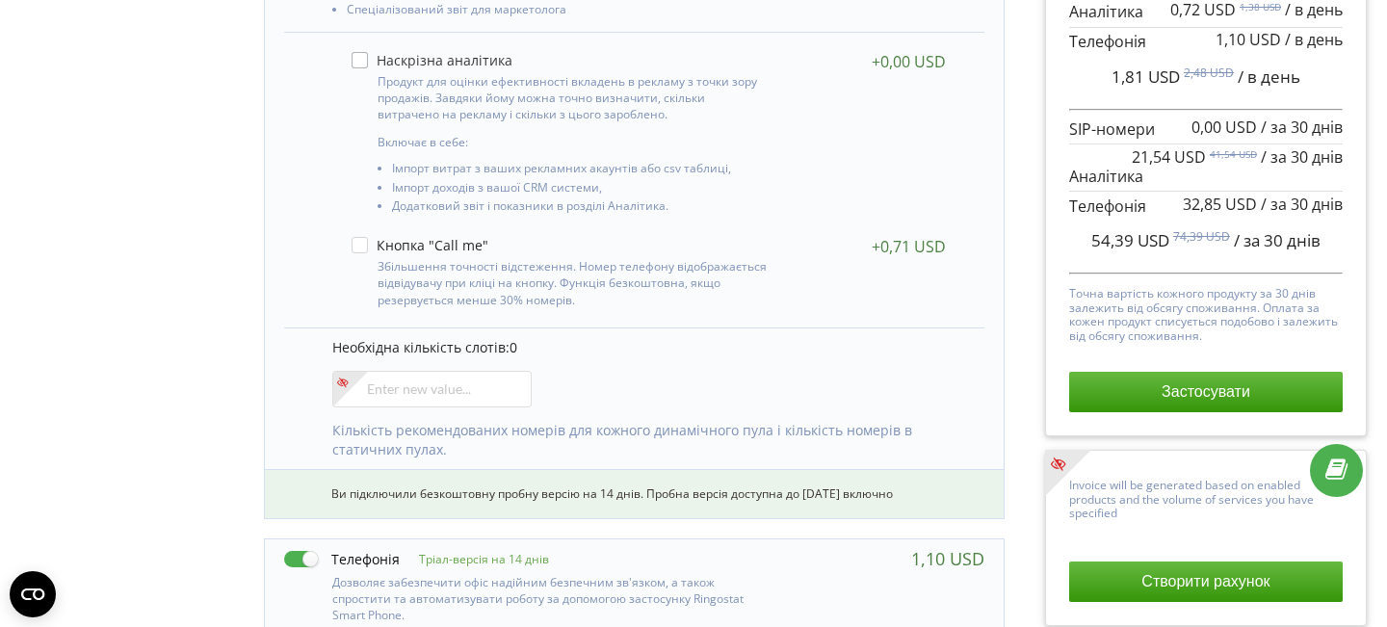
scroll to position [457, 13]
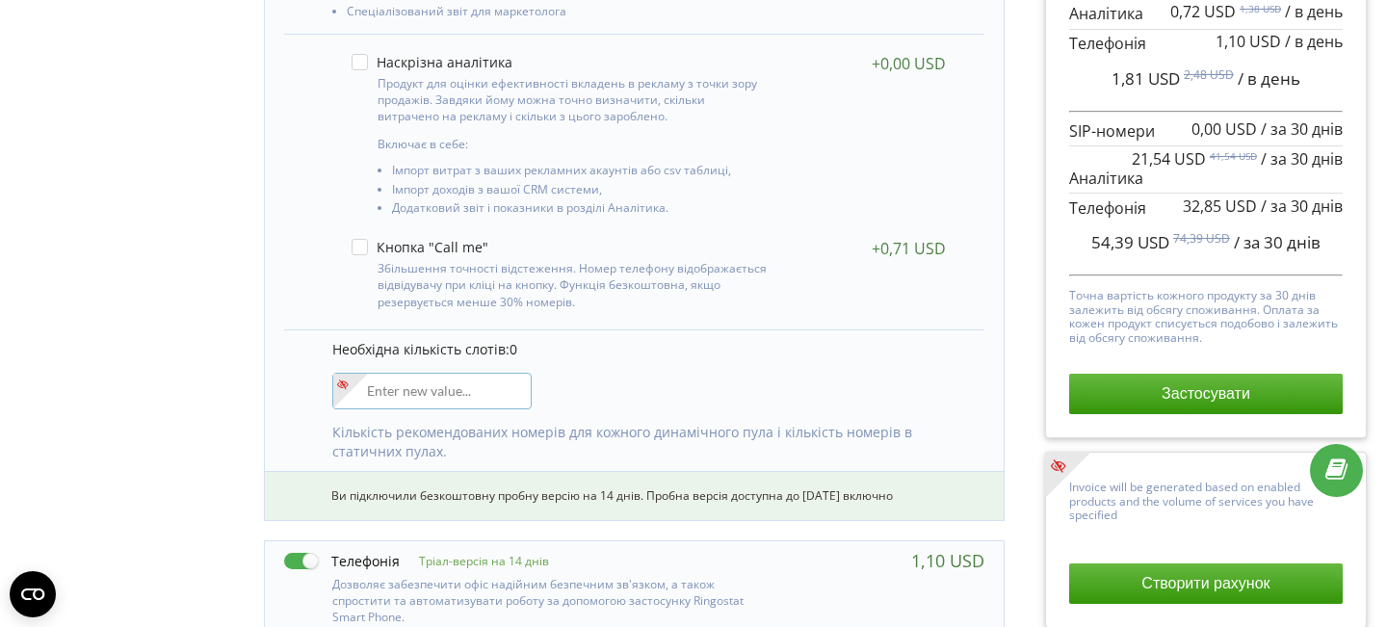
click at [463, 396] on input"] "number" at bounding box center [431, 391] width 199 height 37
type input"] "5"
click at [651, 373] on div "Необхідна кількість слотів: 0 5 Кількість рекомендованих номерів для кожного ди…" at bounding box center [634, 400] width 700 height 142
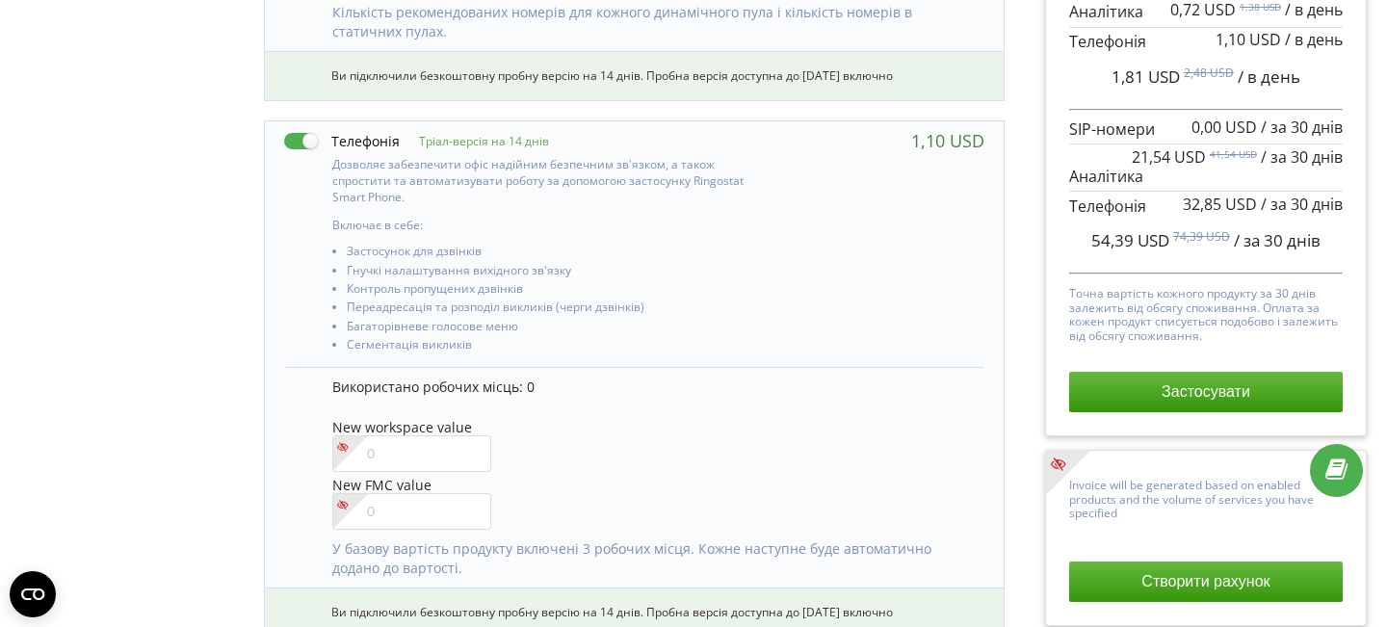
scroll to position [933, 13]
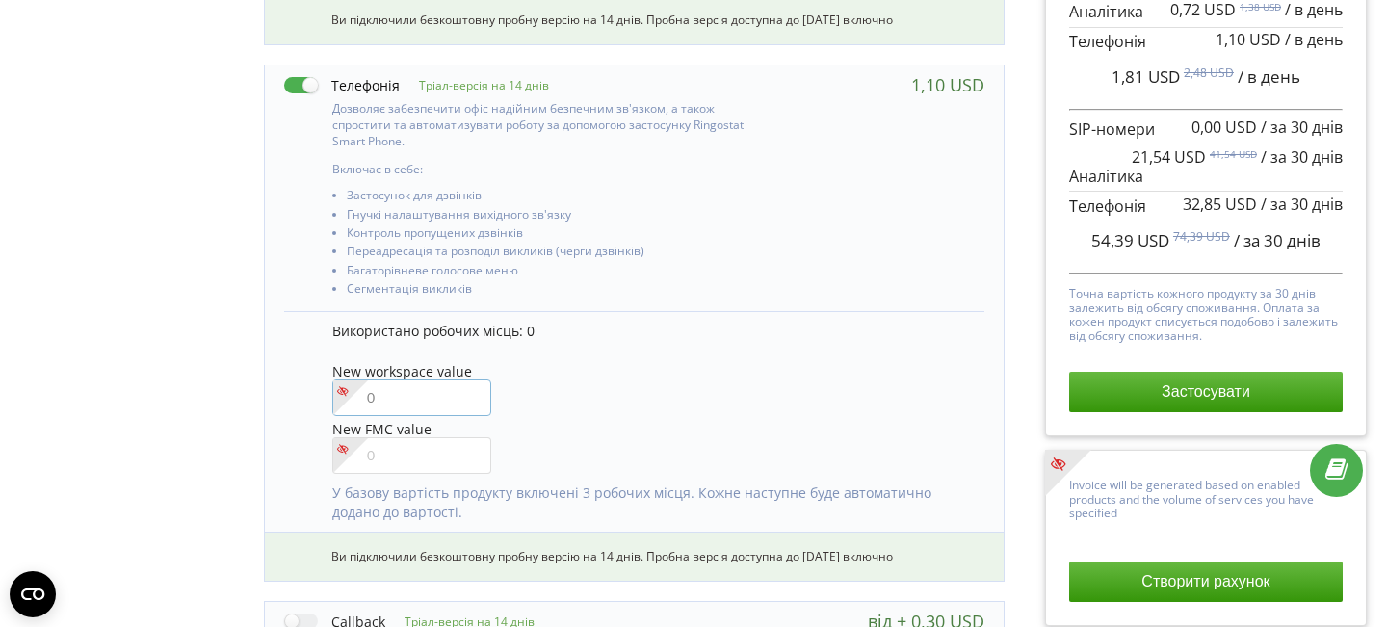
click at [409, 389] on input"] "number" at bounding box center [411, 397] width 158 height 37
type input"] "3"
click at [582, 381] on div "New workspace value 3" at bounding box center [648, 391] width 633 height 55
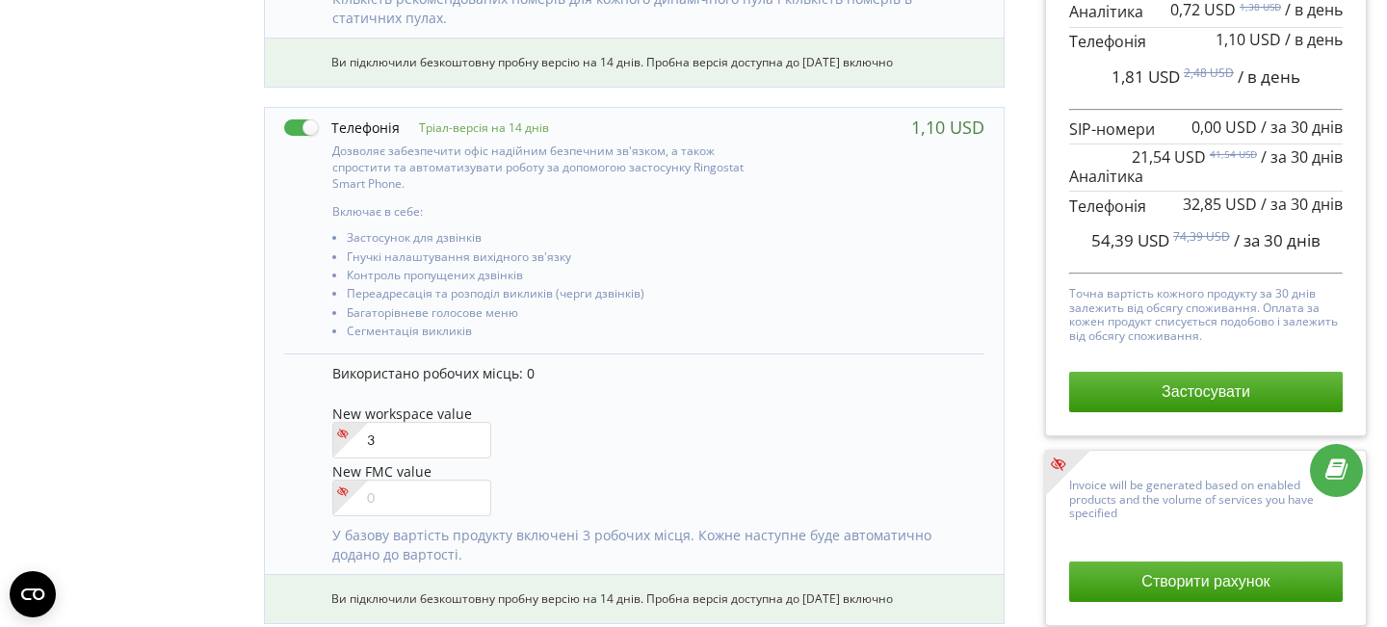
scroll to position [893, 13]
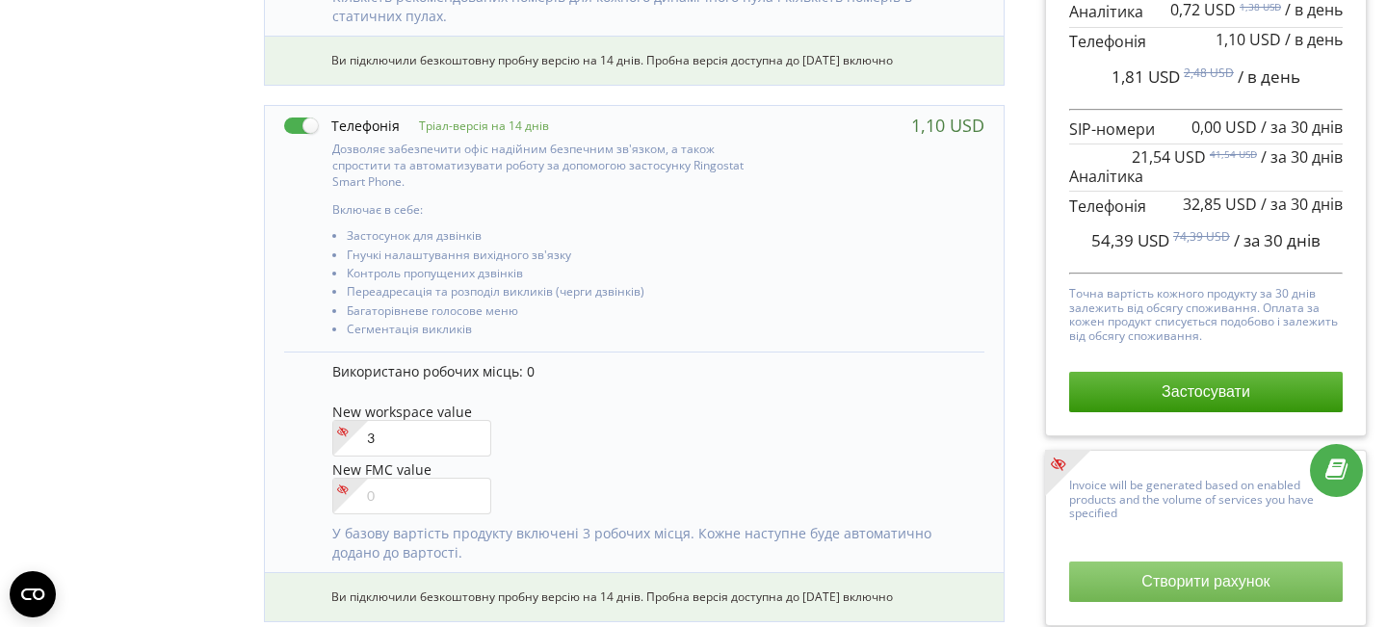
click at [1201, 578] on button "Створити рахунок" at bounding box center [1205, 581] width 273 height 40
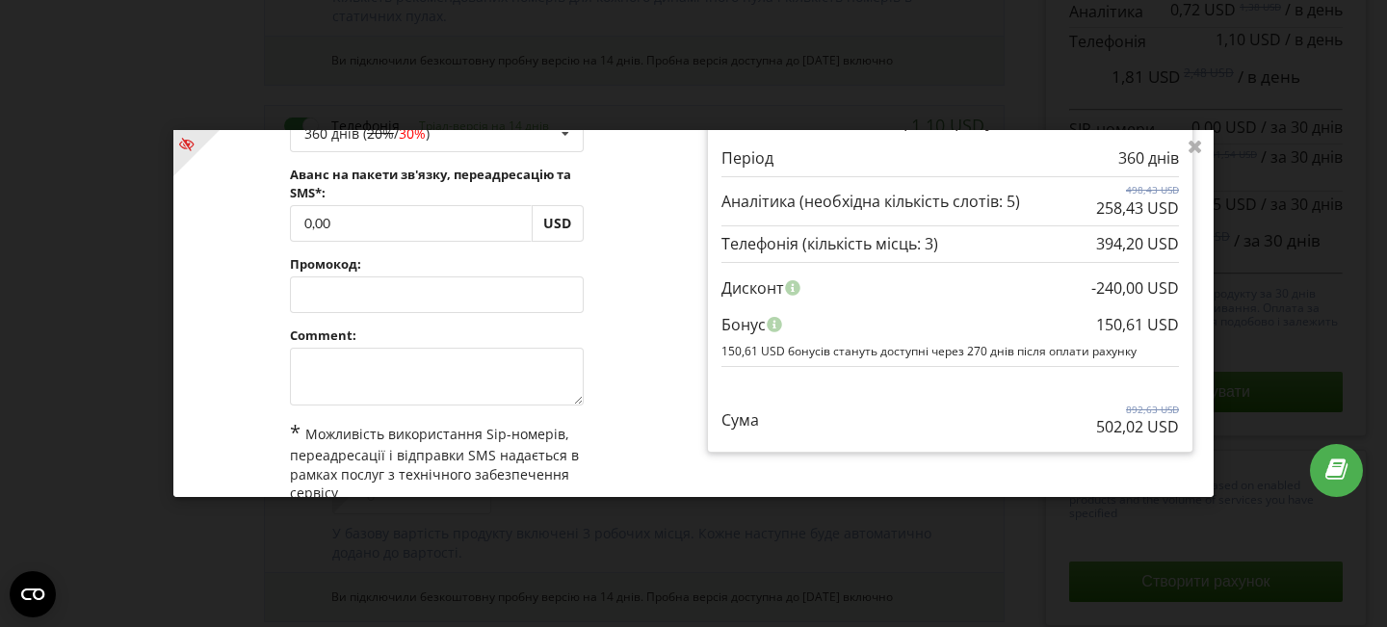
scroll to position [0, 0]
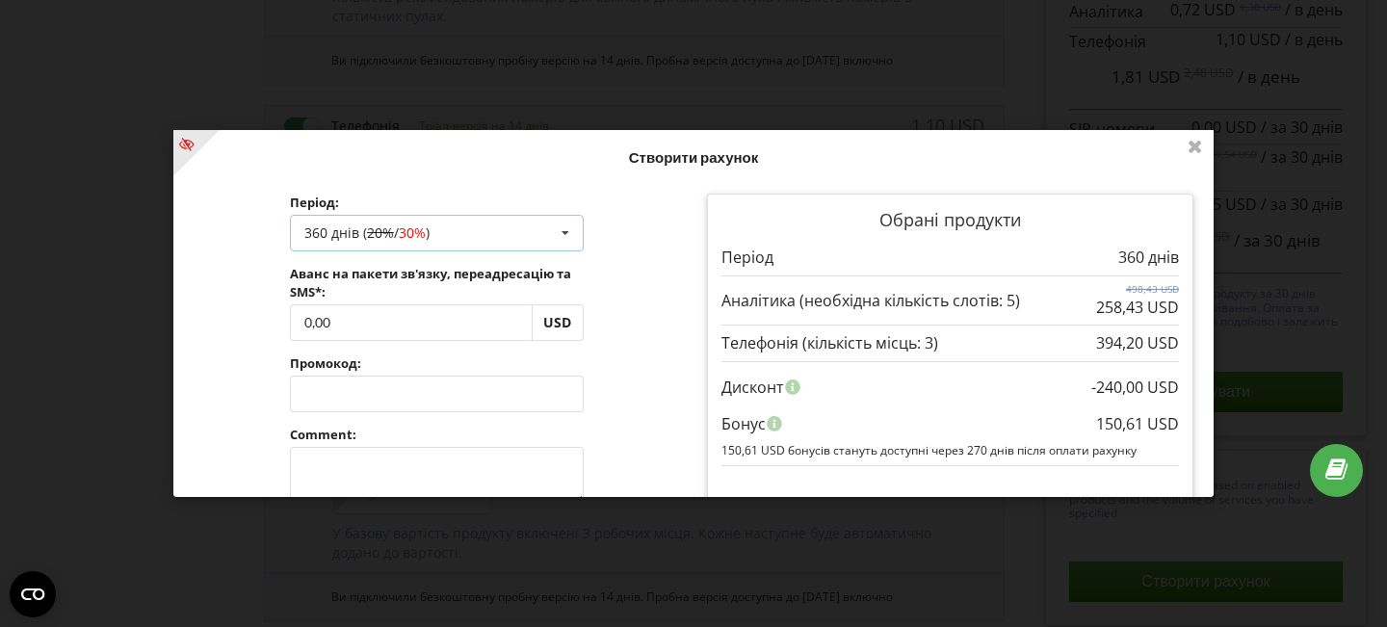
click at [563, 227] on icon at bounding box center [565, 234] width 29 height 36
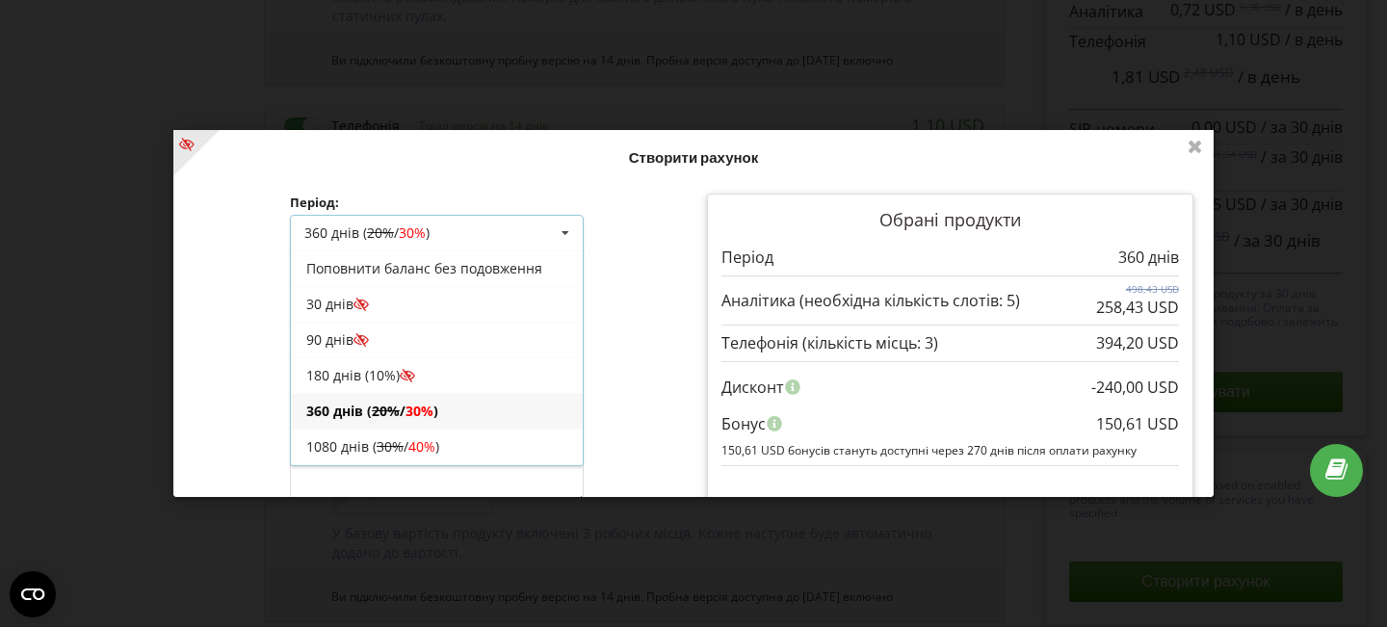
scroll to position [36, 0]
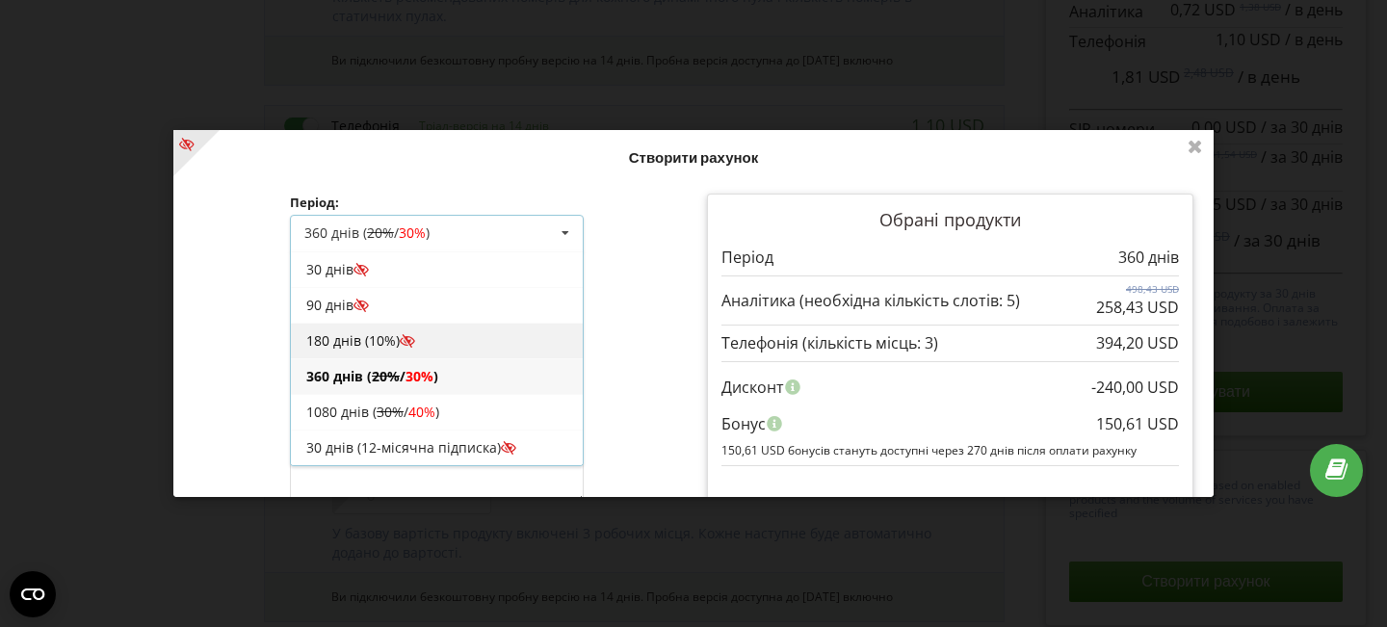
click at [377, 345] on div "180 днів (10%)" at bounding box center [437, 341] width 292 height 36
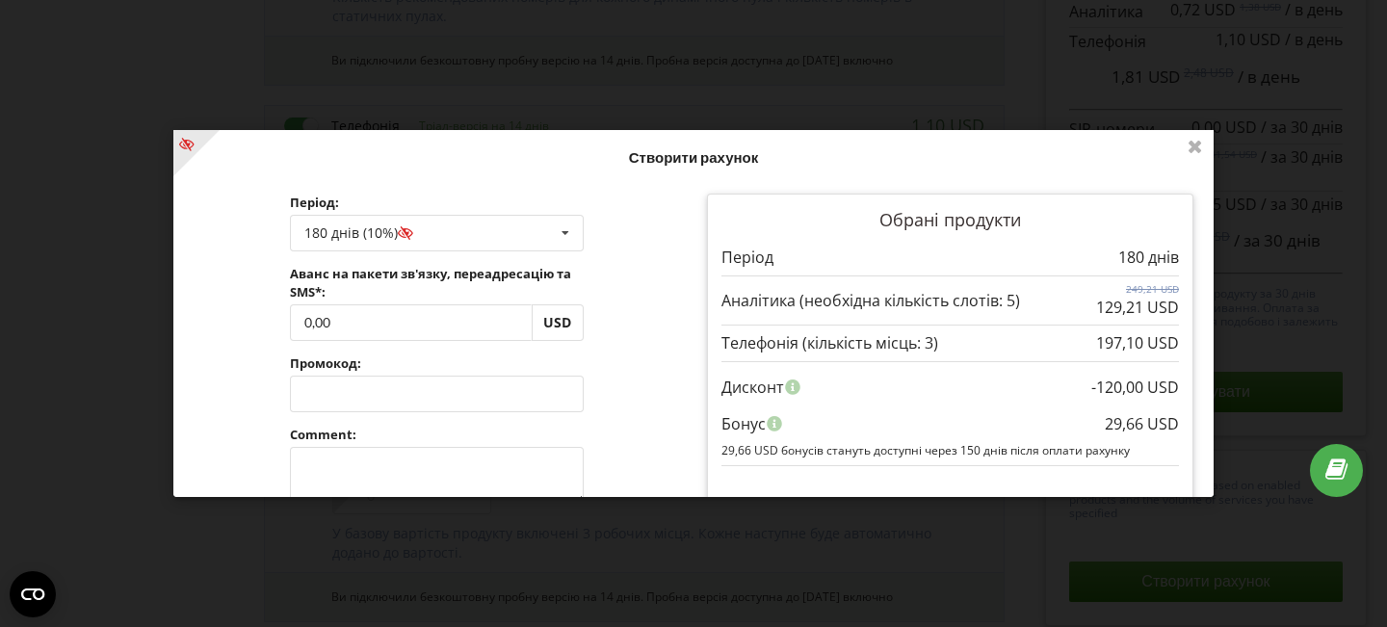
scroll to position [17, 0]
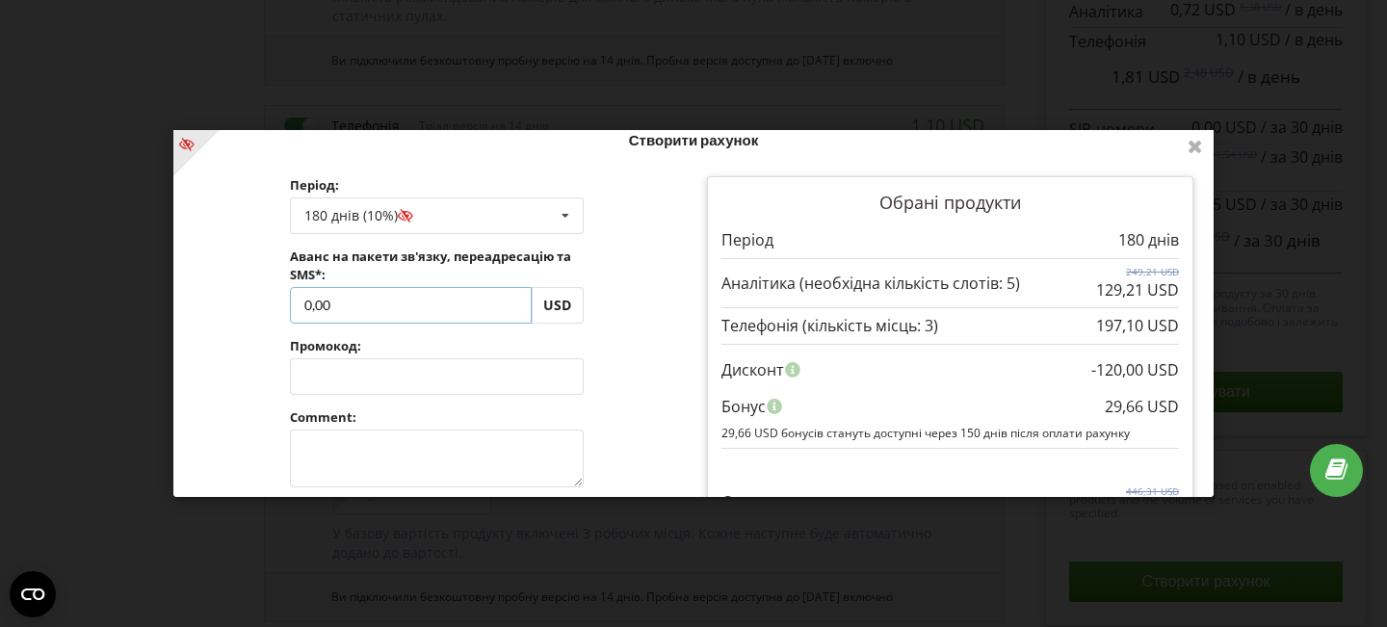
click at [384, 304] on input "0,00" at bounding box center [411, 305] width 242 height 37
click at [308, 307] on input "0,00" at bounding box center [411, 305] width 242 height 37
type input "20135"
click at [618, 372] on div "Обробка... Створити рахунок Період: 180 днів (10%) Поповнити баланс без подовже…" at bounding box center [693, 313] width 1040 height 367
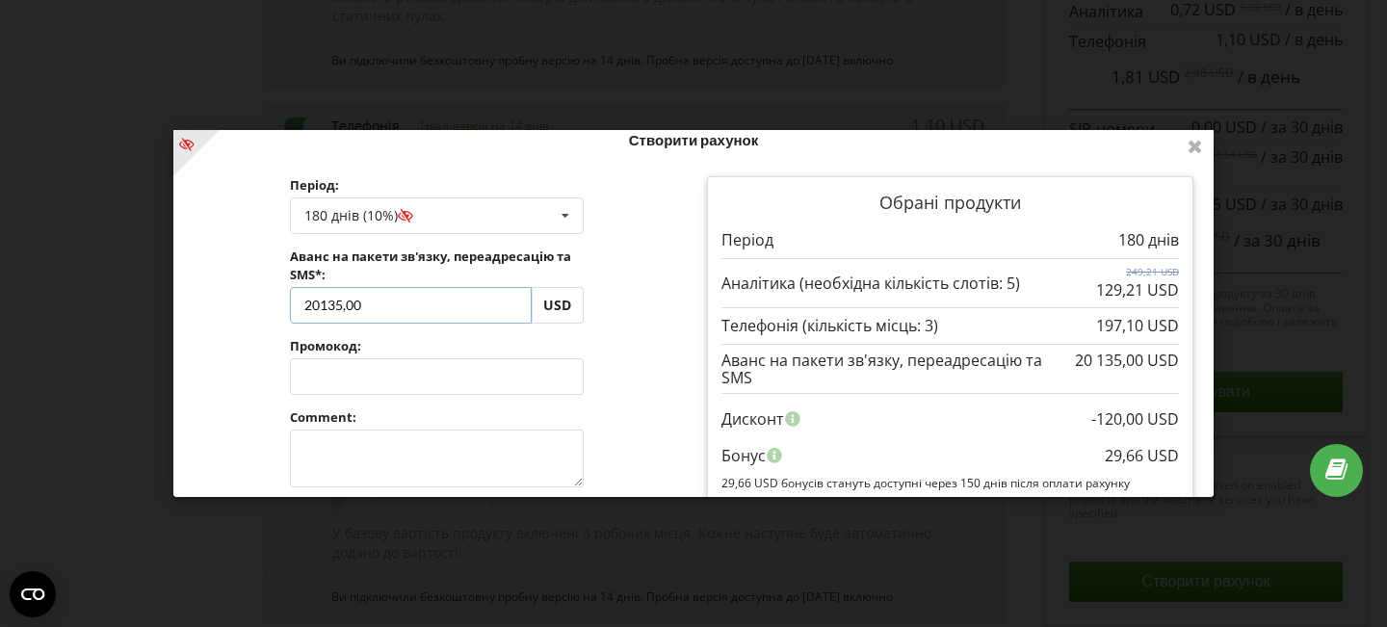
click at [327, 306] on input "20135,00" at bounding box center [411, 305] width 242 height 37
click at [342, 301] on input "20135,00" at bounding box center [411, 305] width 242 height 37
click at [404, 312] on input "201,35" at bounding box center [411, 305] width 242 height 37
type input "201,35"
click at [407, 382] on div "Обробка... Створити рахунок Період: 180 днів (10%) Поповнити баланс без подовже…" at bounding box center [693, 313] width 1040 height 367
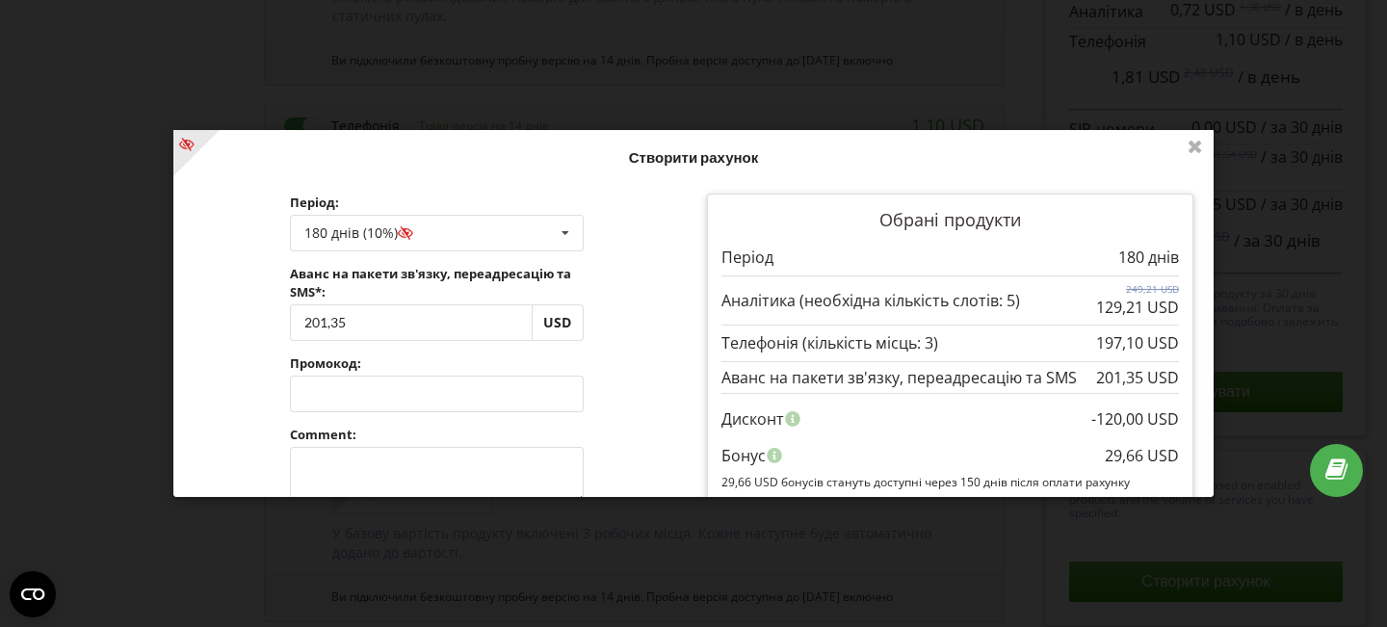
scroll to position [195, 0]
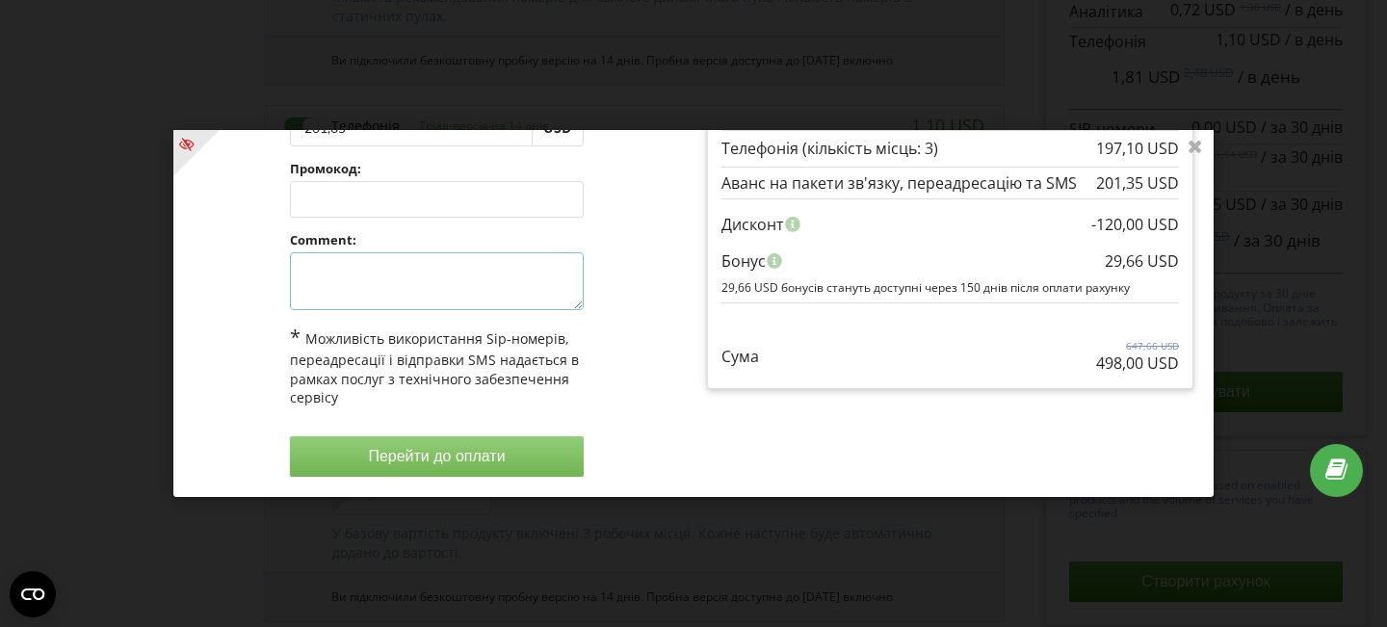
click at [363, 273] on textarea at bounding box center [437, 281] width 294 height 58
type textarea "1"
click at [420, 467] on button "Перейти до оплати" at bounding box center [437, 456] width 294 height 40
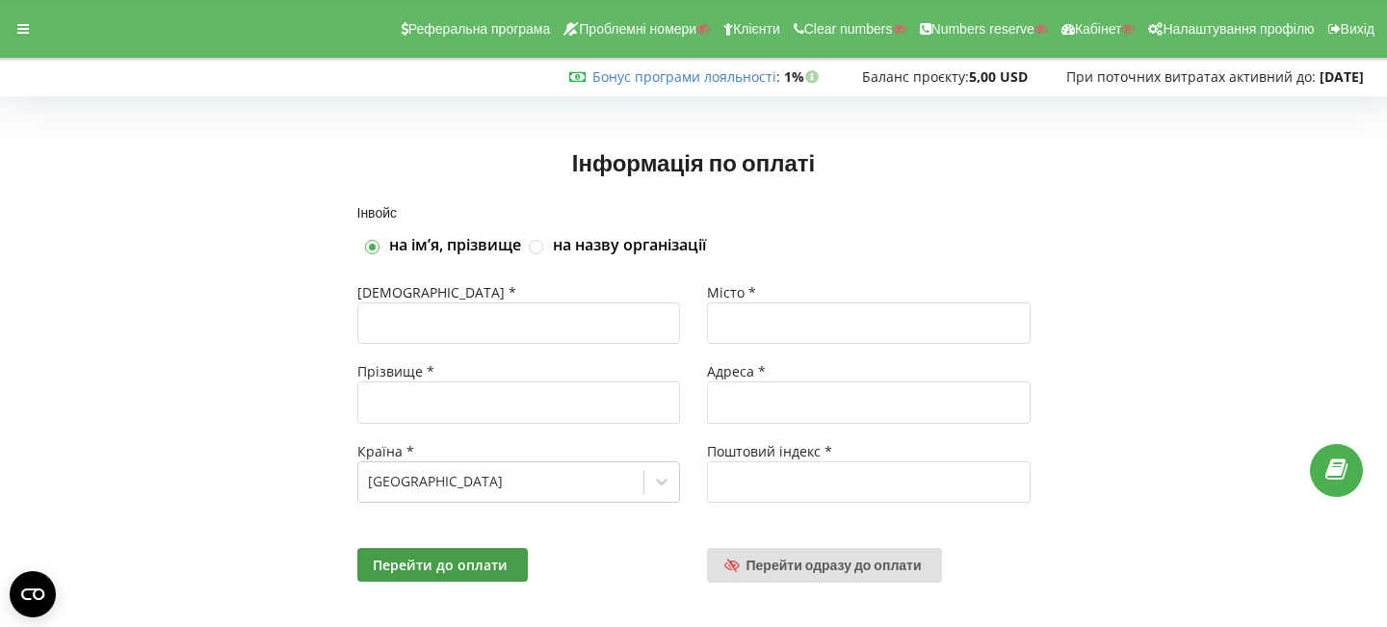
click at [243, 146] on div "Інформація по оплаті" at bounding box center [693, 154] width 1346 height 103
click at [7, 34] on div at bounding box center [23, 28] width 35 height 27
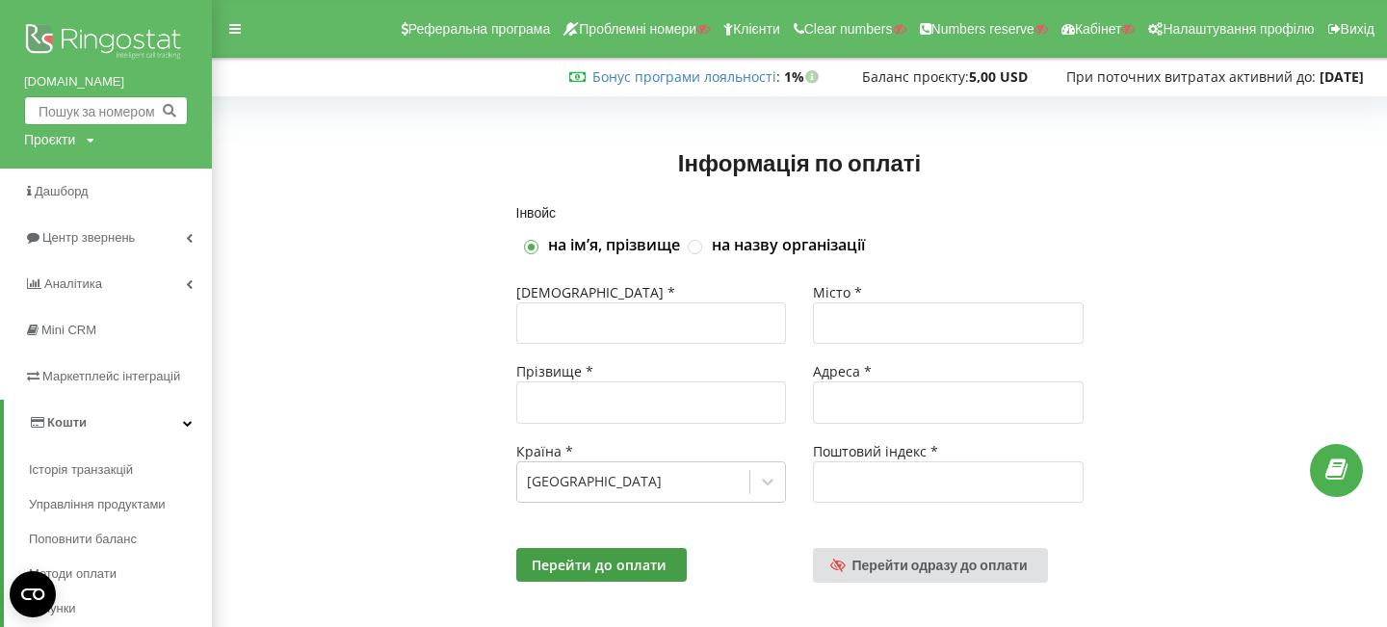
click at [133, 106] on input "text" at bounding box center [106, 110] width 164 height 29
paste input "text"
click at [129, 109] on input "text" at bounding box center [106, 110] width 164 height 29
click at [70, 85] on link "smartcafe.pro" at bounding box center [106, 81] width 164 height 19
click at [44, 80] on link "smartcafe.pro" at bounding box center [106, 81] width 164 height 19
